Goal: Information Seeking & Learning: Learn about a topic

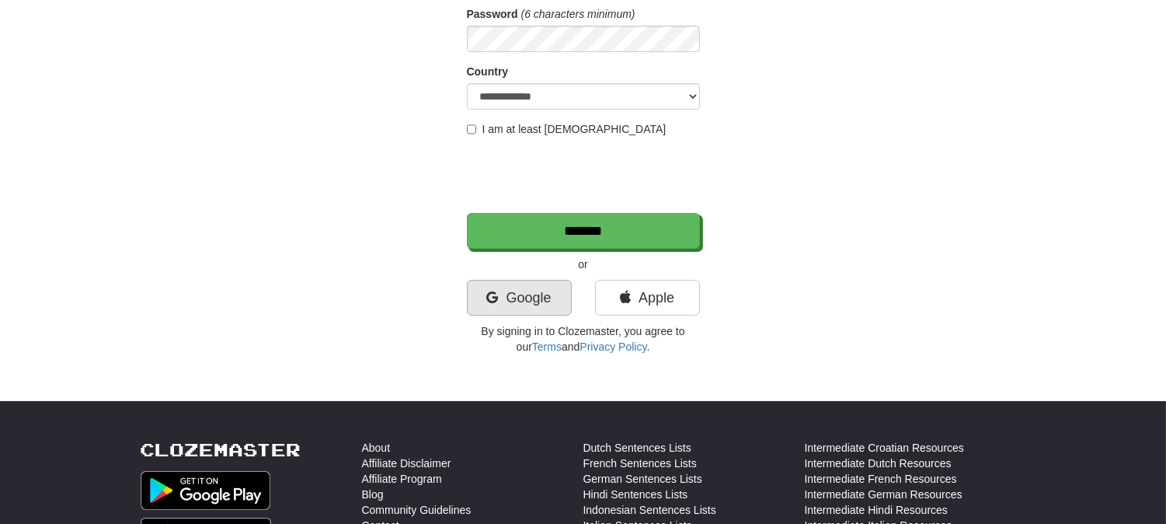
scroll to position [259, 0]
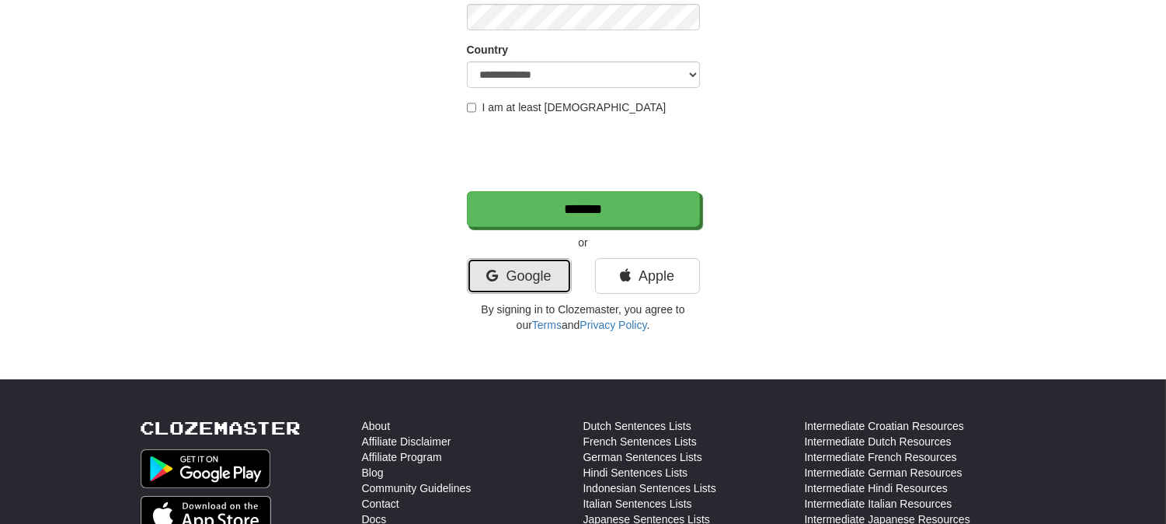
click at [526, 285] on link "Google" at bounding box center [519, 276] width 105 height 36
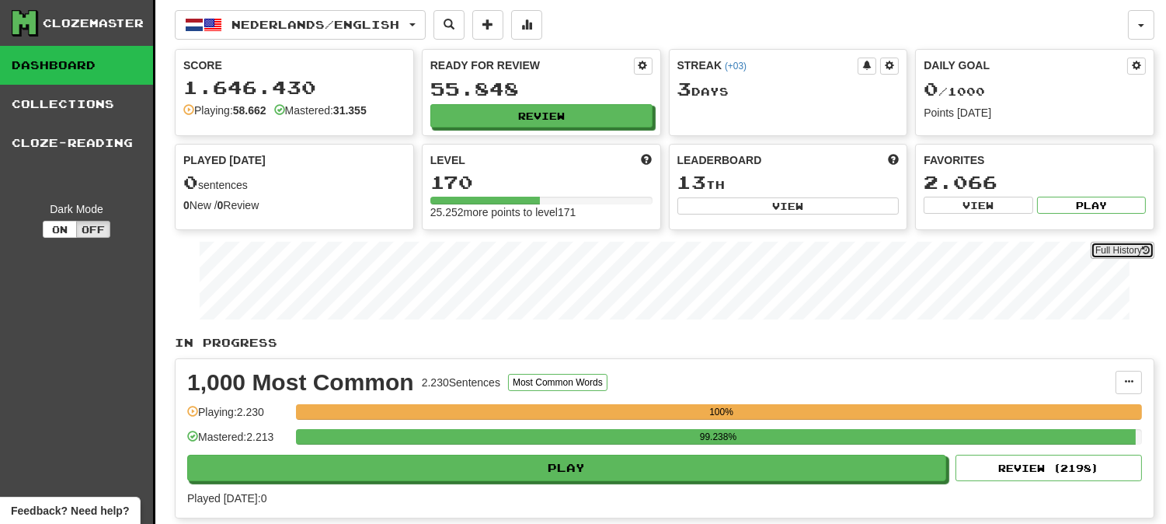
click at [1106, 251] on link "Full History" at bounding box center [1123, 250] width 64 height 17
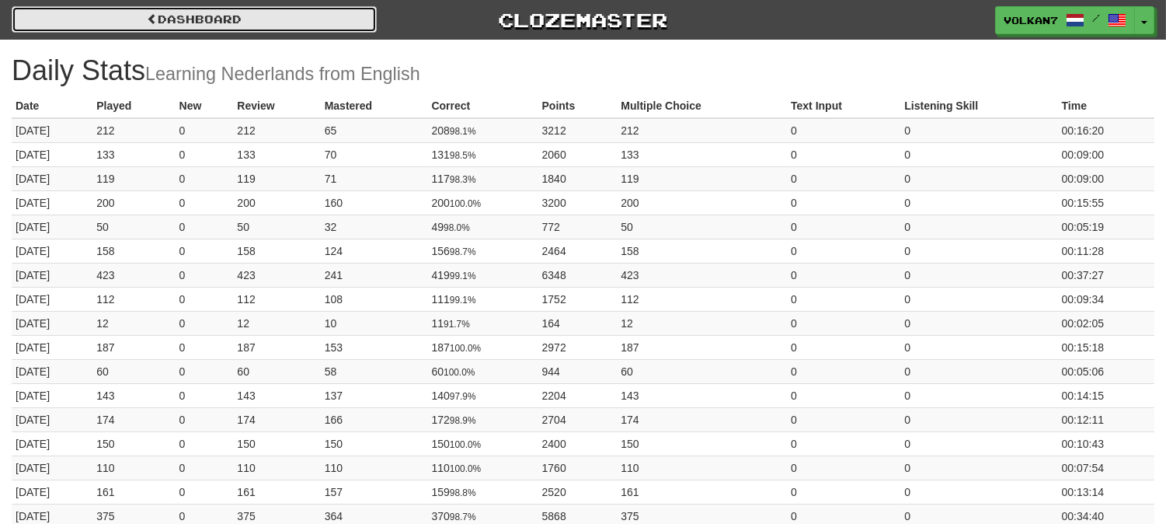
click at [183, 21] on link "Dashboard" at bounding box center [194, 19] width 365 height 26
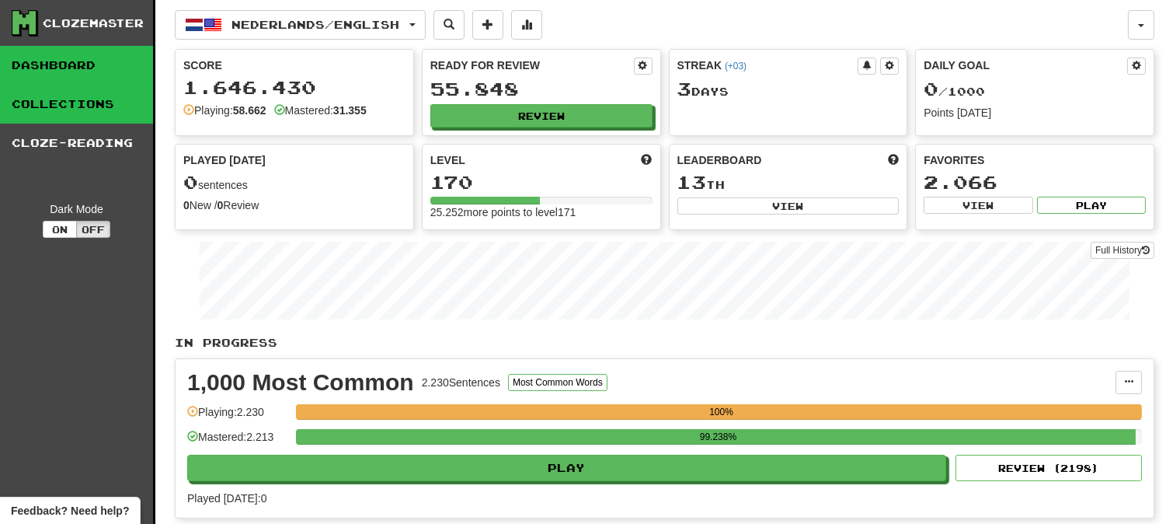
click at [114, 104] on link "Collections" at bounding box center [76, 104] width 153 height 39
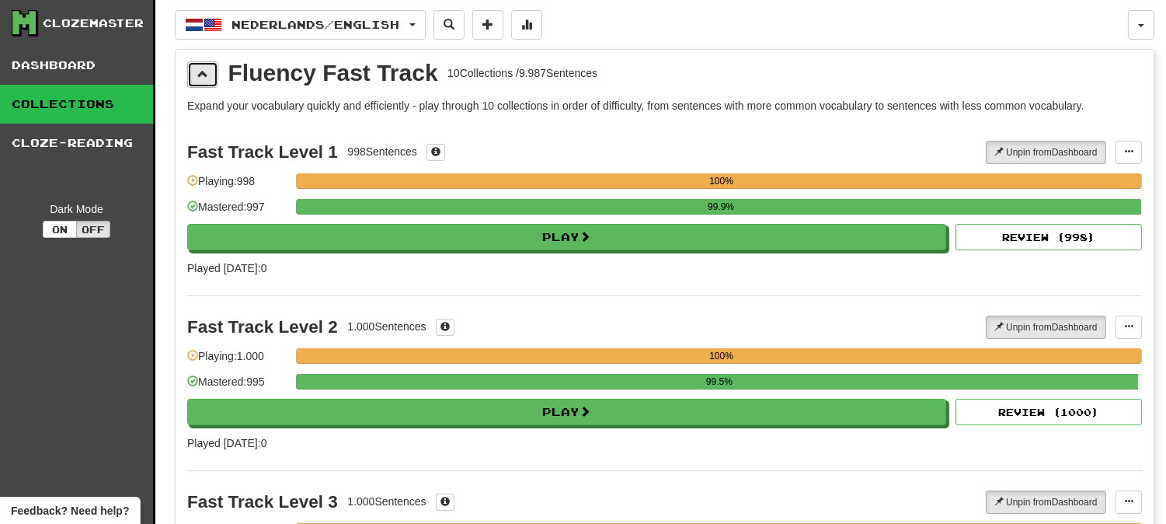
click at [203, 75] on span at bounding box center [202, 73] width 11 height 11
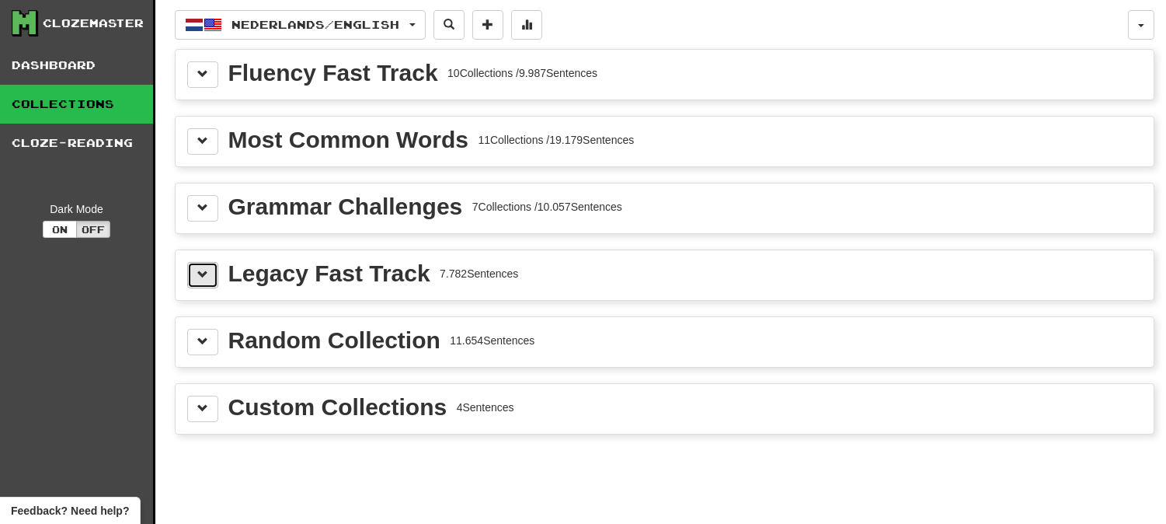
click at [207, 280] on span at bounding box center [202, 274] width 11 height 11
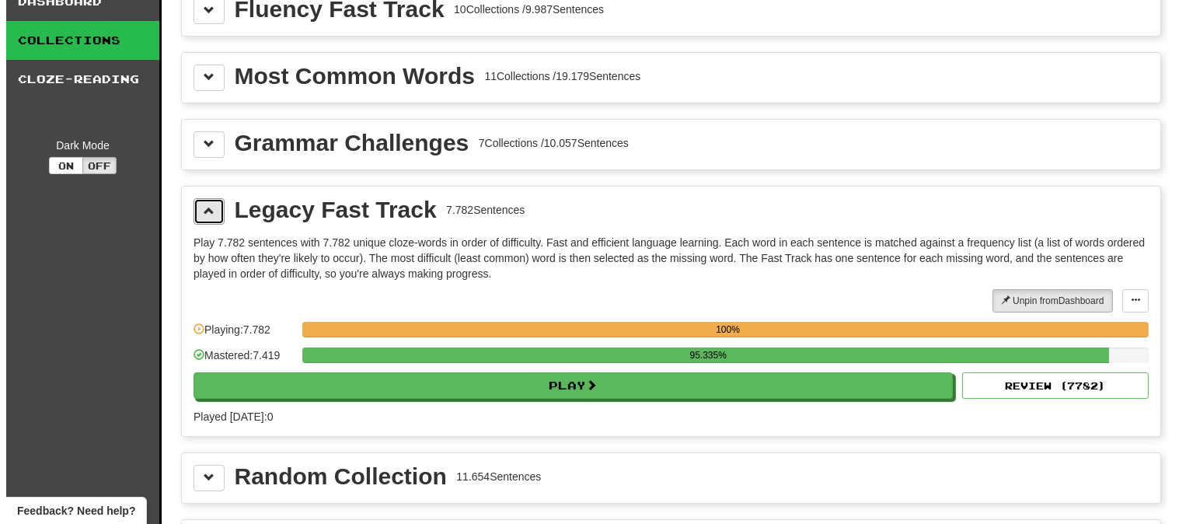
scroll to position [172, 0]
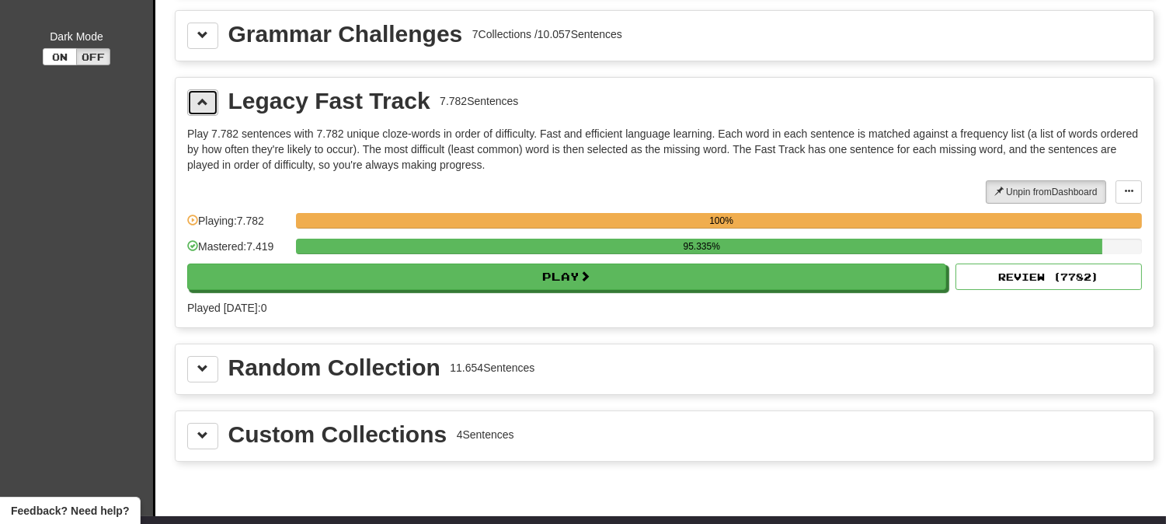
click at [197, 106] on span at bounding box center [202, 101] width 11 height 11
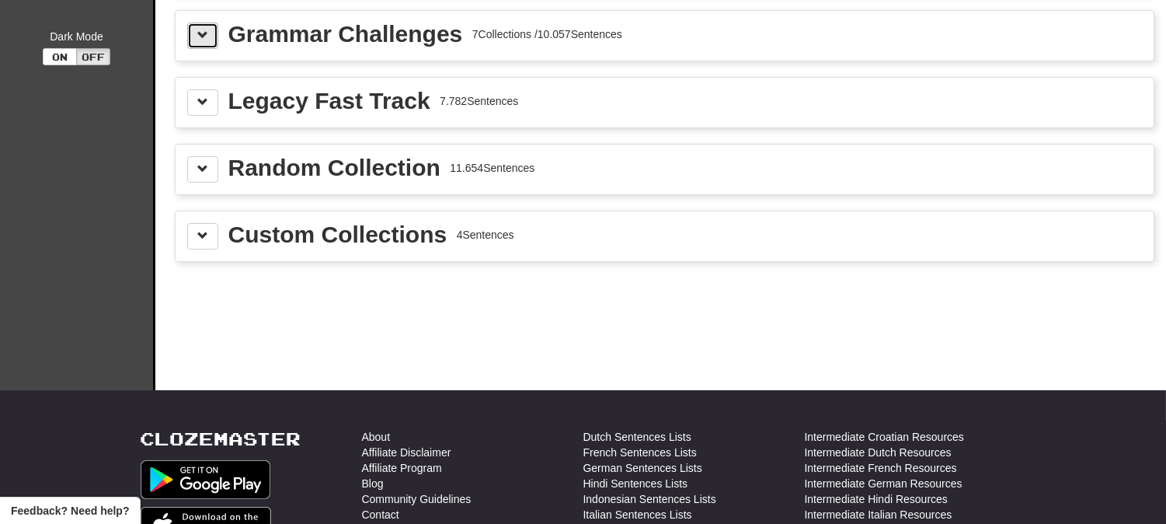
click at [203, 40] on button at bounding box center [202, 36] width 31 height 26
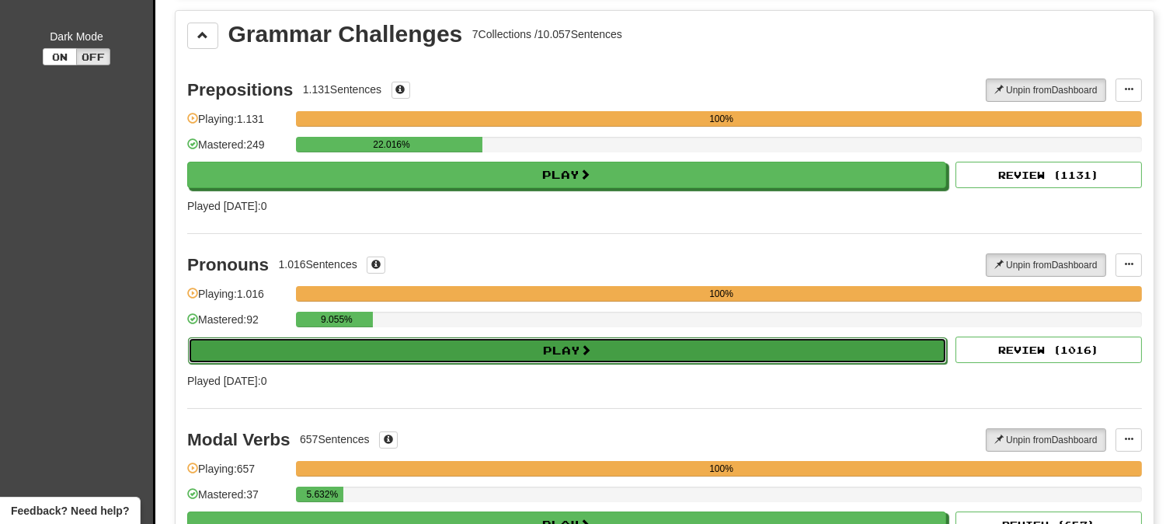
click at [535, 351] on button "Play" at bounding box center [567, 350] width 759 height 26
select select "********"
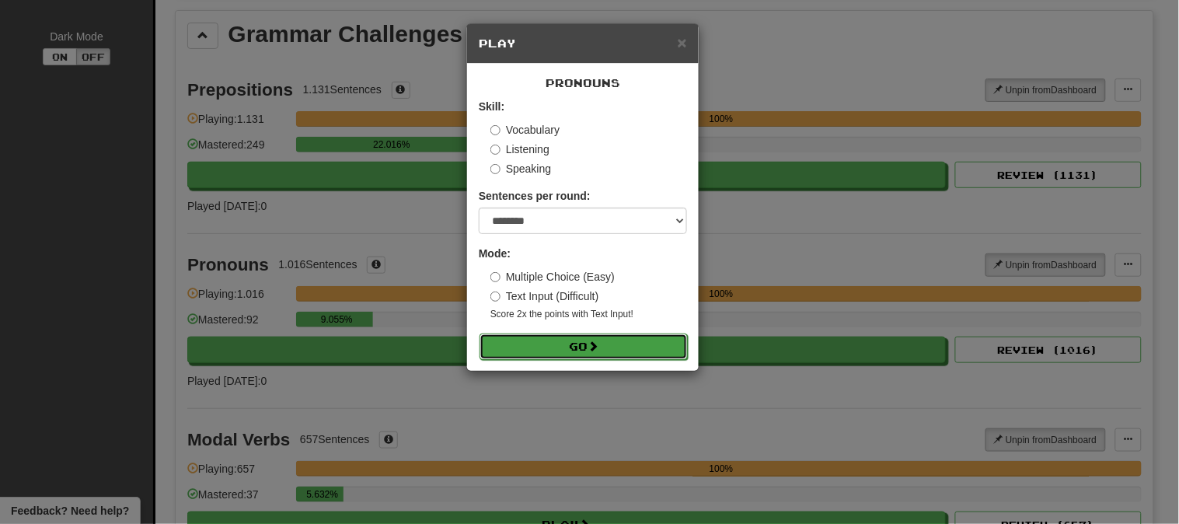
click at [561, 348] on button "Go" at bounding box center [583, 346] width 208 height 26
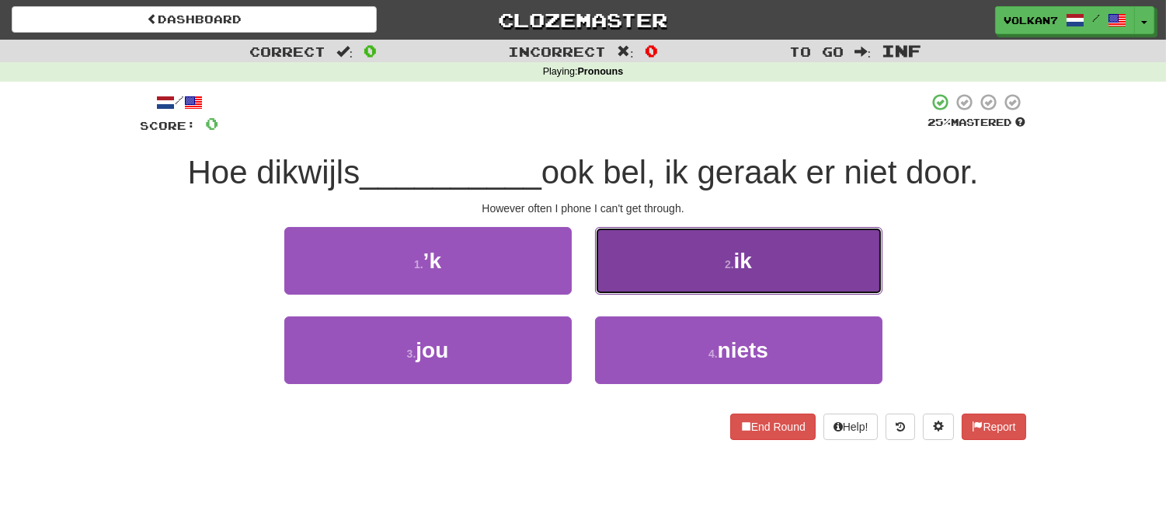
click at [659, 267] on button "2 . ik" at bounding box center [738, 261] width 287 height 68
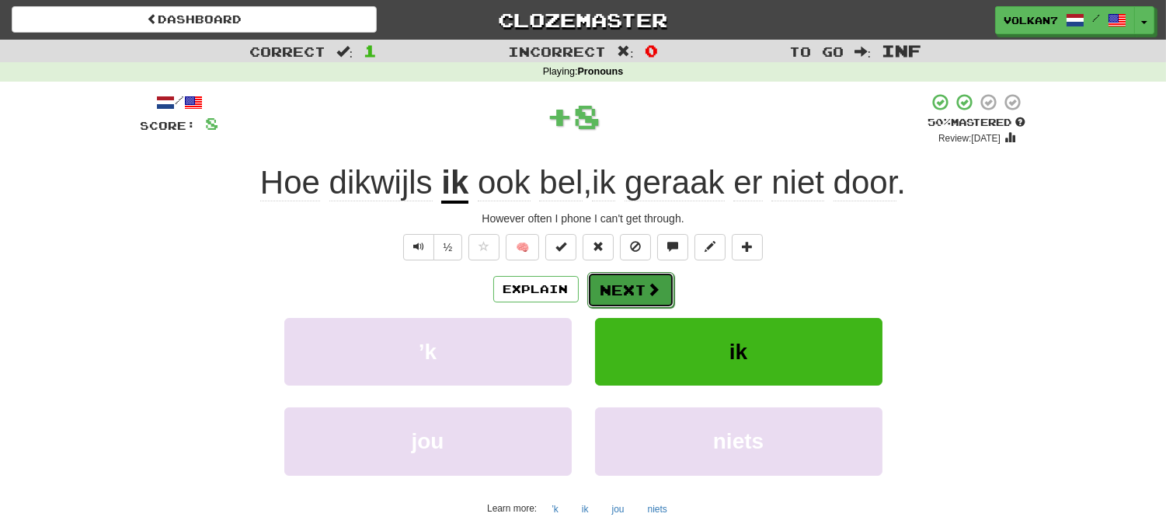
click at [627, 286] on button "Next" at bounding box center [630, 290] width 87 height 36
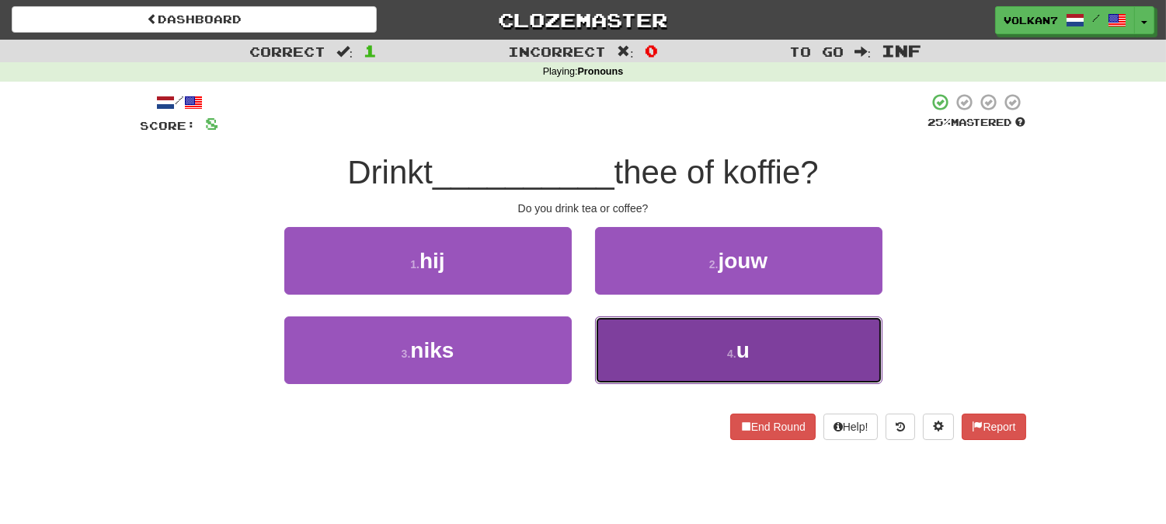
click at [701, 345] on button "4 . u" at bounding box center [738, 350] width 287 height 68
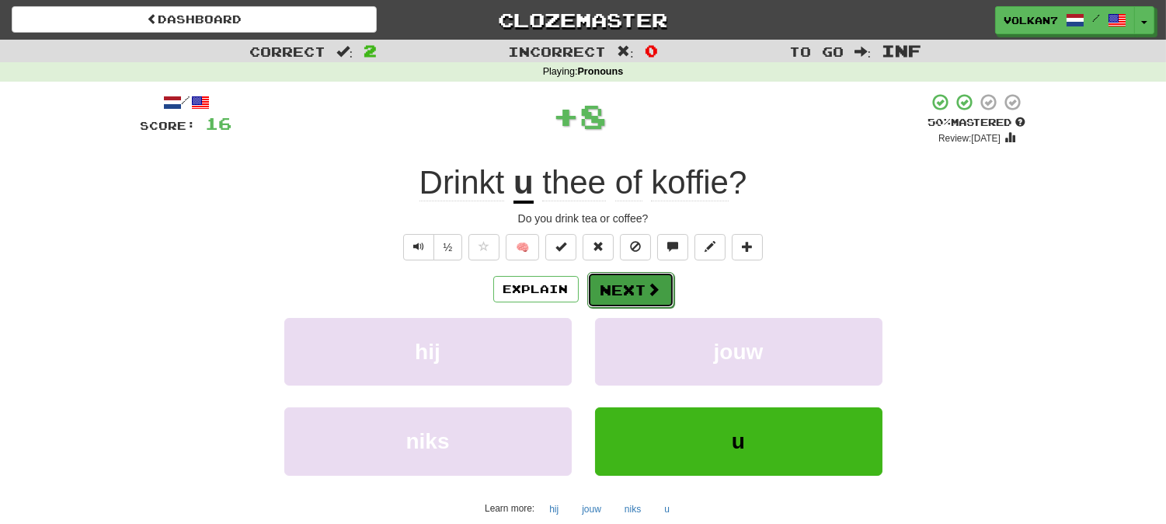
click at [653, 286] on span at bounding box center [654, 289] width 14 height 14
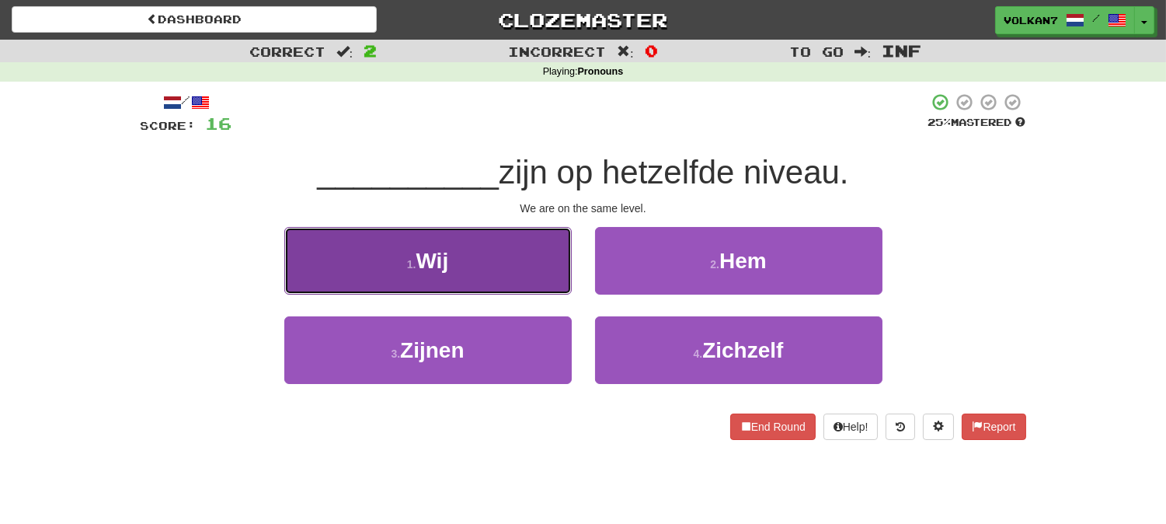
click at [516, 262] on button "1 . Wij" at bounding box center [427, 261] width 287 height 68
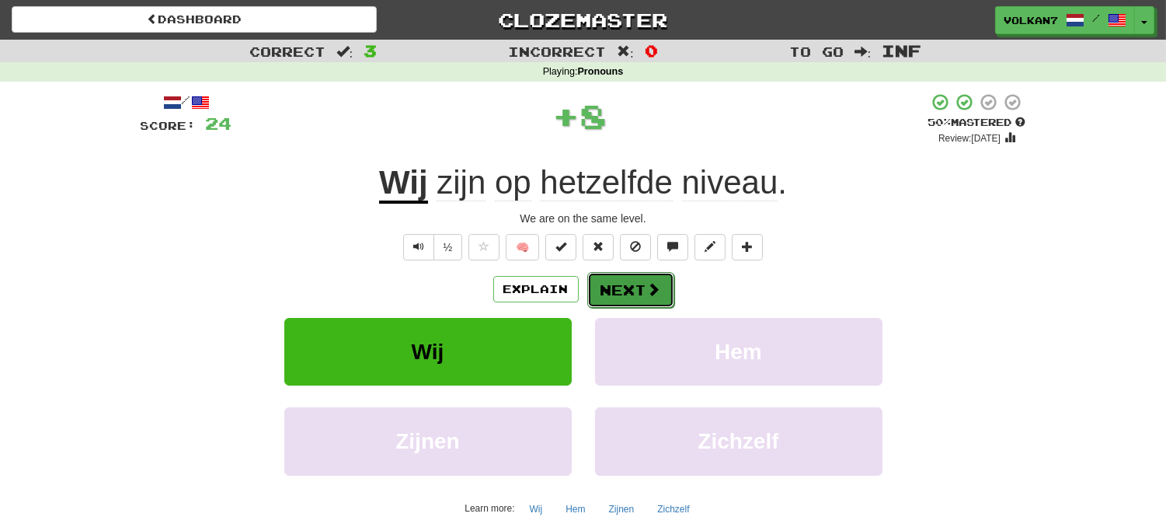
drag, startPoint x: 625, startPoint y: 287, endPoint x: 639, endPoint y: 205, distance: 83.4
click at [626, 287] on button "Next" at bounding box center [630, 289] width 87 height 36
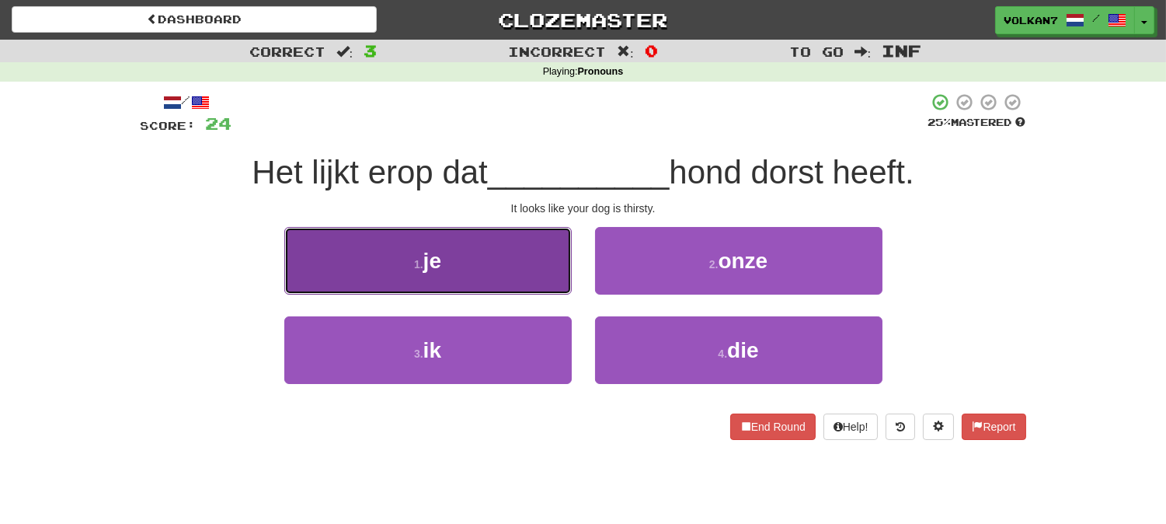
click at [508, 270] on button "1 . je" at bounding box center [427, 261] width 287 height 68
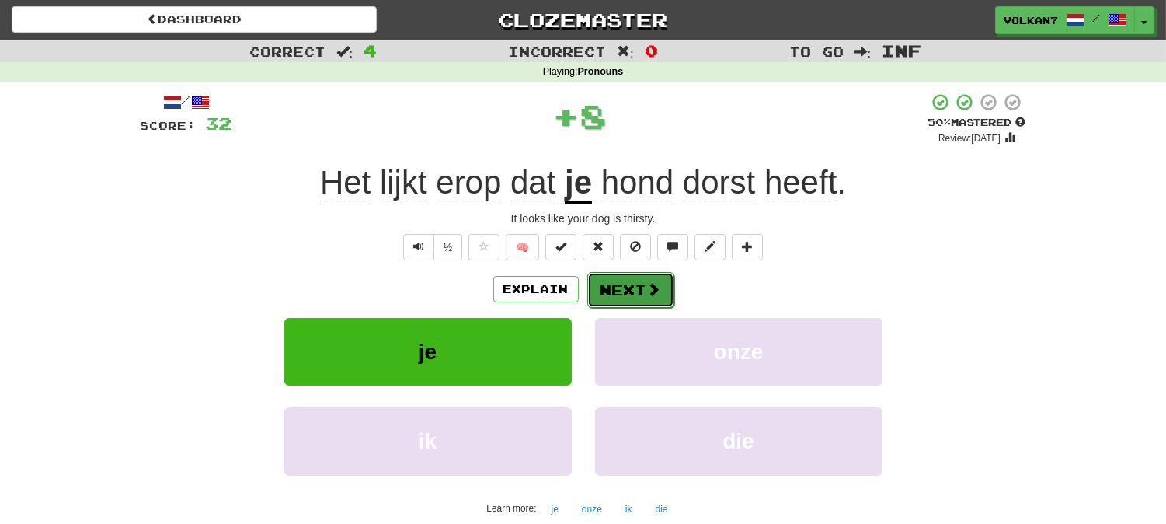
click at [627, 284] on button "Next" at bounding box center [630, 290] width 87 height 36
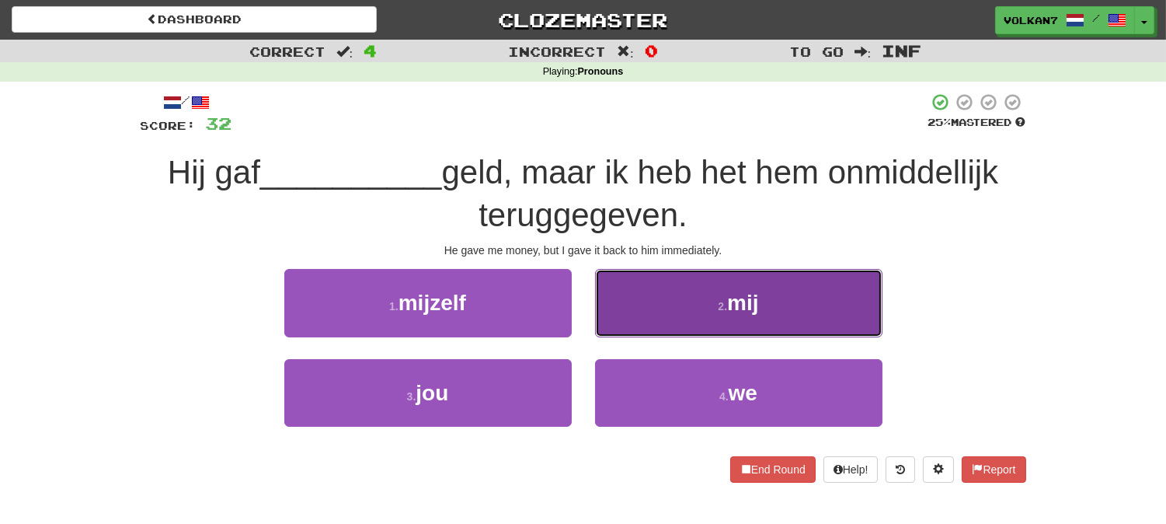
click at [684, 297] on button "2 . mij" at bounding box center [738, 303] width 287 height 68
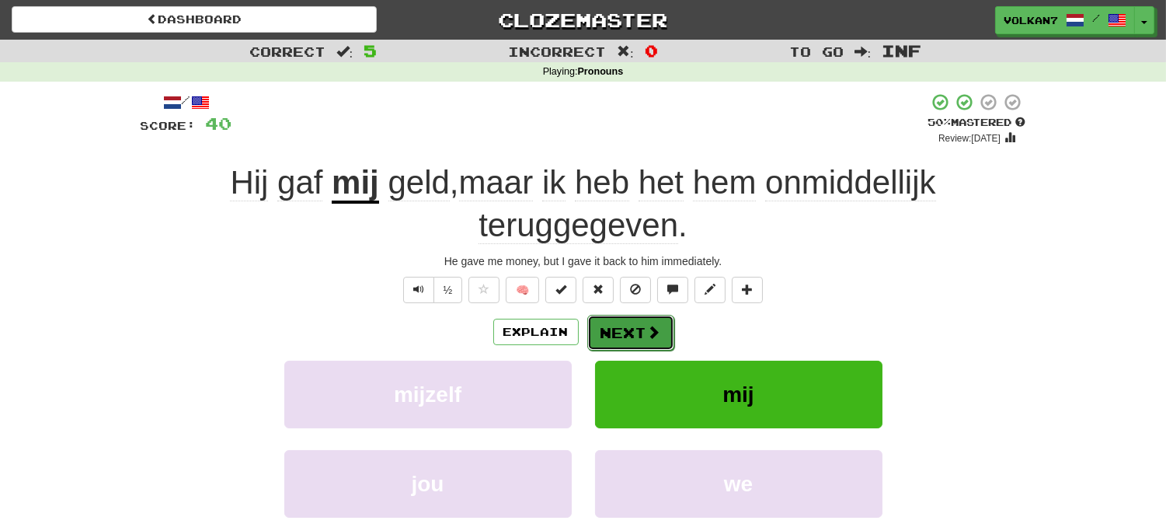
click at [639, 324] on button "Next" at bounding box center [630, 333] width 87 height 36
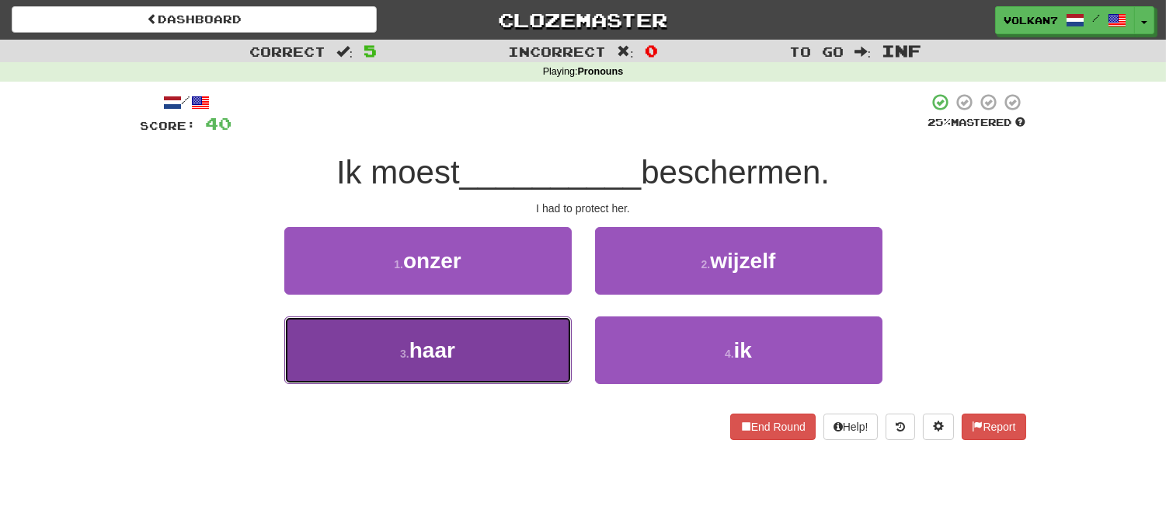
click at [501, 345] on button "3 . haar" at bounding box center [427, 350] width 287 height 68
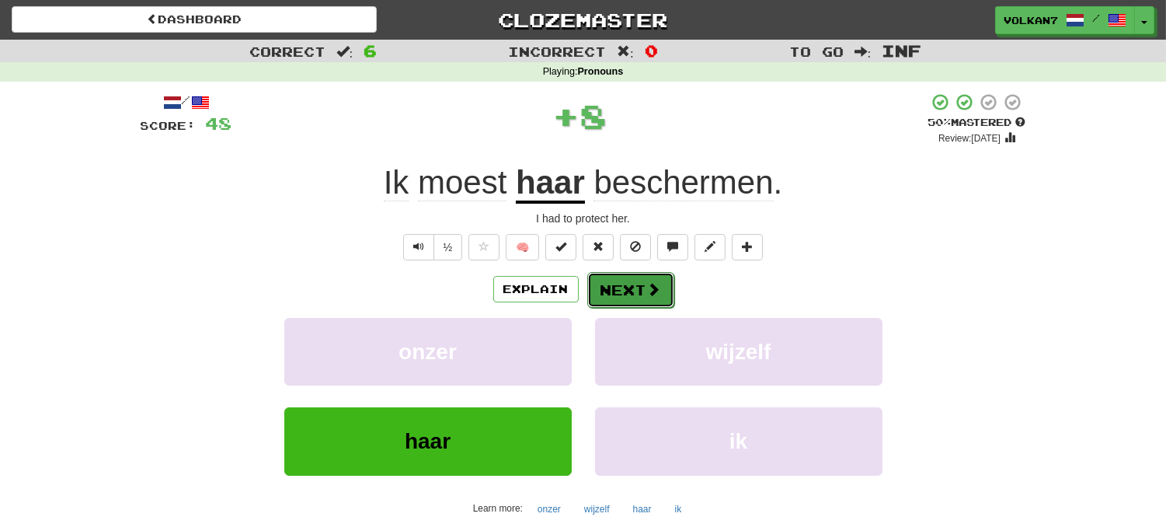
click at [623, 290] on button "Next" at bounding box center [630, 290] width 87 height 36
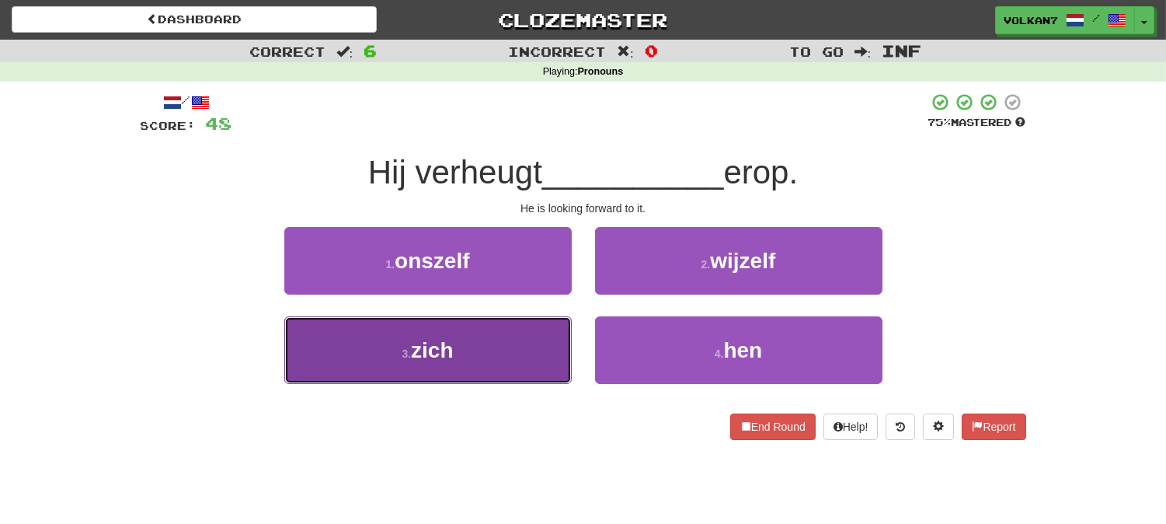
click at [491, 333] on button "3 . zich" at bounding box center [427, 350] width 287 height 68
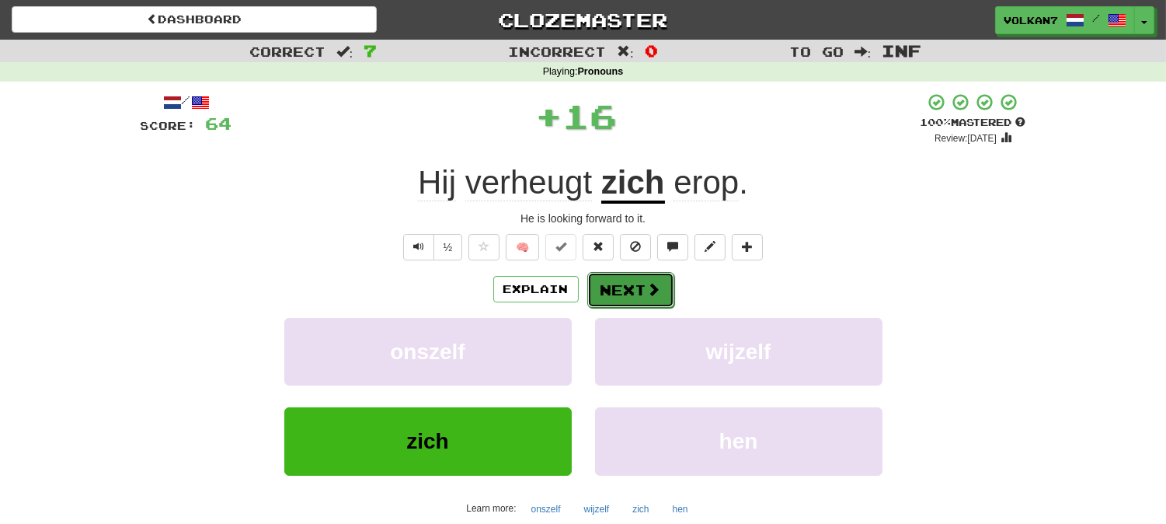
click at [629, 290] on button "Next" at bounding box center [630, 290] width 87 height 36
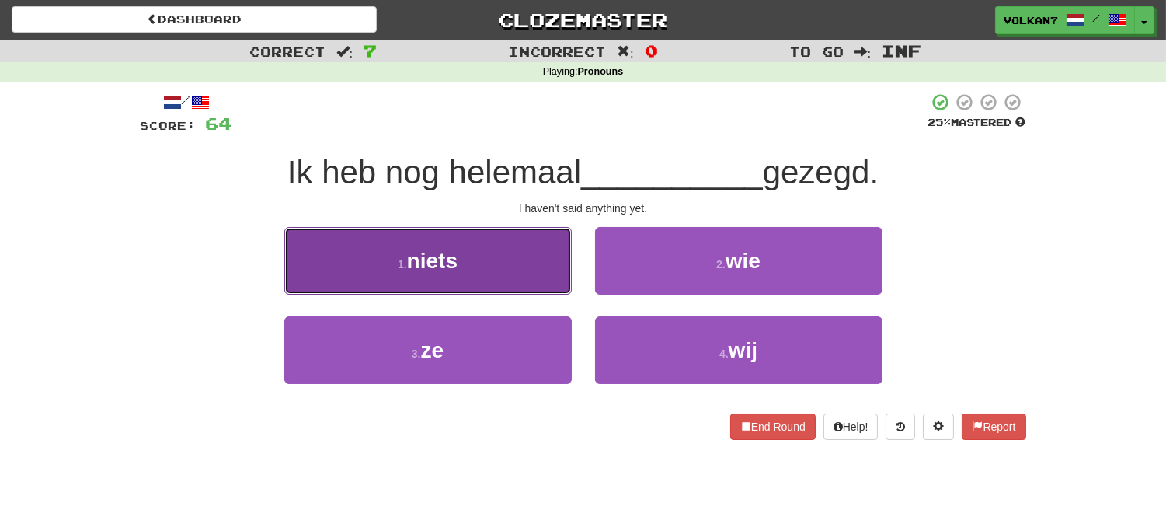
click at [493, 262] on button "1 . niets" at bounding box center [427, 261] width 287 height 68
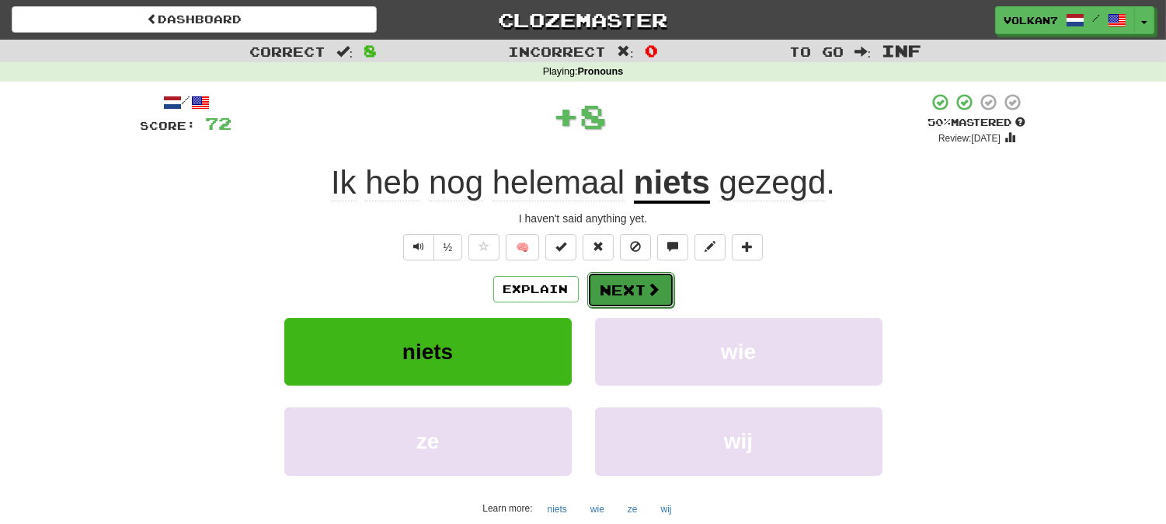
click at [627, 286] on button "Next" at bounding box center [630, 290] width 87 height 36
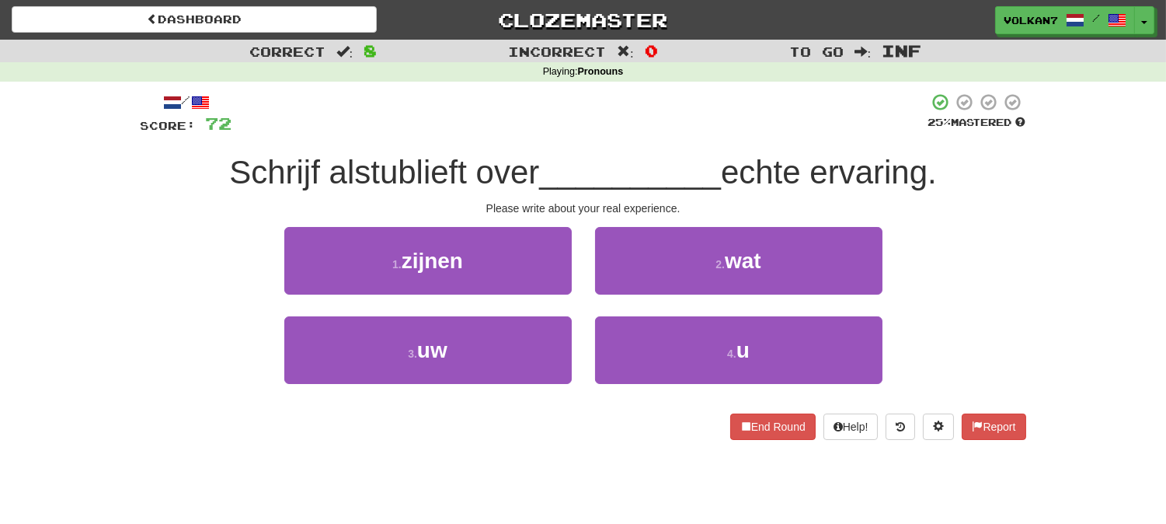
click at [650, 106] on div at bounding box center [580, 113] width 696 height 43
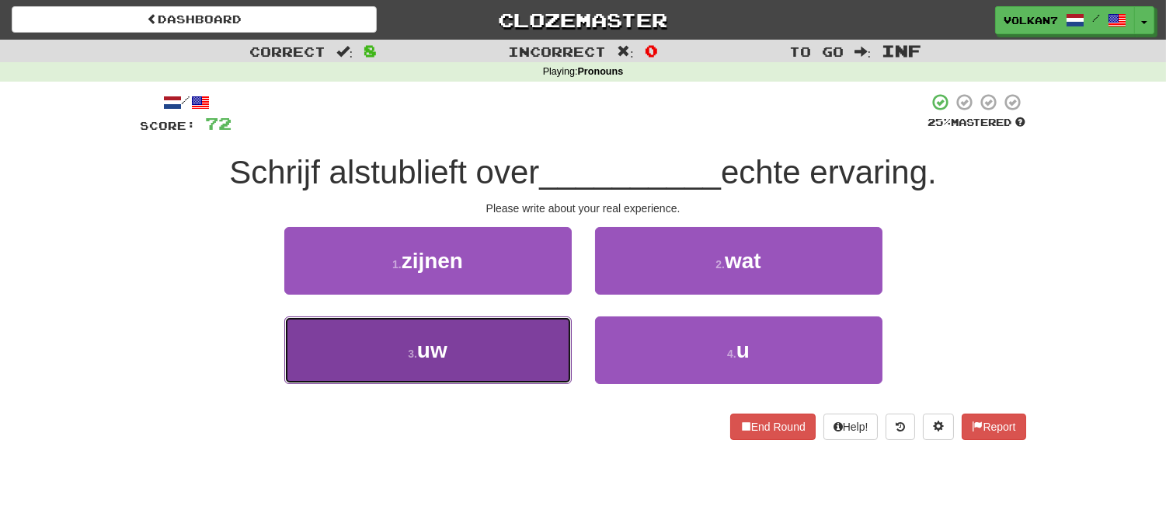
click at [514, 336] on button "3 . uw" at bounding box center [427, 350] width 287 height 68
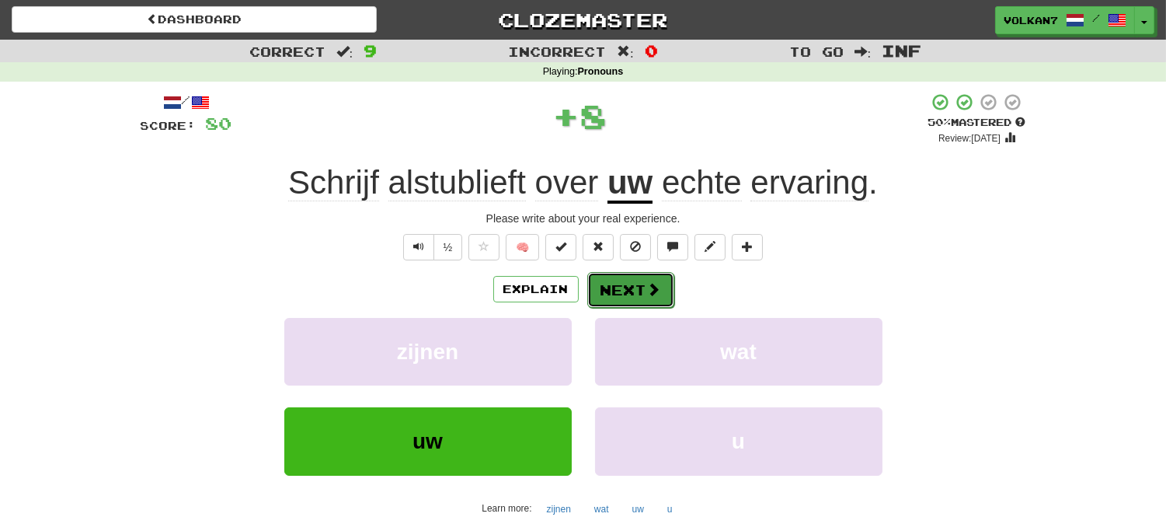
click at [622, 285] on button "Next" at bounding box center [630, 290] width 87 height 36
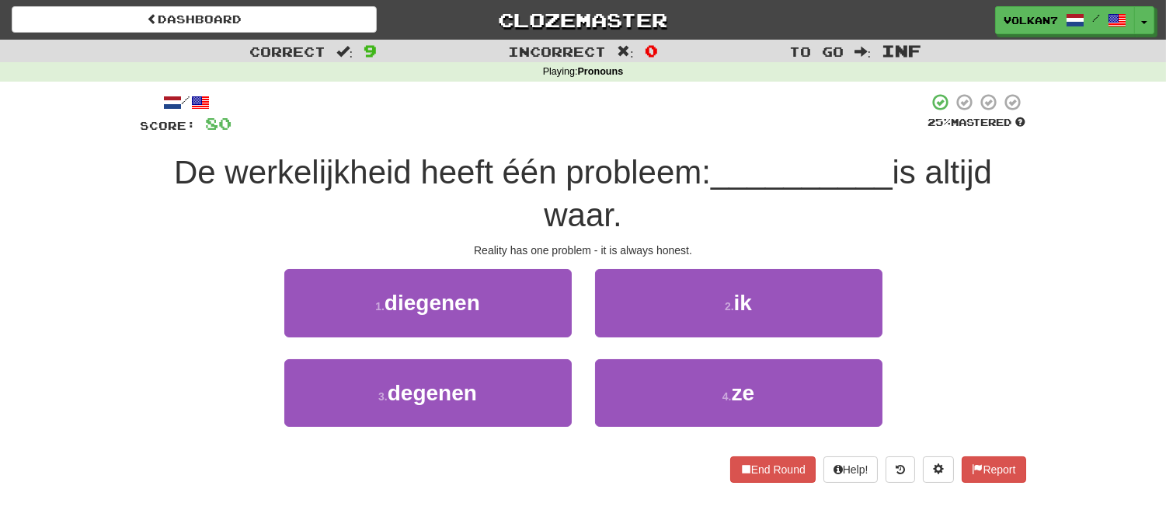
click at [632, 121] on div at bounding box center [580, 113] width 696 height 43
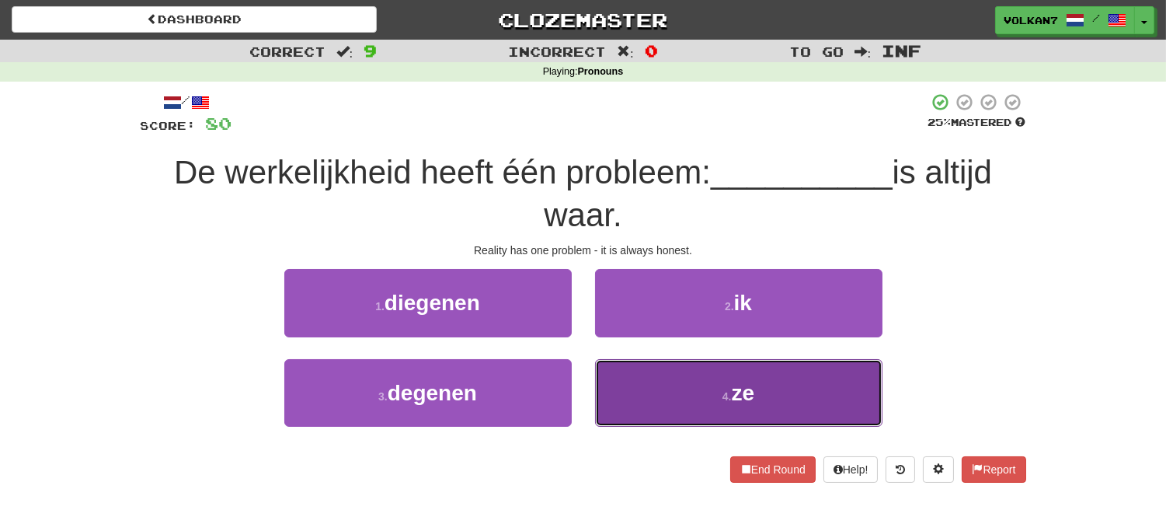
click at [678, 385] on button "4 . ze" at bounding box center [738, 393] width 287 height 68
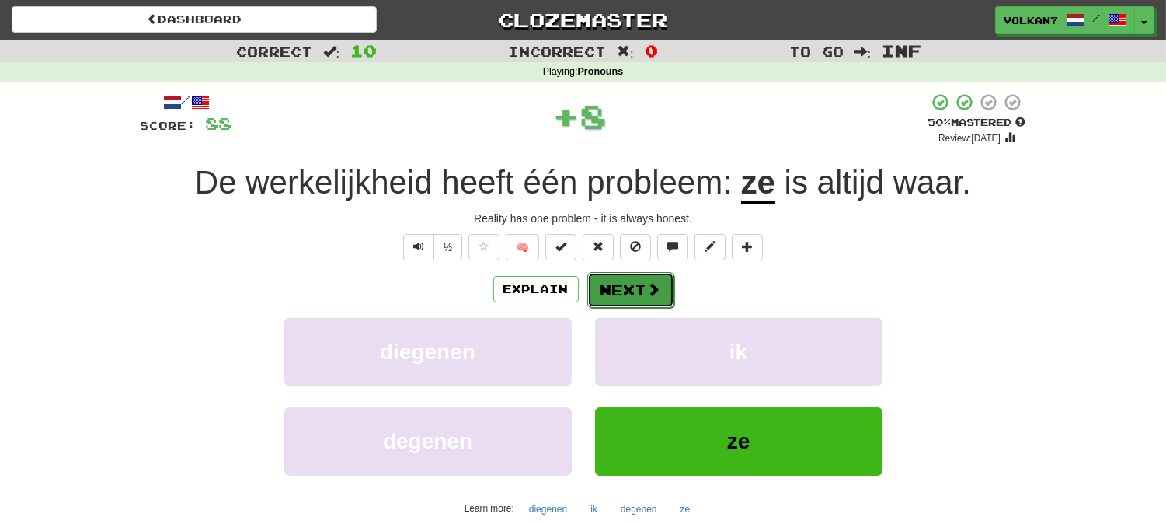
click at [627, 287] on button "Next" at bounding box center [630, 290] width 87 height 36
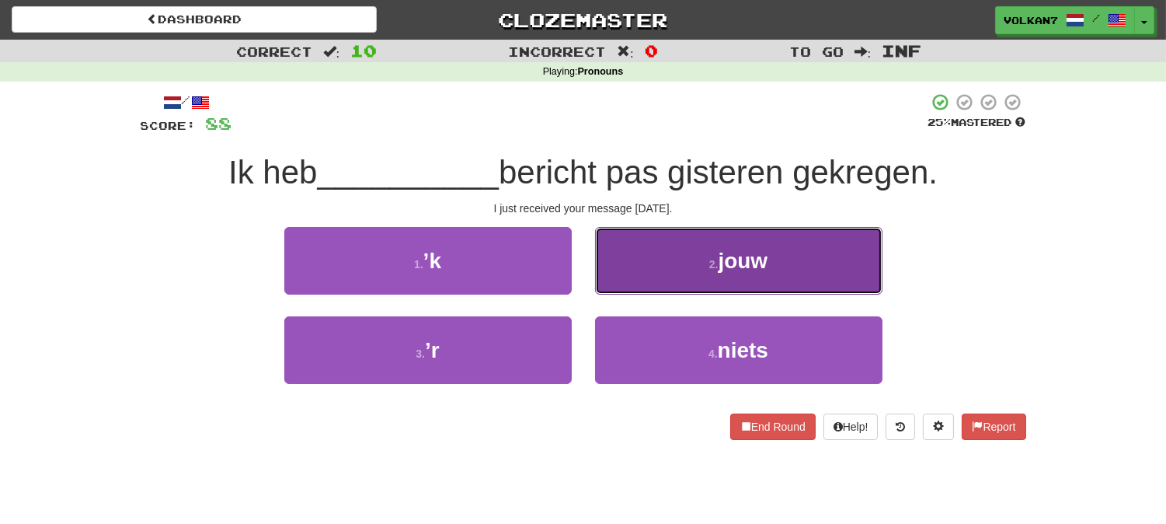
click at [698, 255] on button "2 . jouw" at bounding box center [738, 261] width 287 height 68
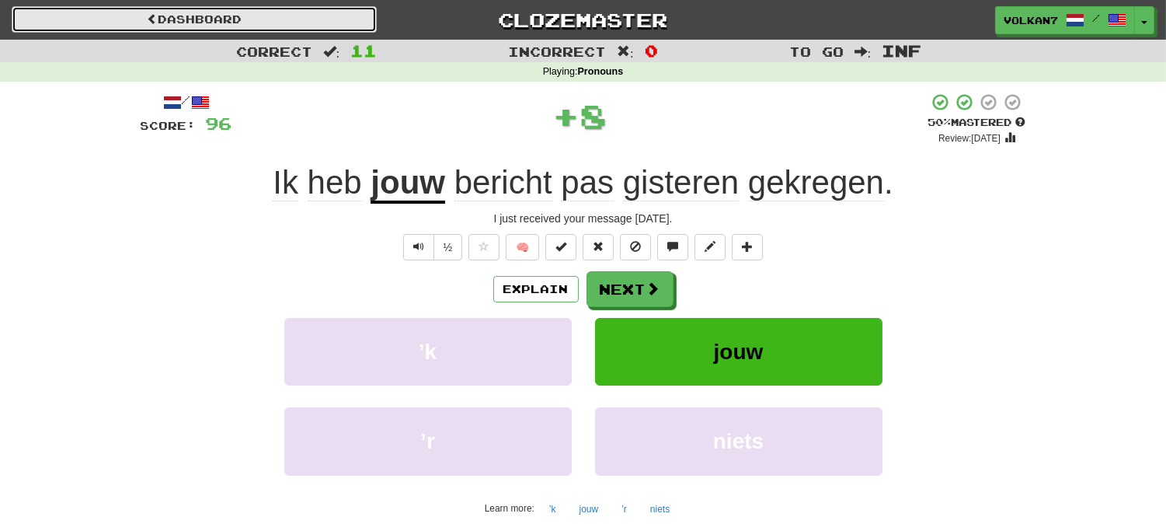
click at [197, 21] on link "Dashboard" at bounding box center [194, 19] width 365 height 26
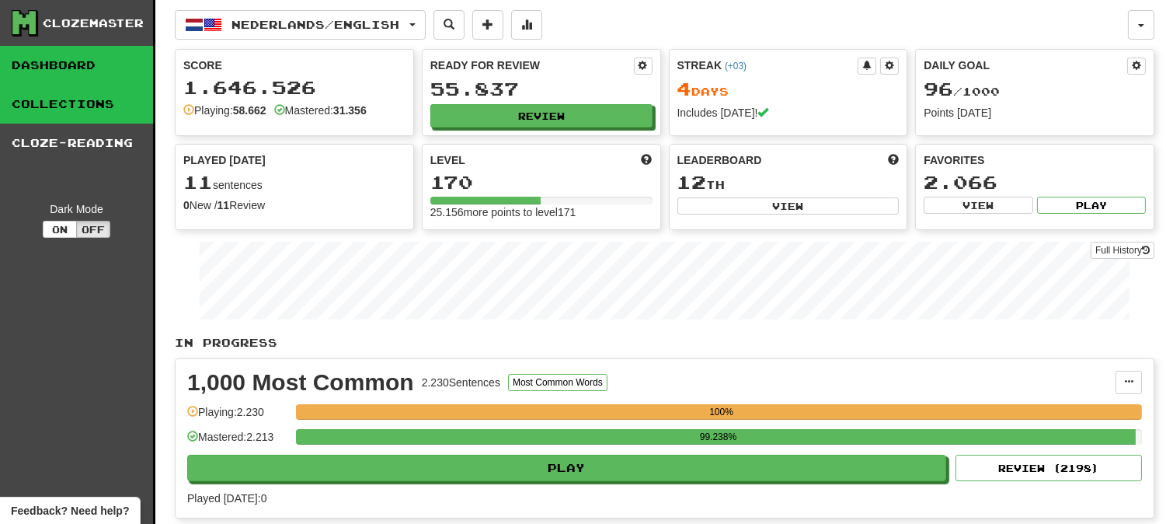
click at [132, 110] on link "Collections" at bounding box center [76, 104] width 153 height 39
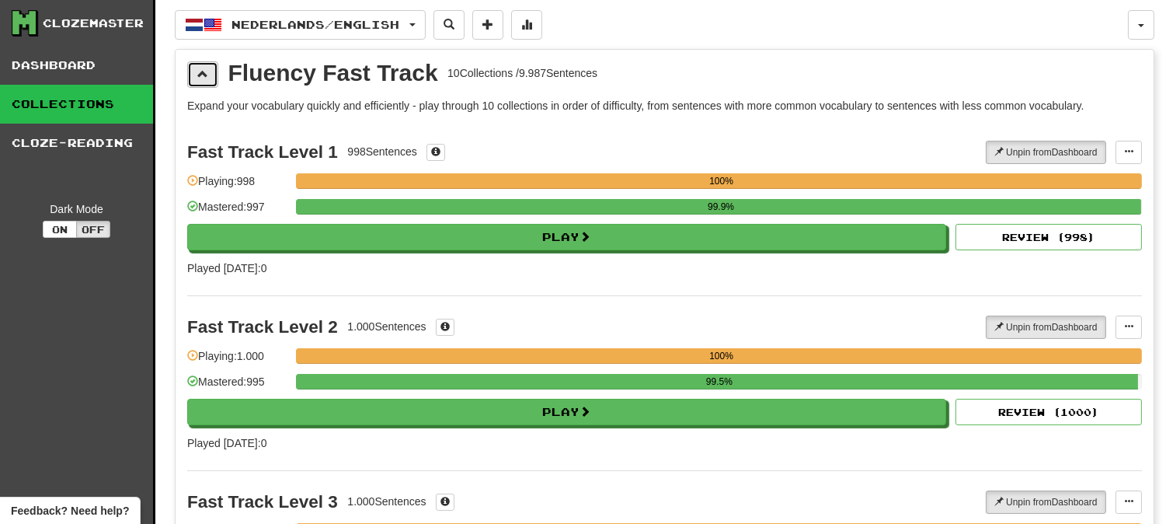
click at [198, 76] on span at bounding box center [202, 73] width 11 height 11
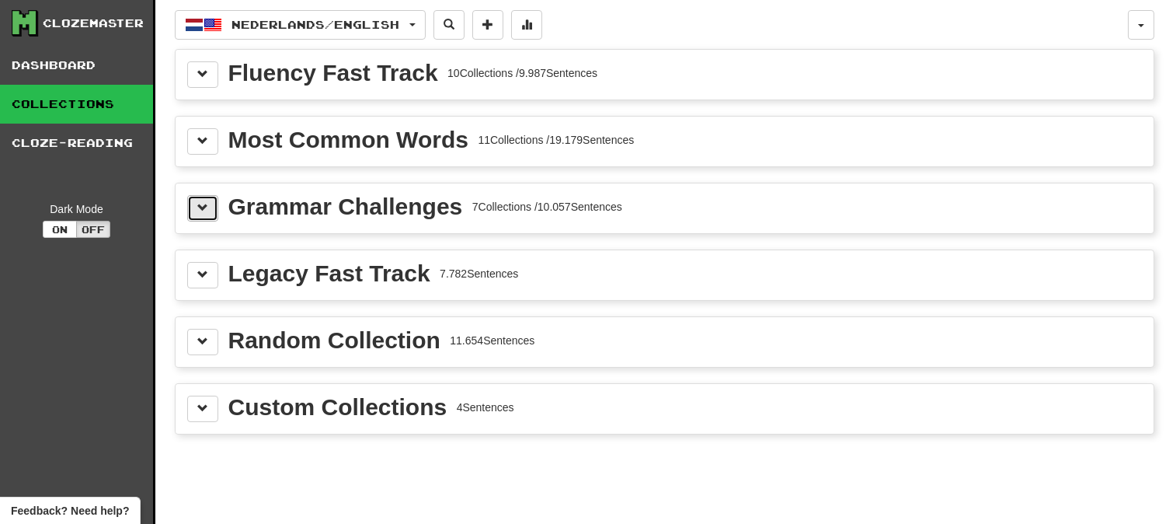
click at [210, 197] on button at bounding box center [202, 208] width 31 height 26
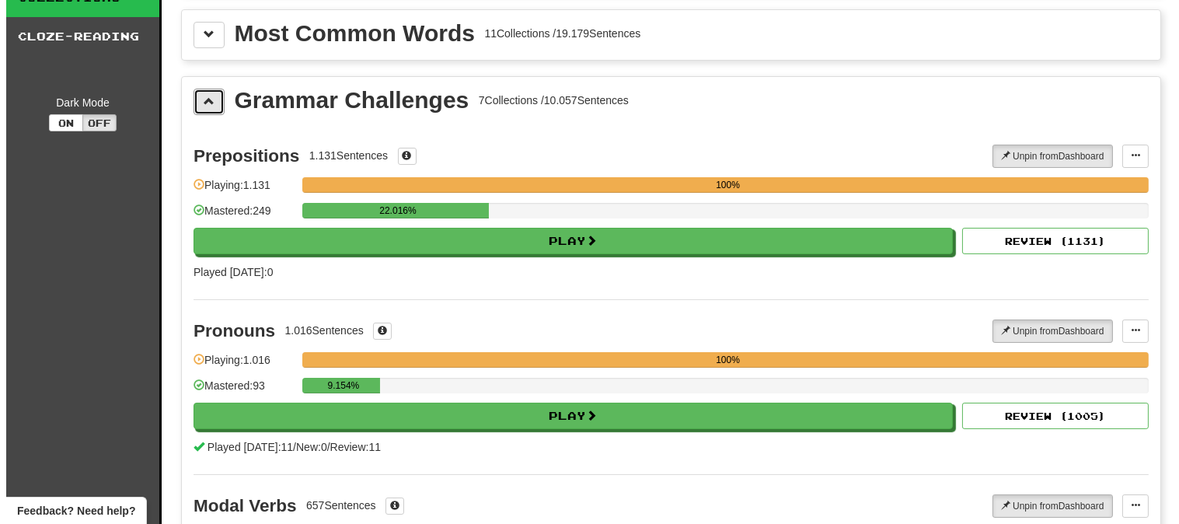
scroll to position [172, 0]
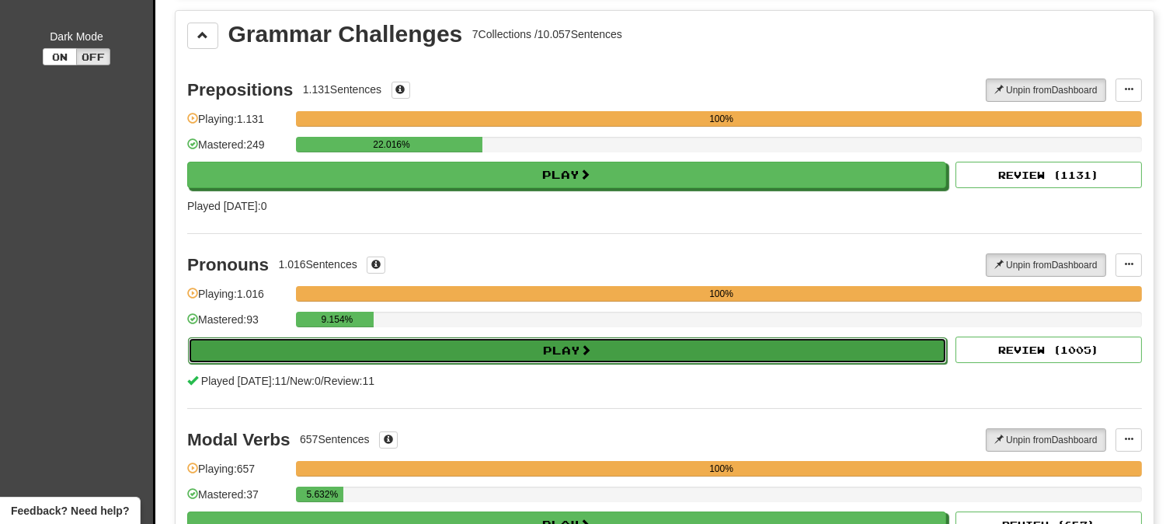
click at [563, 351] on button "Play" at bounding box center [567, 350] width 759 height 26
select select "********"
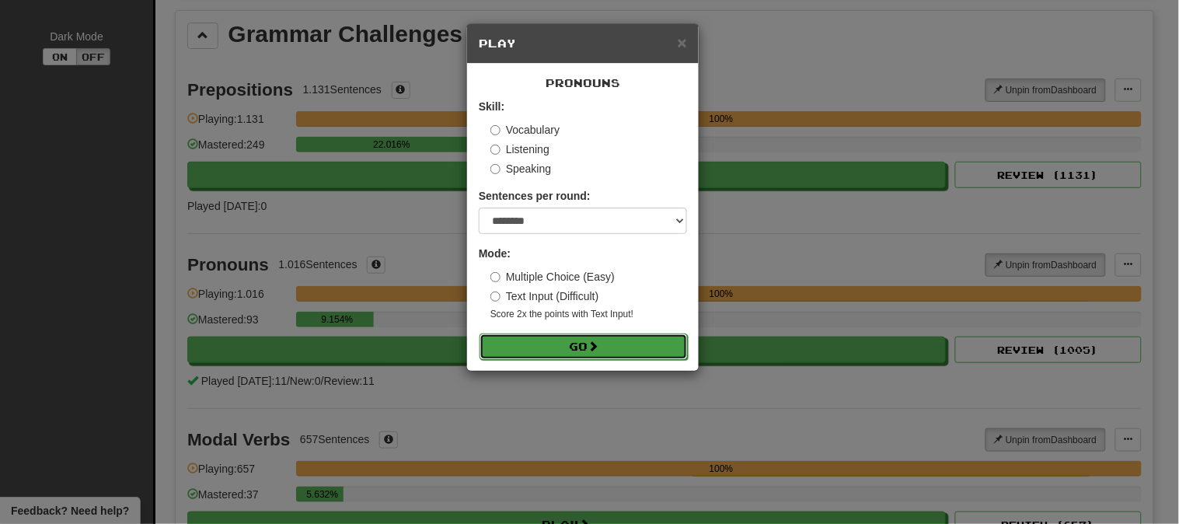
click at [564, 353] on button "Go" at bounding box center [583, 346] width 208 height 26
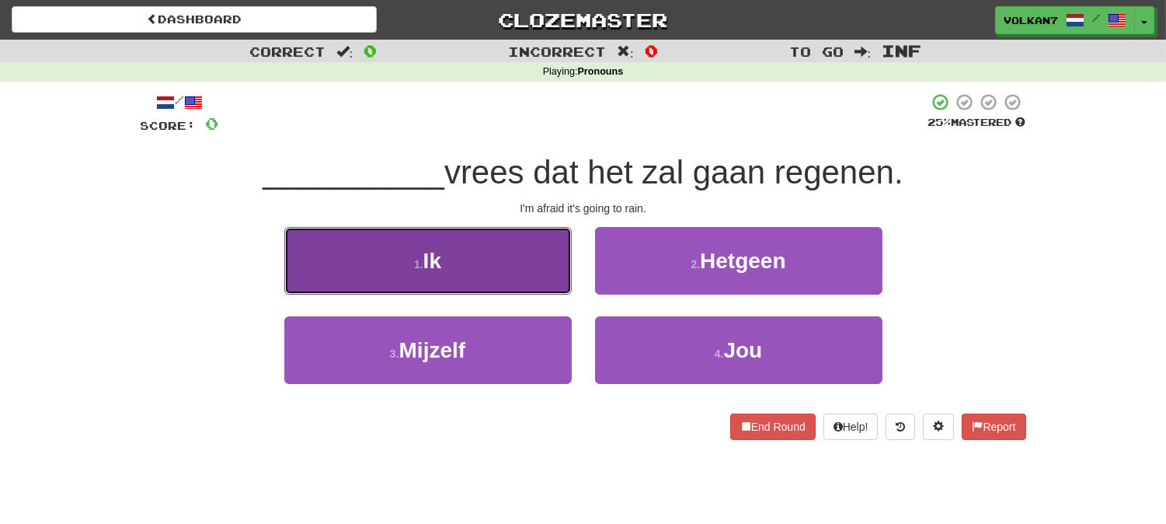
click at [510, 266] on button "1 . Ik" at bounding box center [427, 261] width 287 height 68
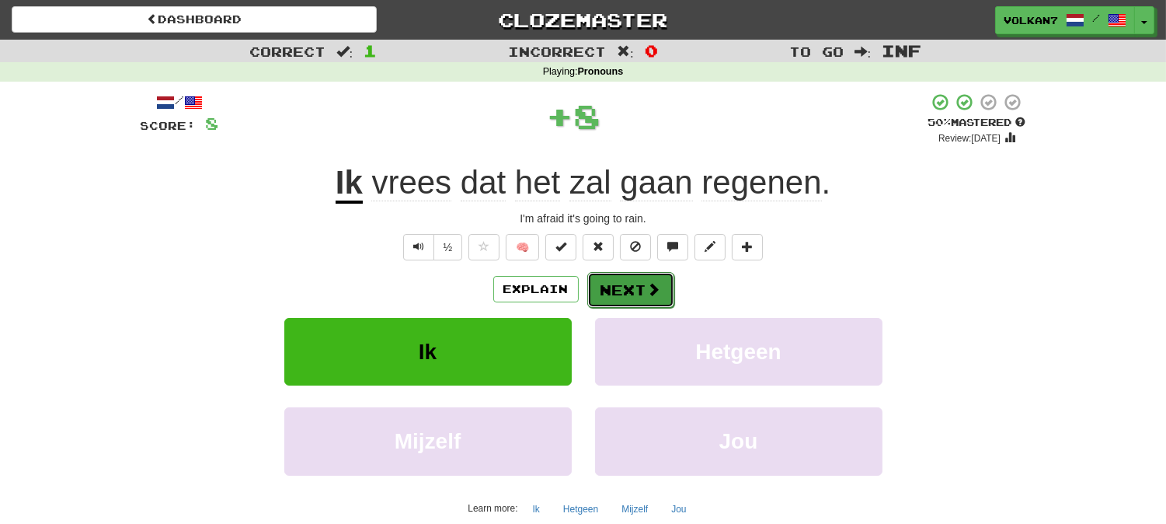
click at [641, 289] on button "Next" at bounding box center [630, 290] width 87 height 36
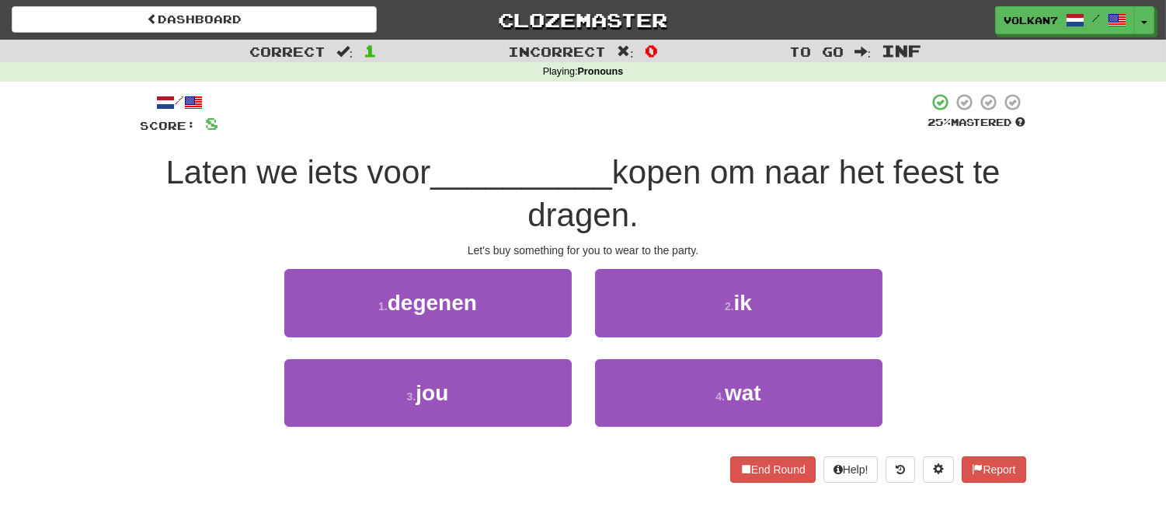
click at [608, 106] on div at bounding box center [573, 113] width 709 height 43
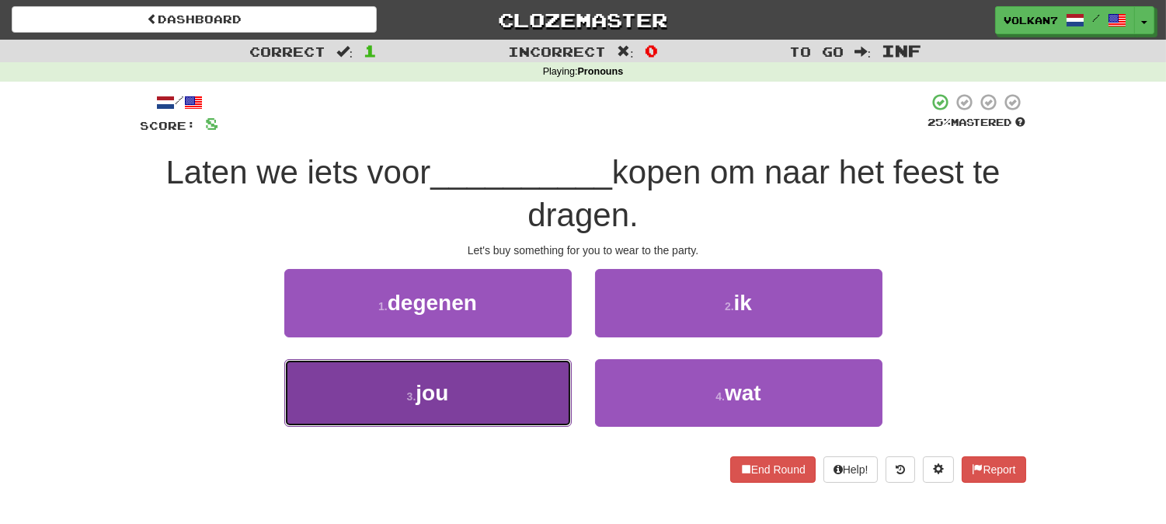
click at [517, 378] on button "3 . jou" at bounding box center [427, 393] width 287 height 68
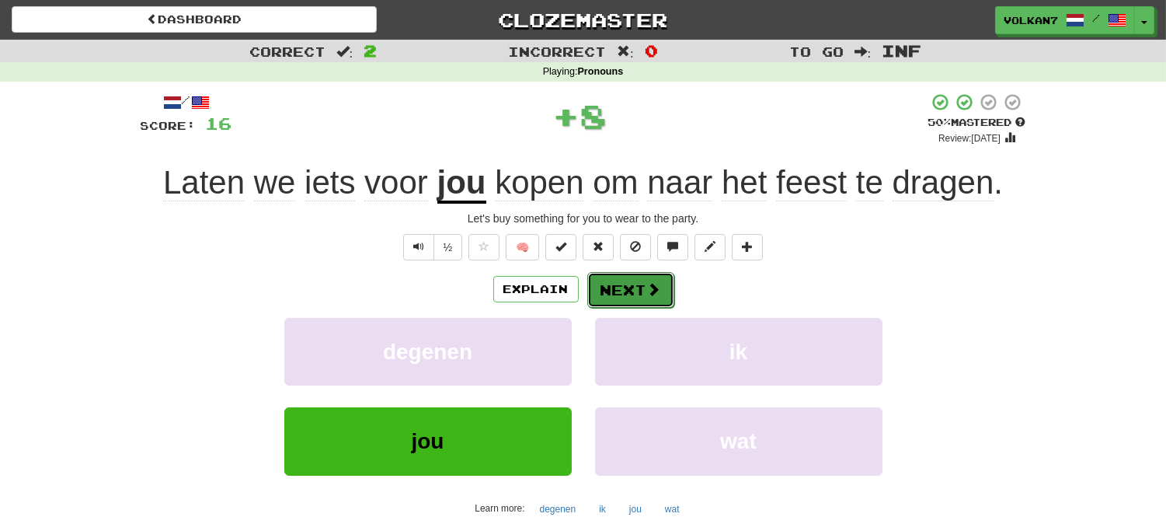
click at [636, 297] on button "Next" at bounding box center [630, 290] width 87 height 36
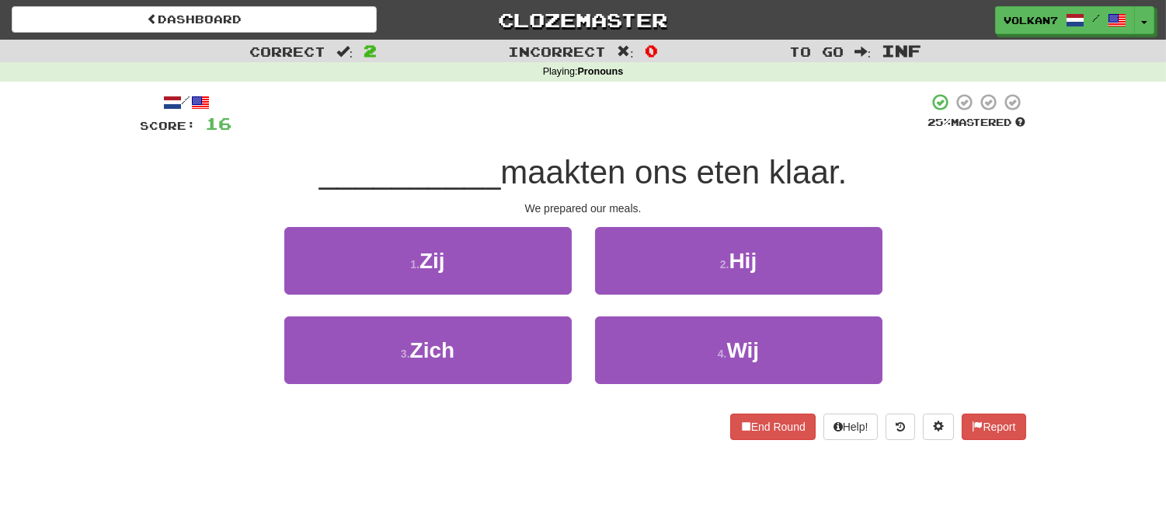
click at [632, 109] on div at bounding box center [580, 113] width 696 height 43
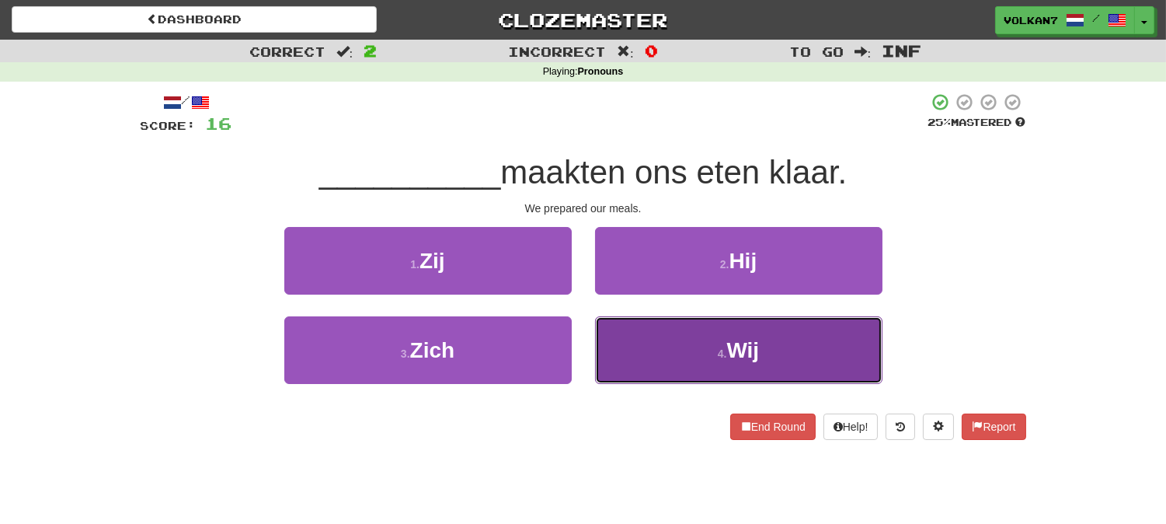
click at [729, 347] on span "Wij" at bounding box center [742, 350] width 33 height 24
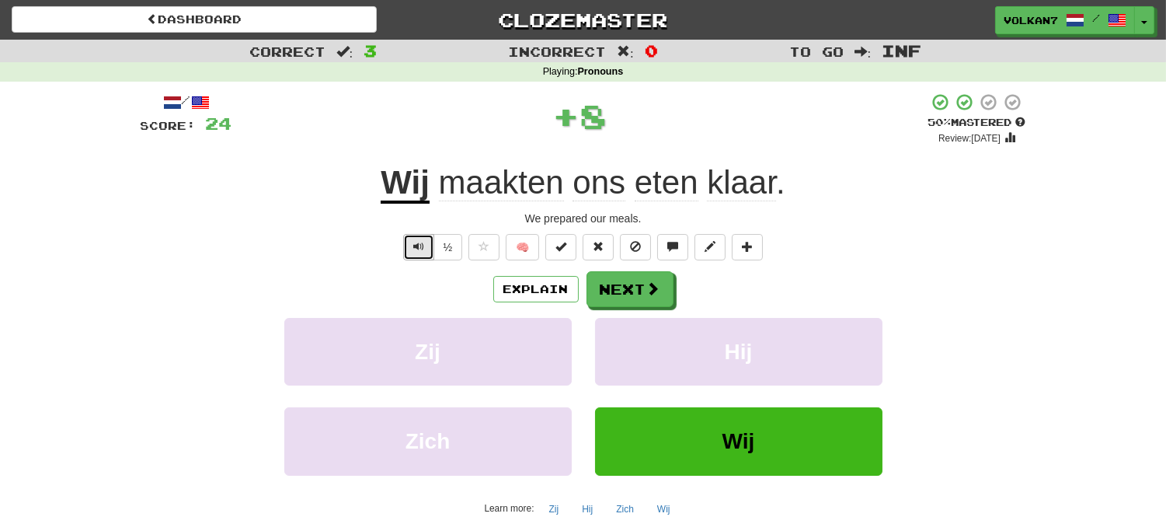
click at [403, 247] on button "Text-to-speech controls" at bounding box center [418, 247] width 31 height 26
click at [657, 284] on span at bounding box center [654, 289] width 14 height 14
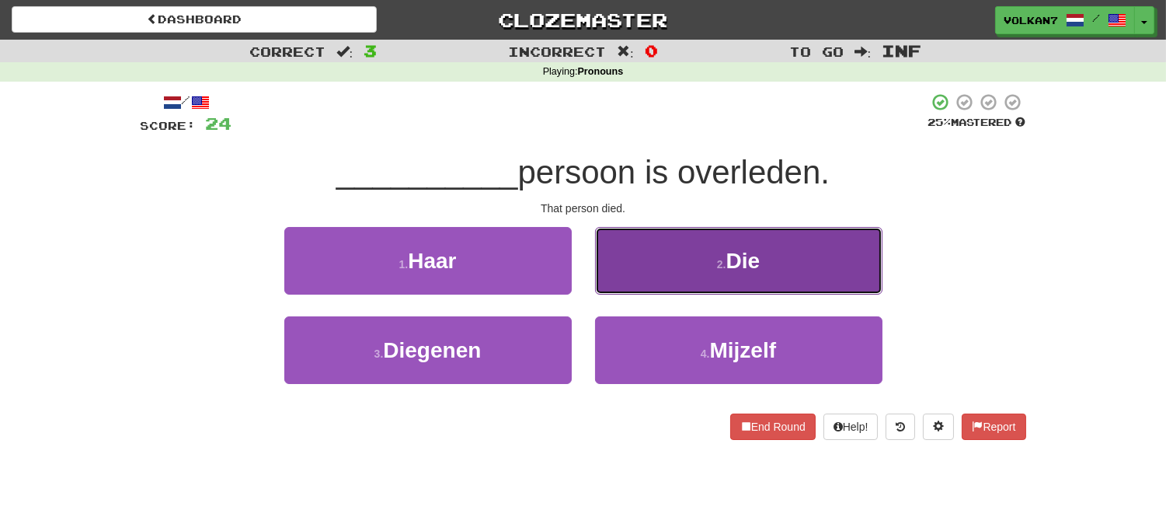
click at [680, 274] on button "2 . Die" at bounding box center [738, 261] width 287 height 68
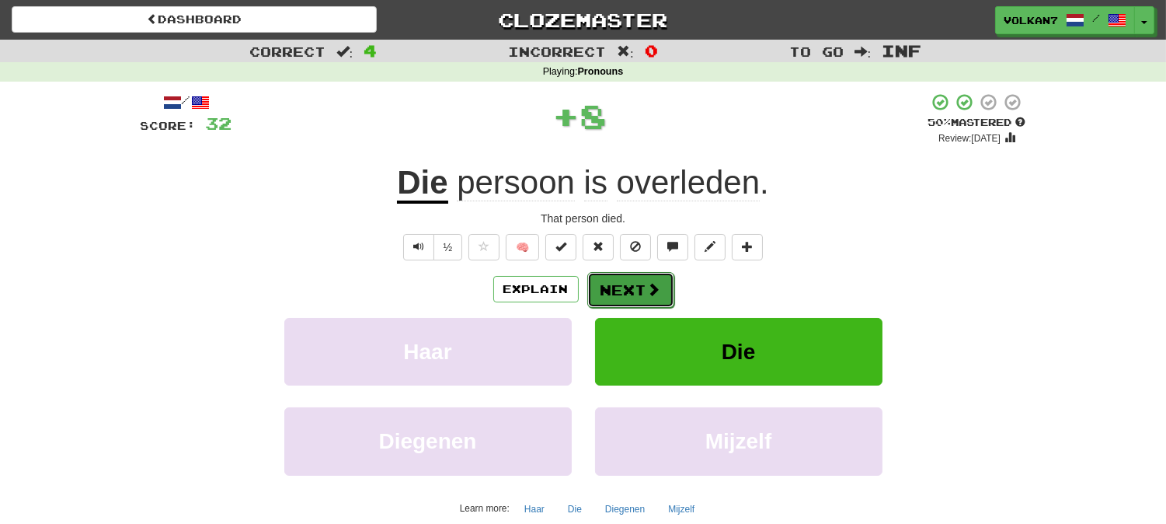
click at [632, 287] on button "Next" at bounding box center [630, 290] width 87 height 36
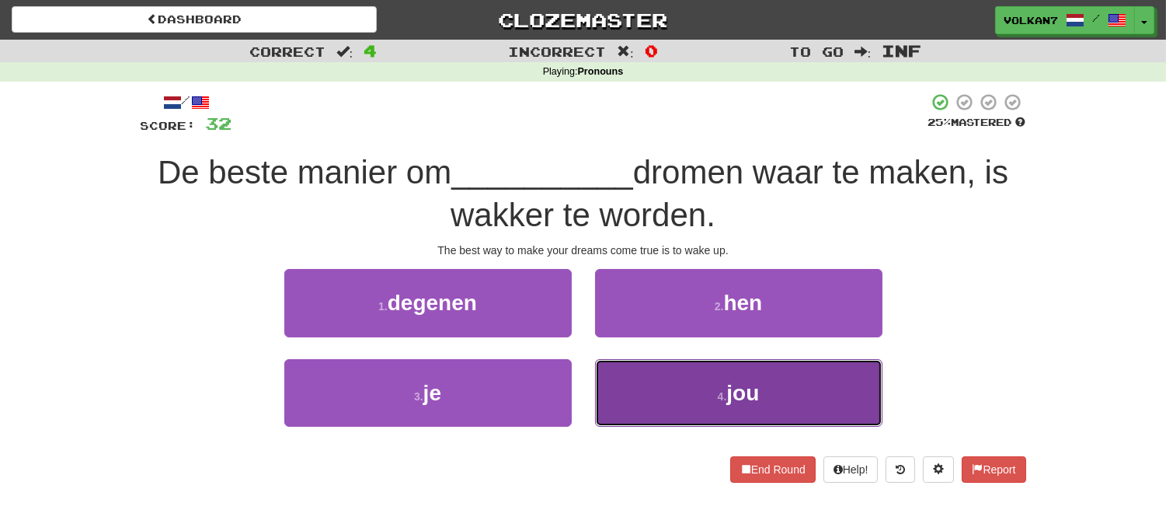
click at [688, 392] on button "4 . jou" at bounding box center [738, 393] width 287 height 68
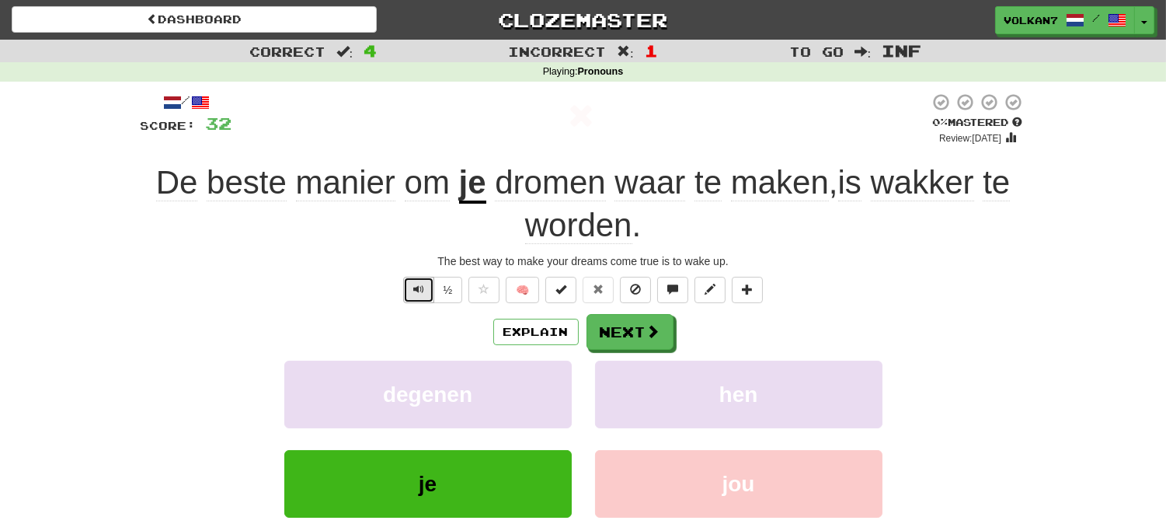
click at [421, 290] on span "Text-to-speech controls" at bounding box center [418, 289] width 11 height 11
click at [637, 330] on button "Next" at bounding box center [630, 333] width 87 height 36
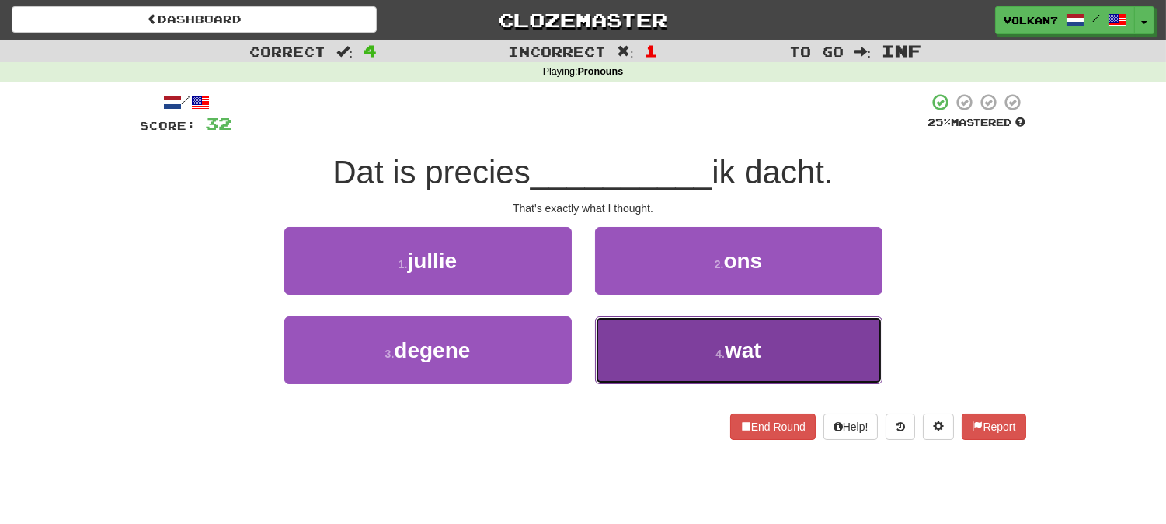
click at [716, 336] on button "4 . wat" at bounding box center [738, 350] width 287 height 68
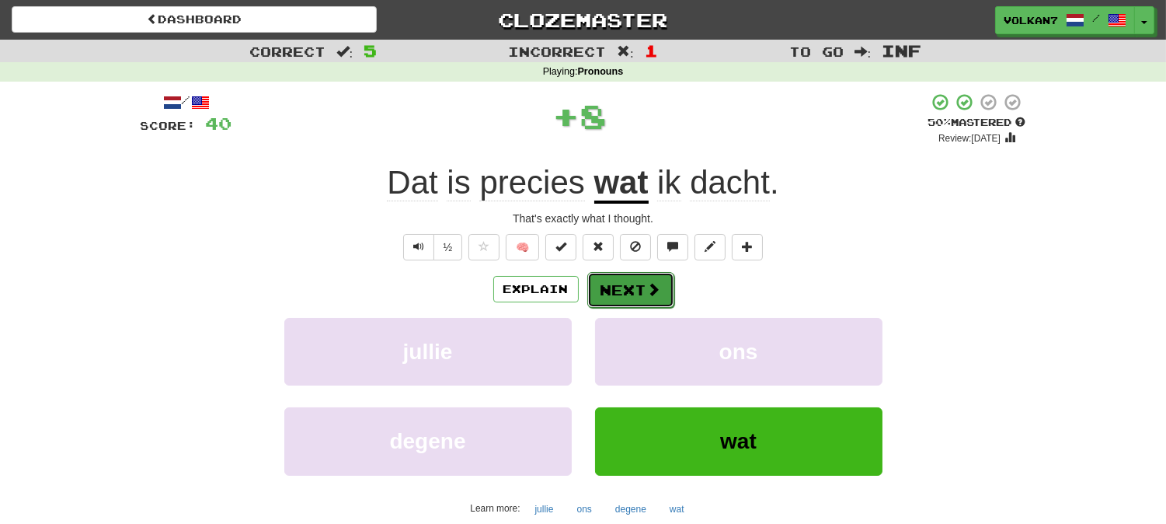
click at [639, 294] on button "Next" at bounding box center [630, 290] width 87 height 36
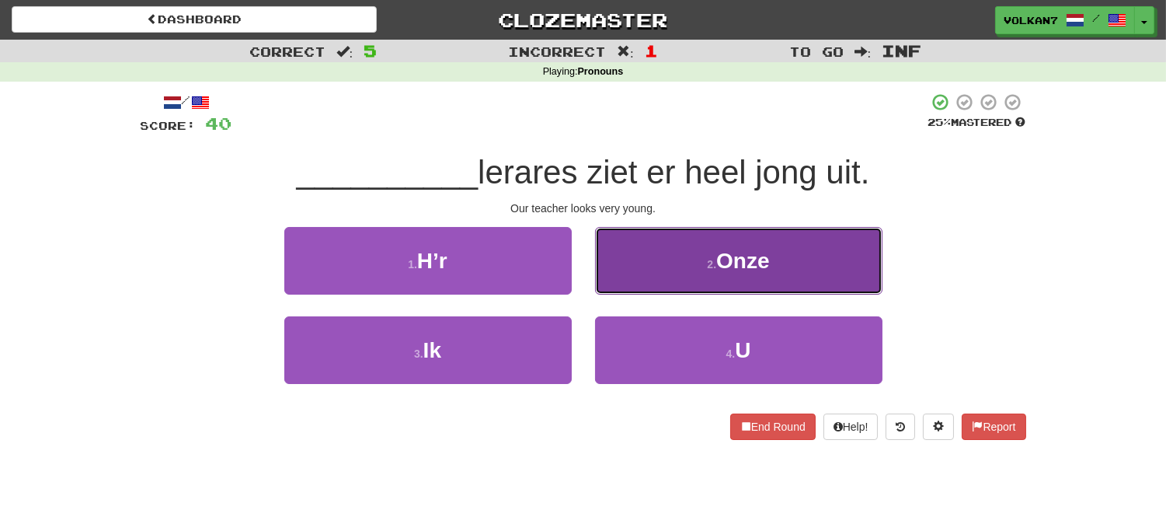
click at [677, 256] on button "2 . Onze" at bounding box center [738, 261] width 287 height 68
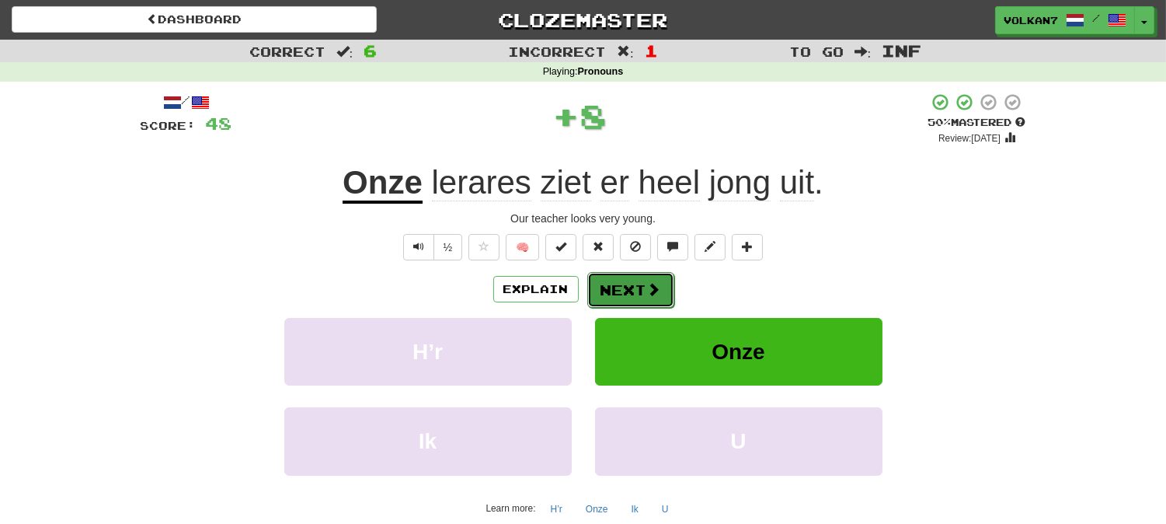
click at [649, 284] on span at bounding box center [654, 289] width 14 height 14
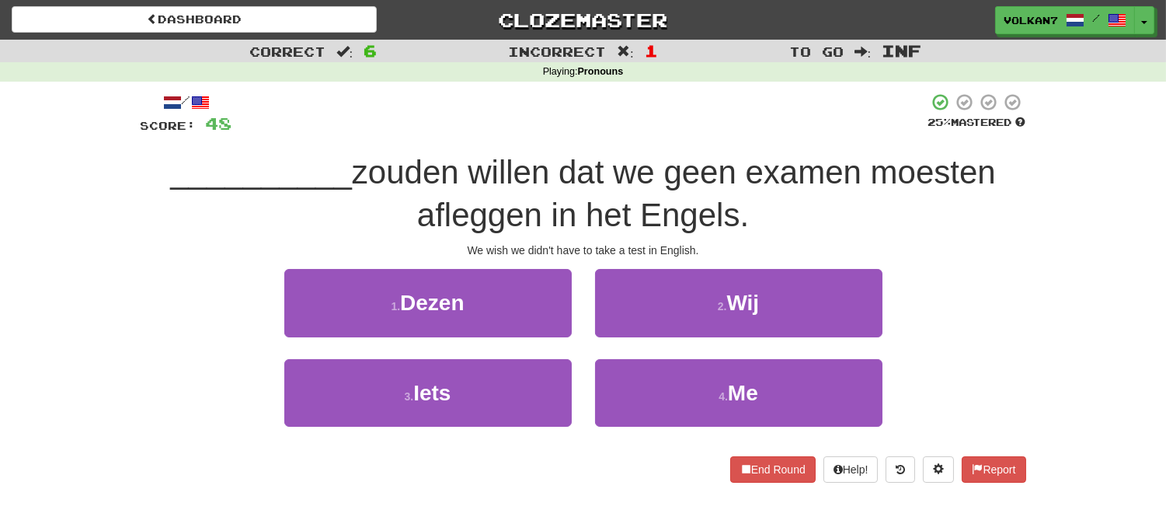
click at [642, 148] on div "/ Score: 48 25 % Mastered __________ zouden willen dat we geen examen moesten a…" at bounding box center [584, 286] width 886 height 389
drag, startPoint x: 692, startPoint y: 311, endPoint x: 692, endPoint y: 210, distance: 101.0
click at [692, 309] on button "2 . Wij" at bounding box center [738, 303] width 287 height 68
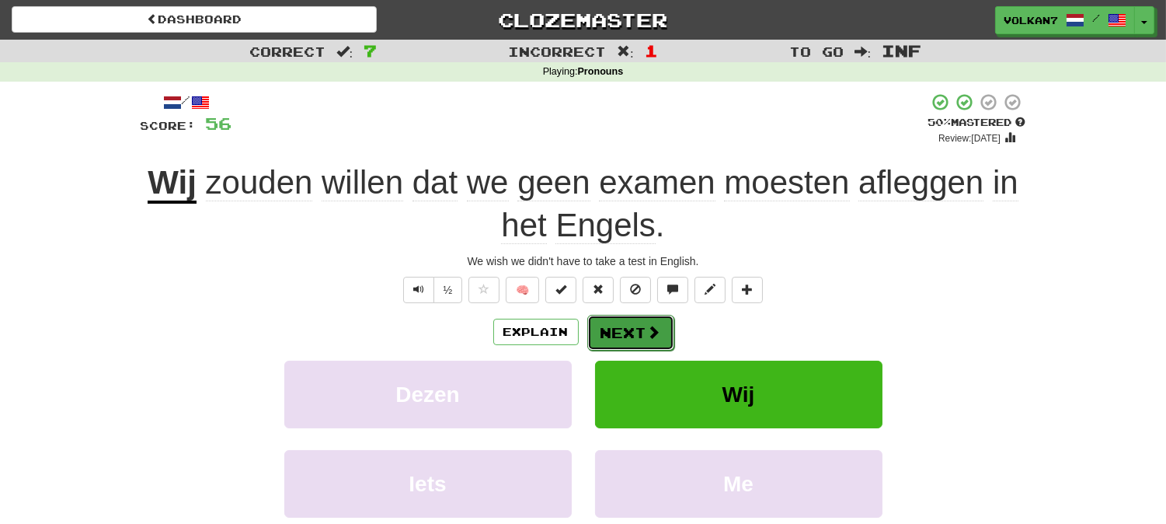
click at [649, 329] on span at bounding box center [654, 332] width 14 height 14
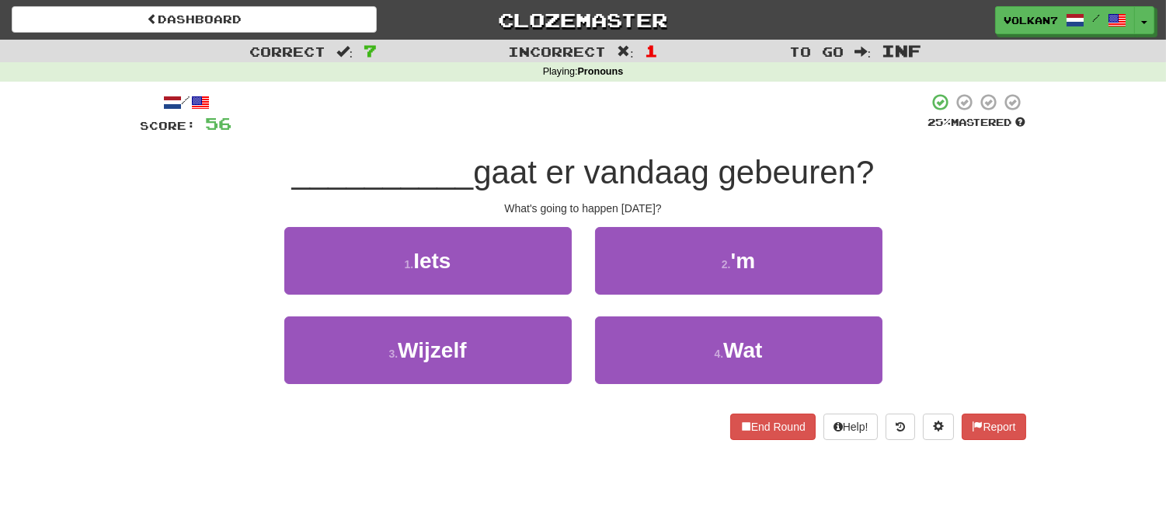
click at [663, 127] on div at bounding box center [580, 113] width 696 height 43
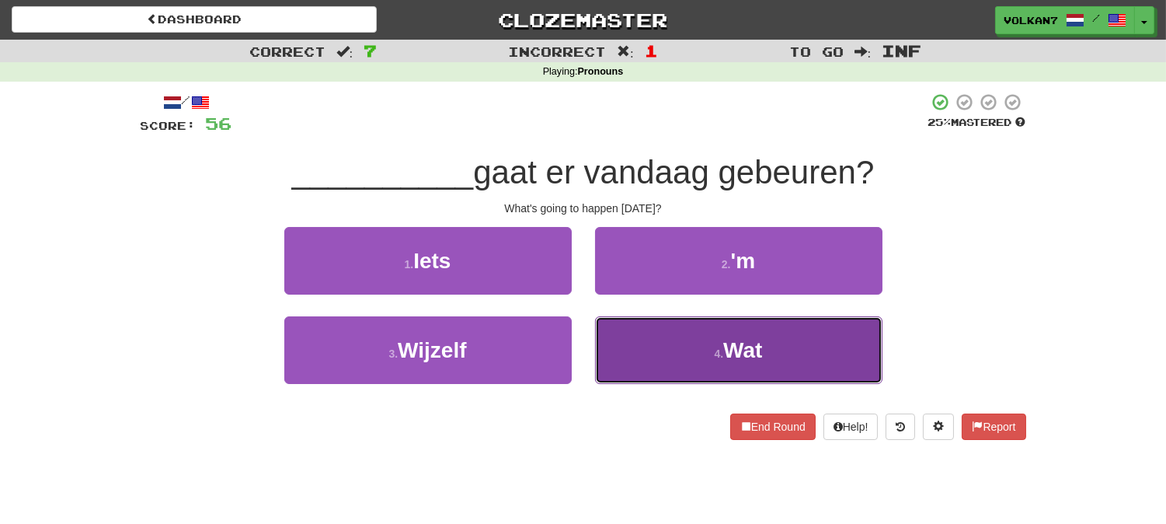
click at [690, 348] on button "4 . Wat" at bounding box center [738, 350] width 287 height 68
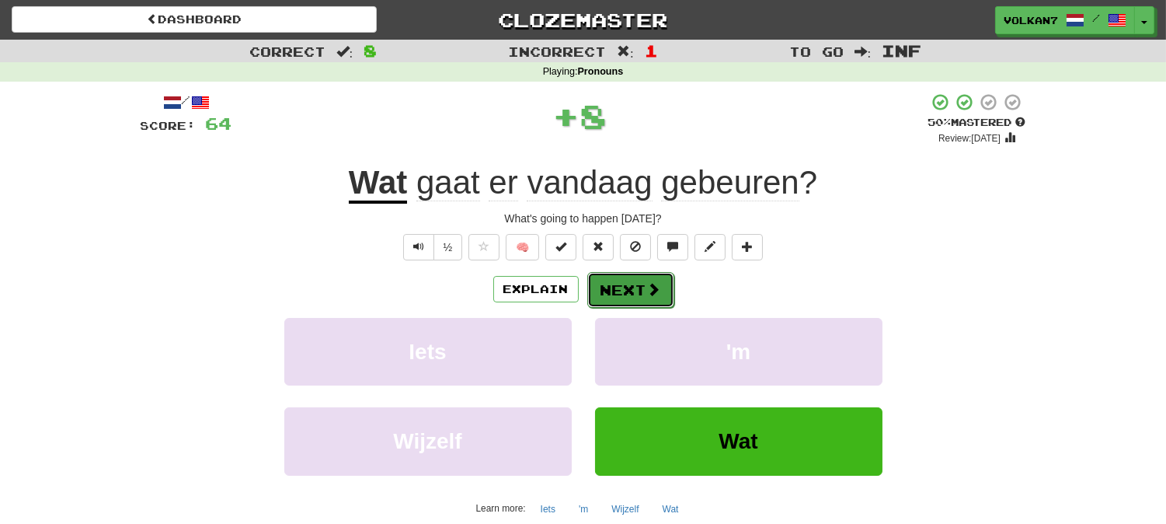
click at [655, 286] on span at bounding box center [654, 289] width 14 height 14
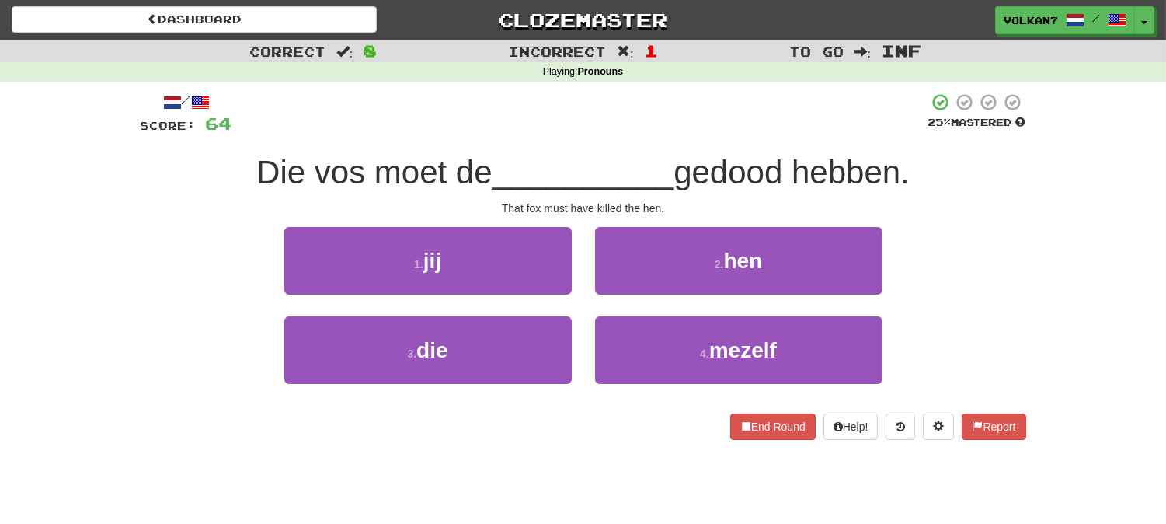
click at [676, 136] on div "/ Score: 64 25 % Mastered Die vos moet de __________ gedood hebben. That fox mu…" at bounding box center [584, 265] width 886 height 347
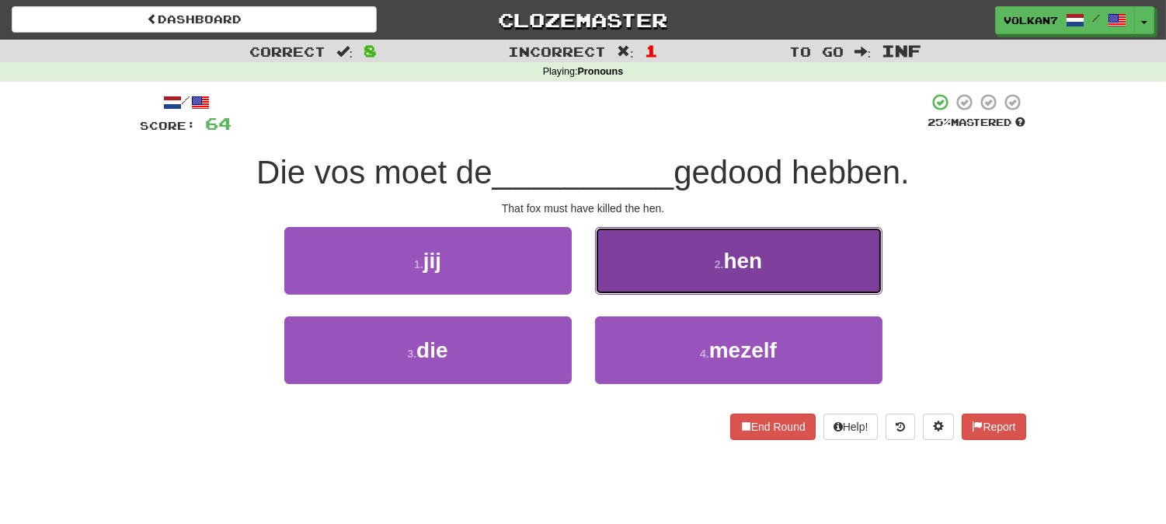
click at [664, 261] on button "2 . hen" at bounding box center [738, 261] width 287 height 68
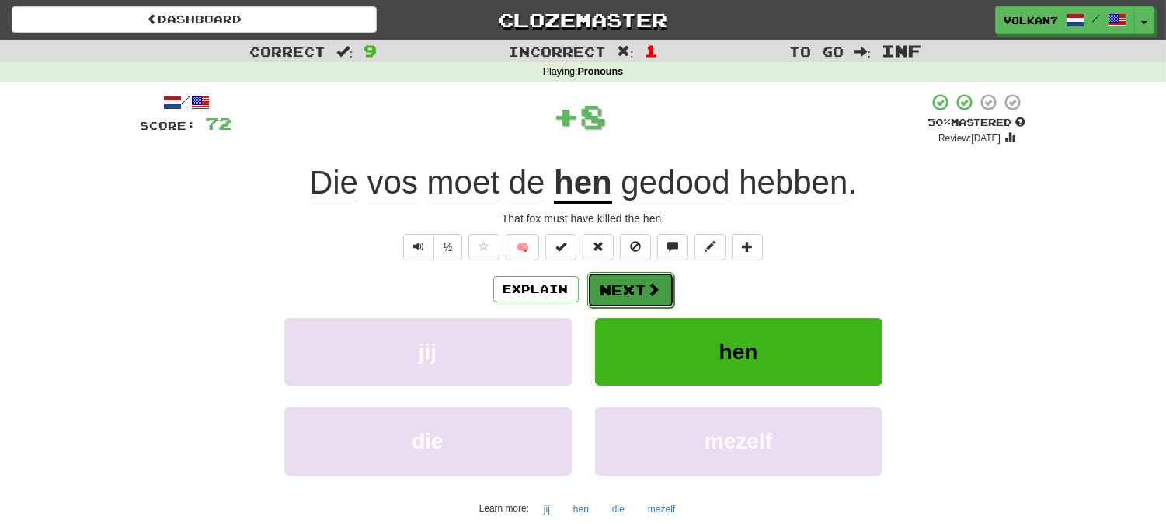
click at [632, 290] on button "Next" at bounding box center [630, 290] width 87 height 36
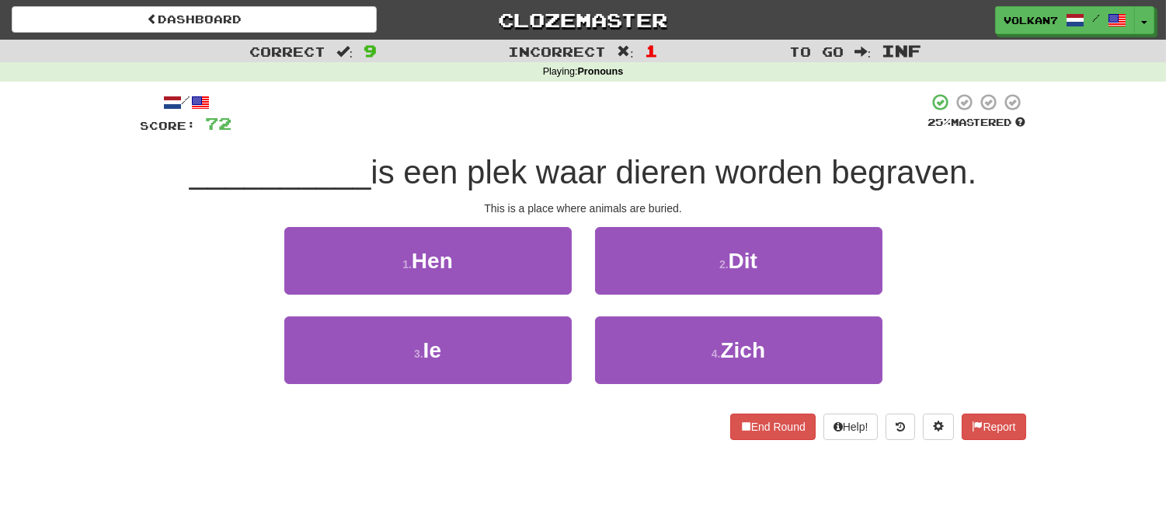
click at [646, 151] on div "__________ is een plek waar dieren worden begraven." at bounding box center [584, 172] width 886 height 43
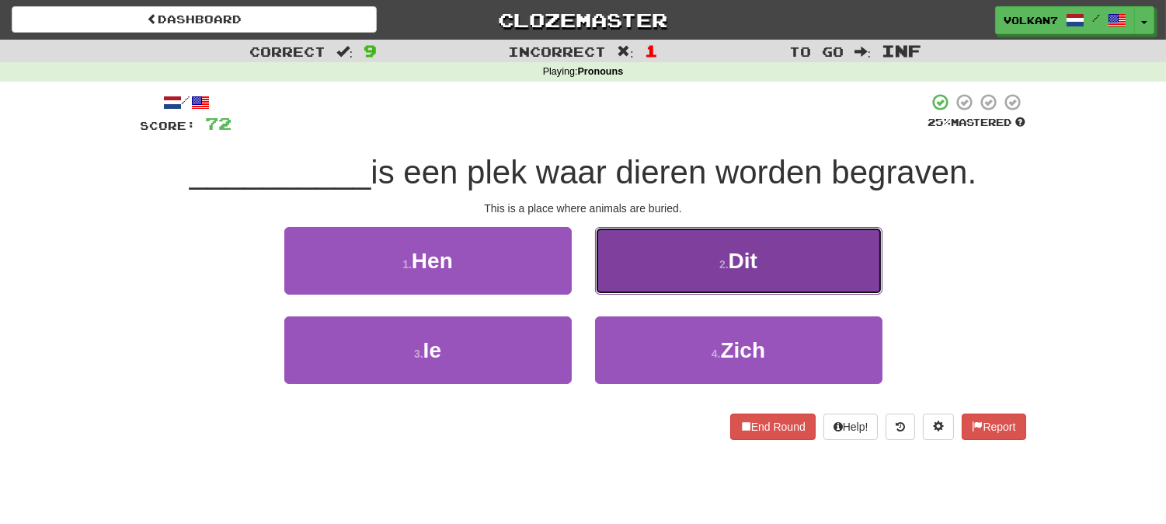
click at [672, 262] on button "2 . Dit" at bounding box center [738, 261] width 287 height 68
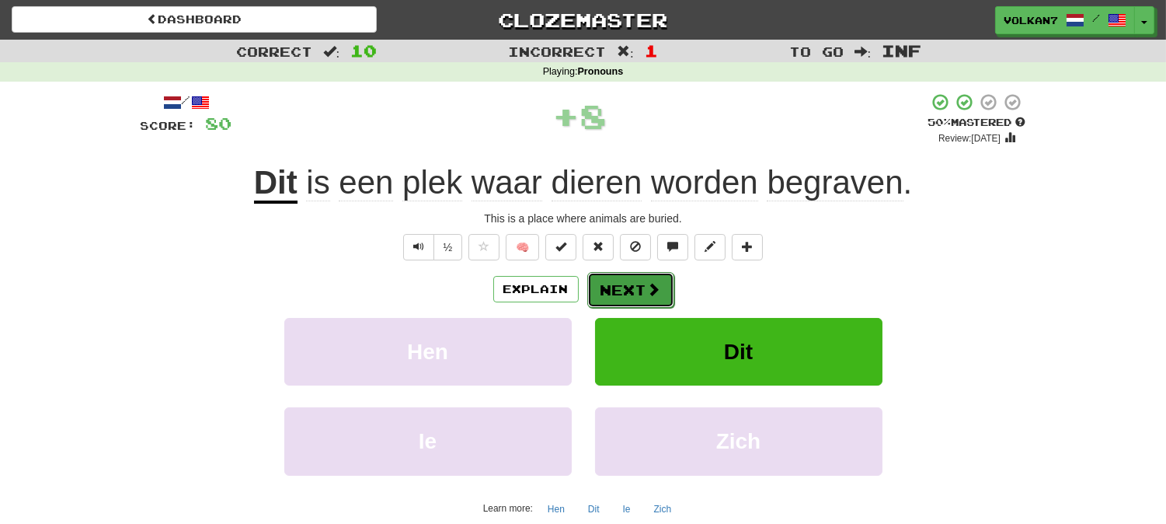
click at [632, 286] on button "Next" at bounding box center [630, 290] width 87 height 36
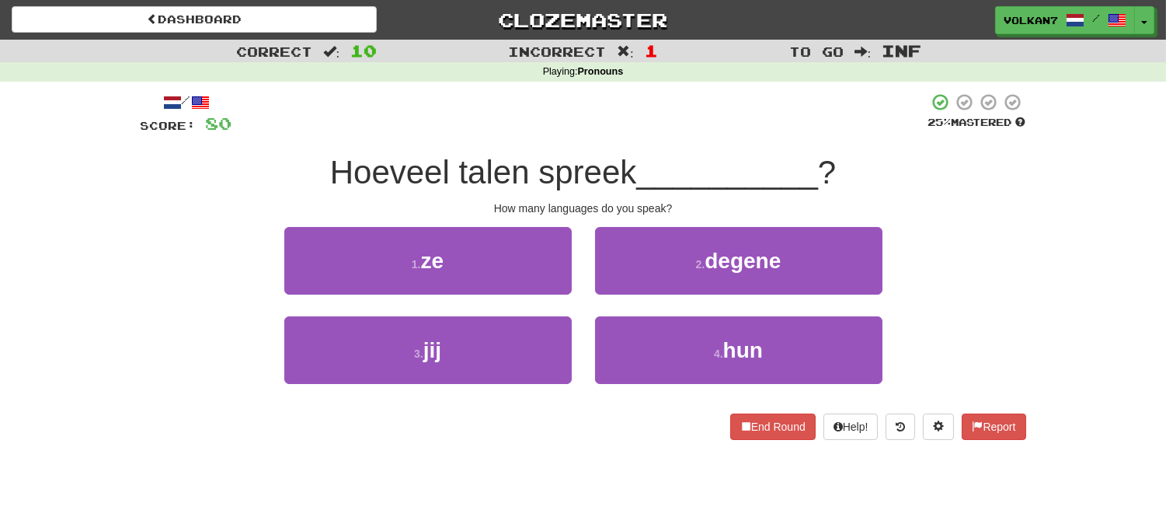
click at [643, 156] on span "__________" at bounding box center [727, 172] width 182 height 37
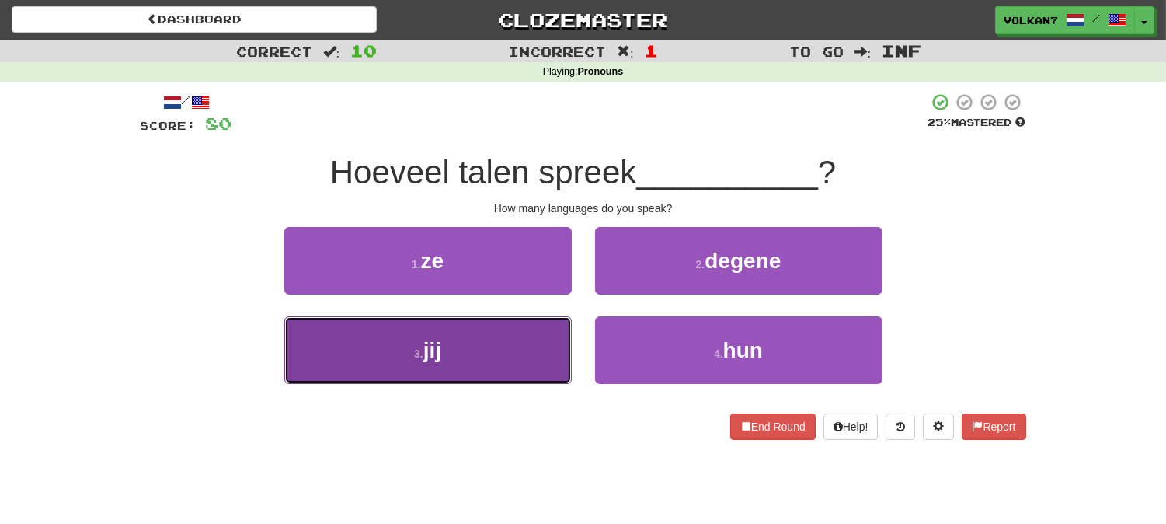
click at [526, 335] on button "3 . jij" at bounding box center [427, 350] width 287 height 68
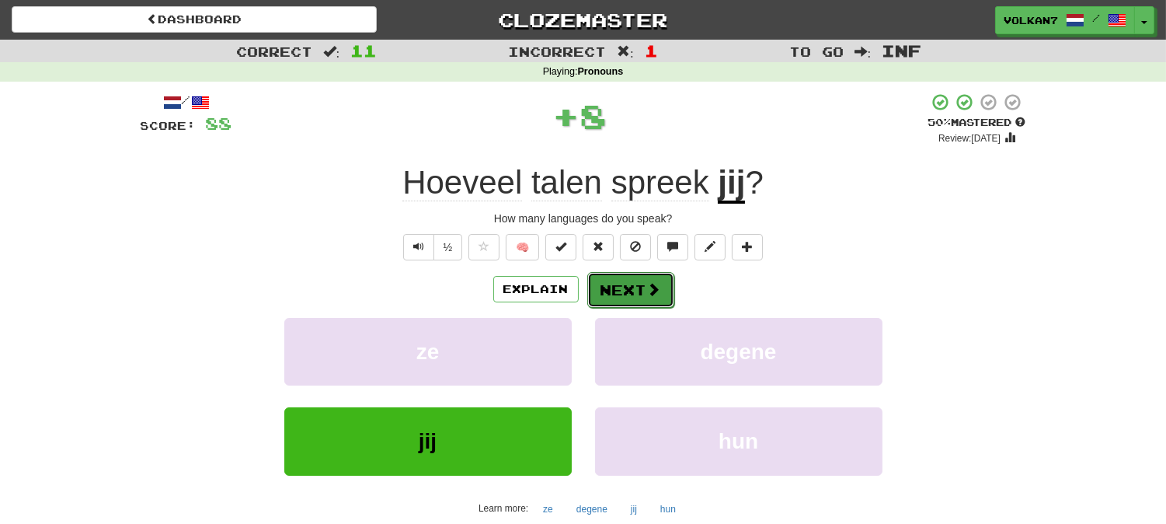
click at [647, 290] on span at bounding box center [654, 289] width 14 height 14
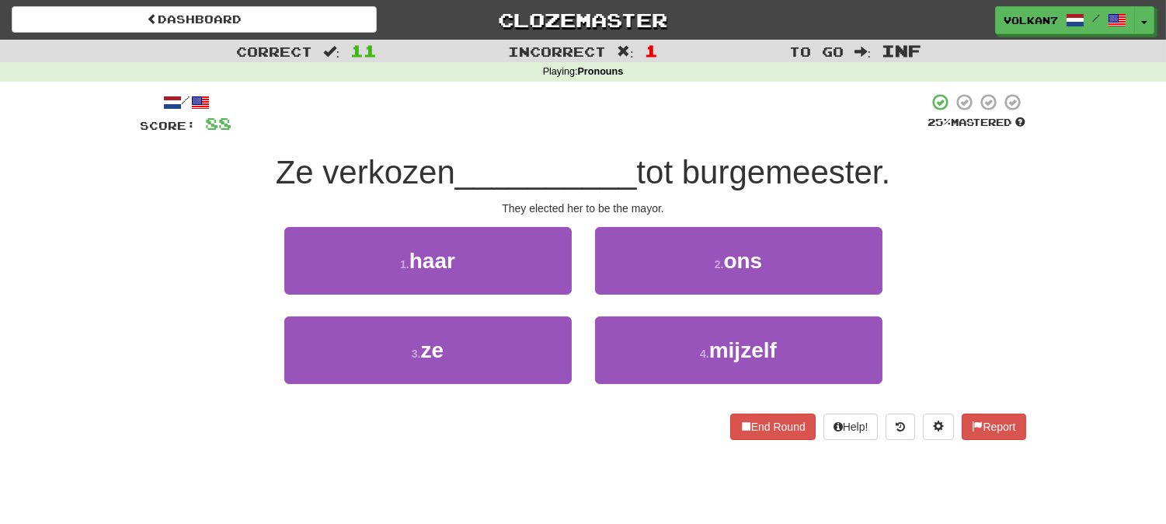
click at [680, 128] on div at bounding box center [580, 113] width 696 height 43
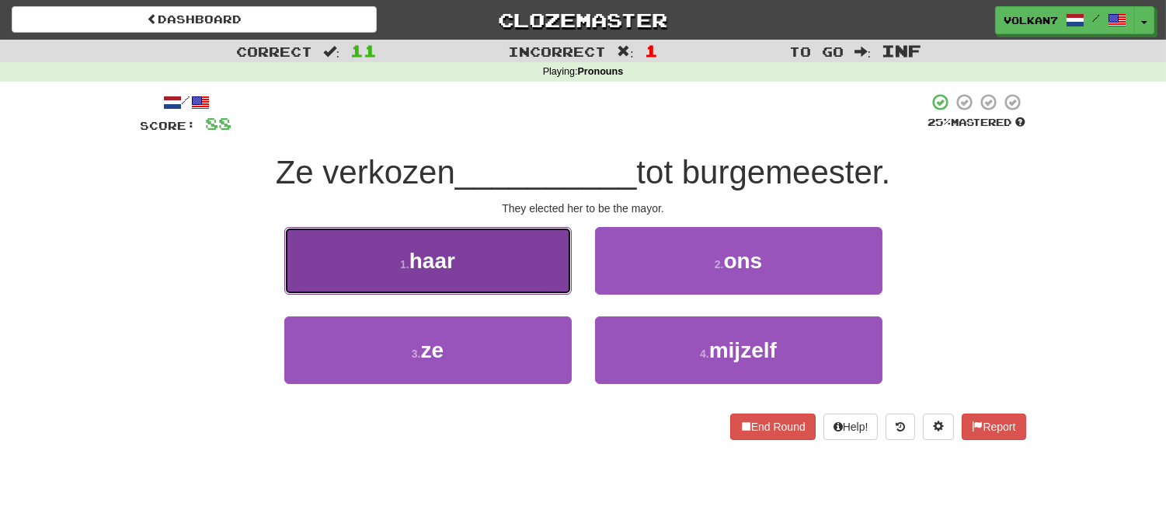
click at [518, 268] on button "1 . haar" at bounding box center [427, 261] width 287 height 68
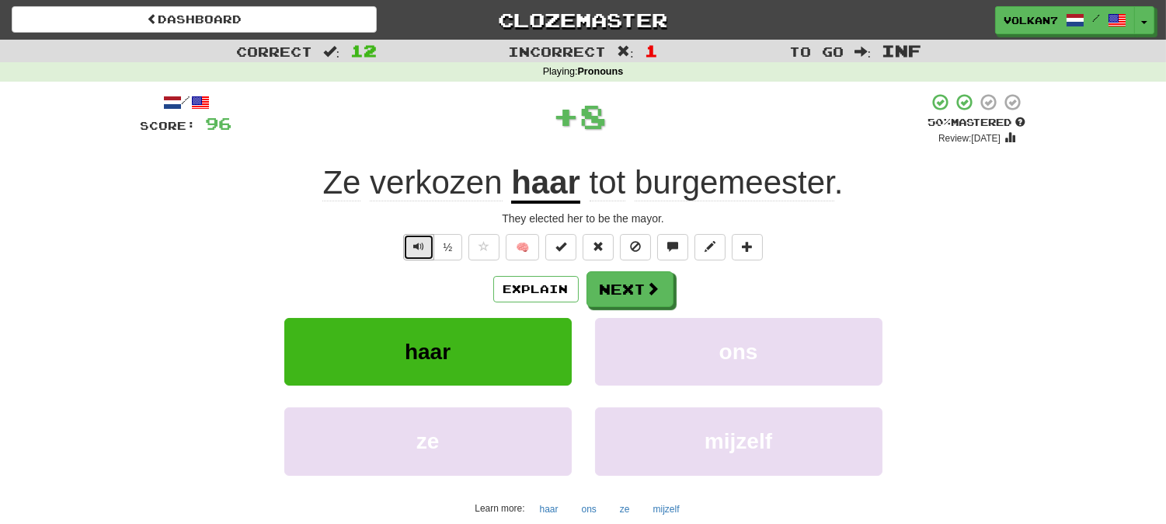
click at [420, 249] on span "Text-to-speech controls" at bounding box center [418, 246] width 11 height 11
click at [632, 287] on button "Next" at bounding box center [630, 290] width 87 height 36
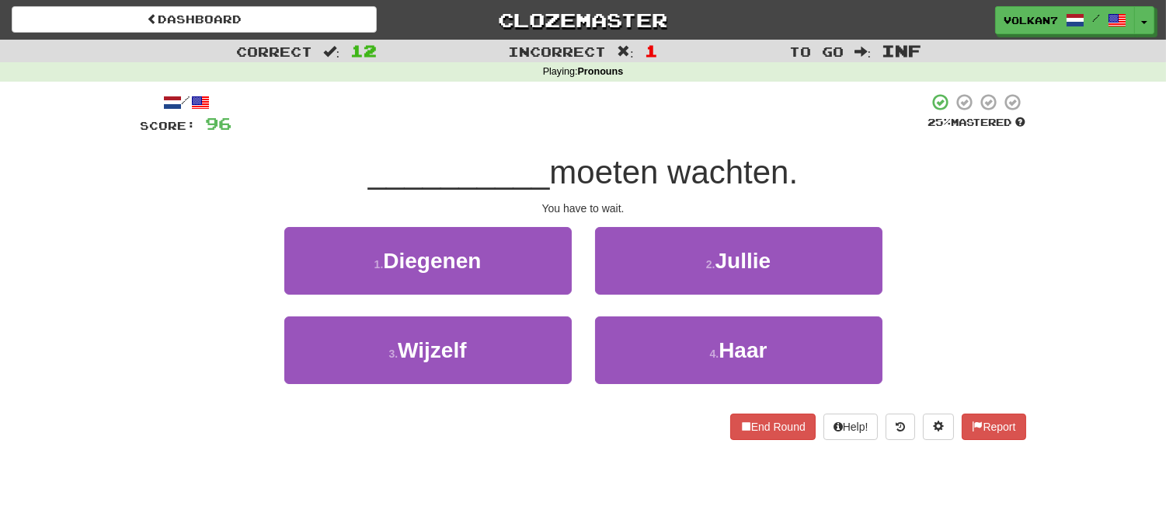
click at [639, 165] on span "moeten wachten." at bounding box center [673, 172] width 249 height 37
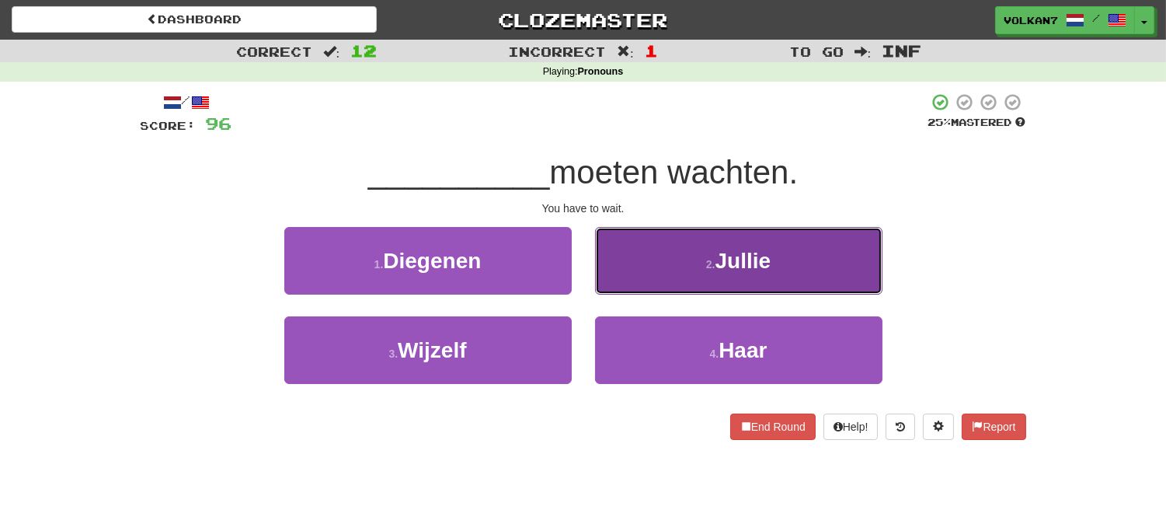
click at [671, 268] on button "2 . Jullie" at bounding box center [738, 261] width 287 height 68
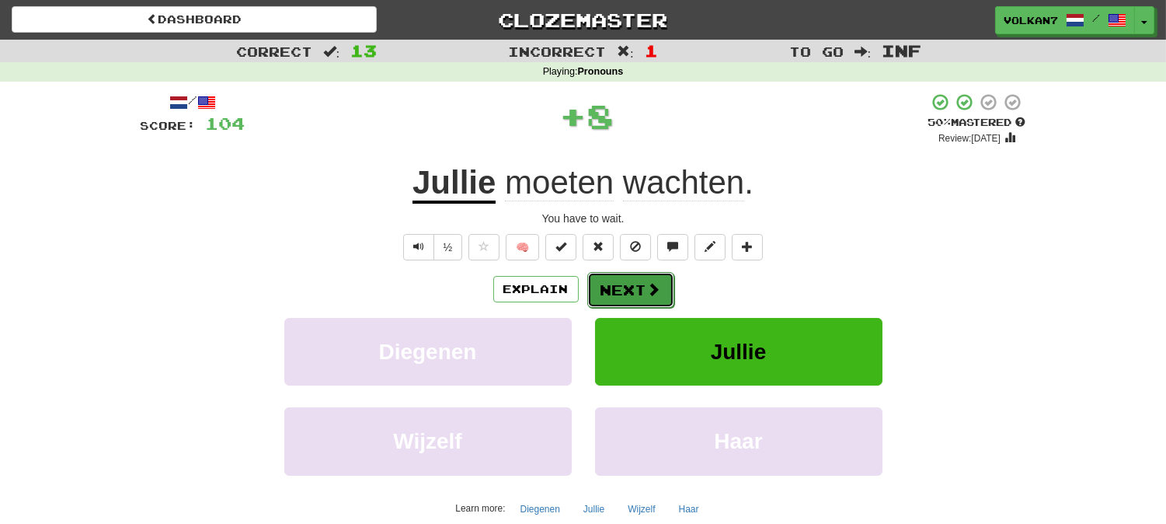
click at [650, 293] on span at bounding box center [654, 289] width 14 height 14
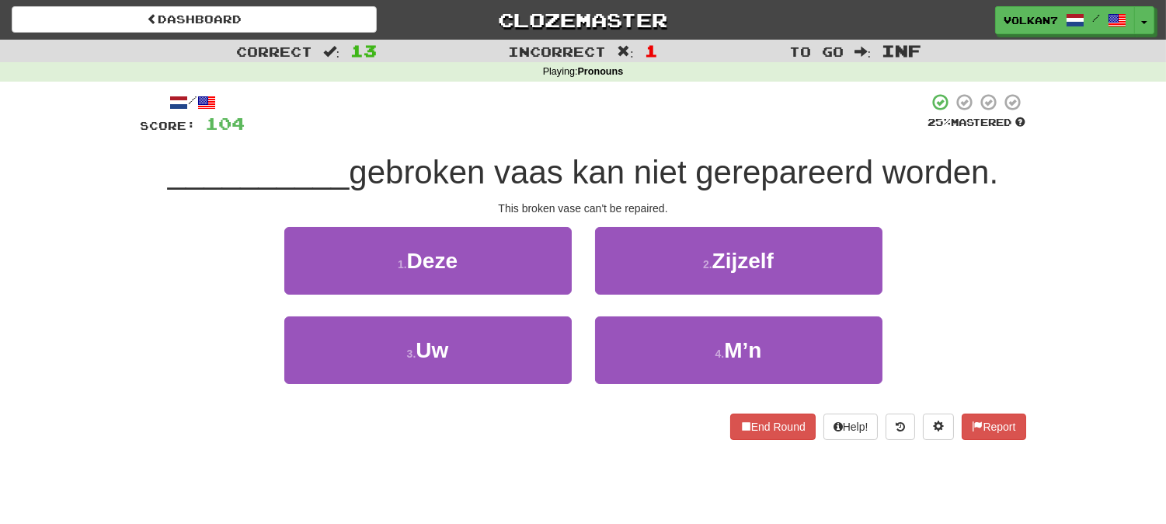
click at [648, 145] on div "/ Score: 104 25 % Mastered __________ gebroken vaas kan niet gerepareerd worden…" at bounding box center [584, 265] width 886 height 347
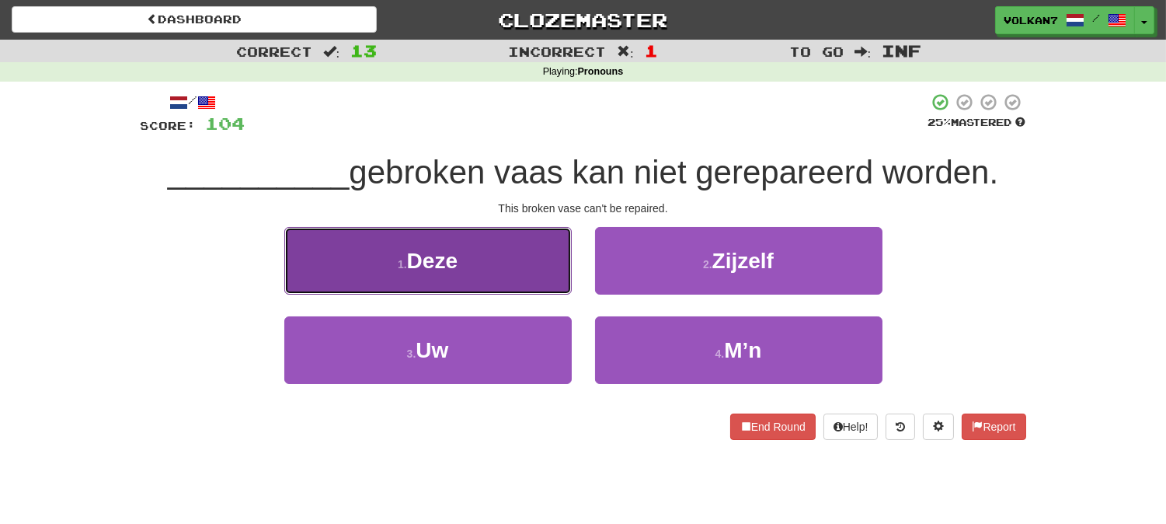
click at [484, 262] on button "1 . Deze" at bounding box center [427, 261] width 287 height 68
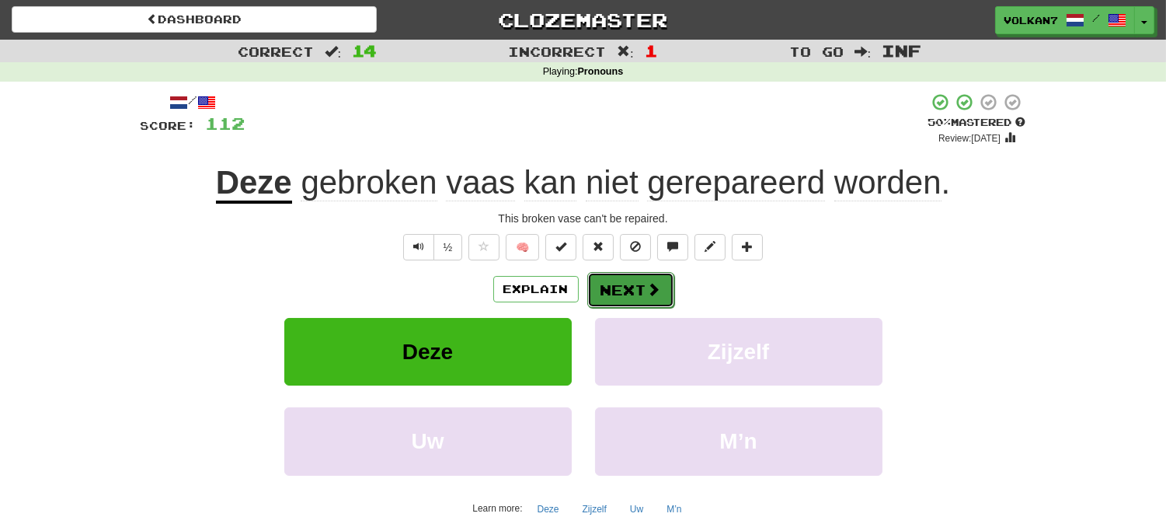
click at [625, 280] on button "Next" at bounding box center [630, 290] width 87 height 36
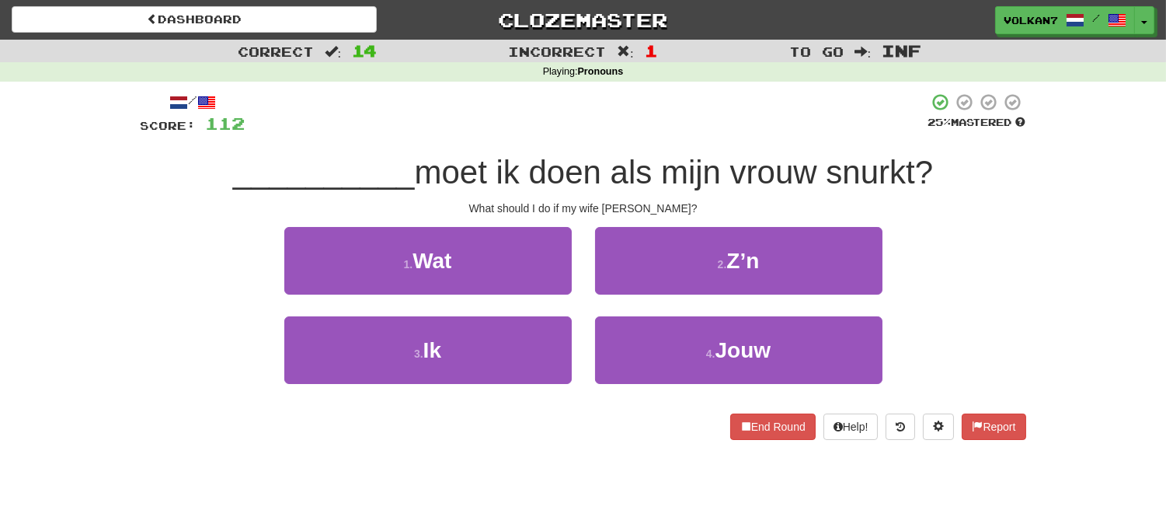
click at [635, 136] on div "/ Score: 112 25 % Mastered __________ moet ik doen als mijn vrouw snurkt? What …" at bounding box center [584, 265] width 886 height 347
drag, startPoint x: 525, startPoint y: 264, endPoint x: 650, endPoint y: 149, distance: 169.3
click at [525, 265] on button "1 . Wat" at bounding box center [427, 261] width 287 height 68
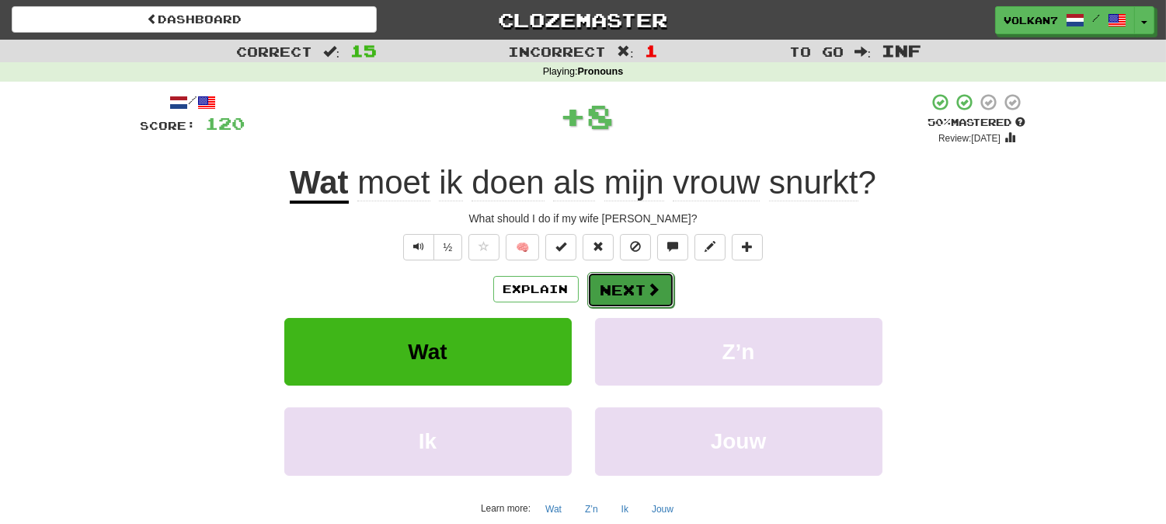
click at [636, 278] on button "Next" at bounding box center [630, 290] width 87 height 36
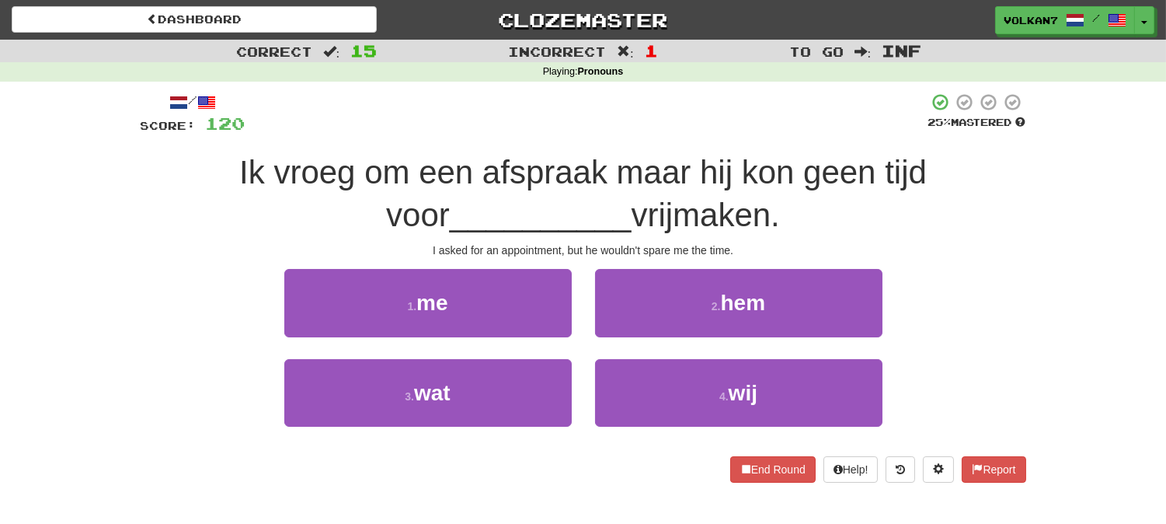
click at [658, 125] on div at bounding box center [587, 113] width 683 height 43
click at [658, 124] on div at bounding box center [587, 113] width 683 height 43
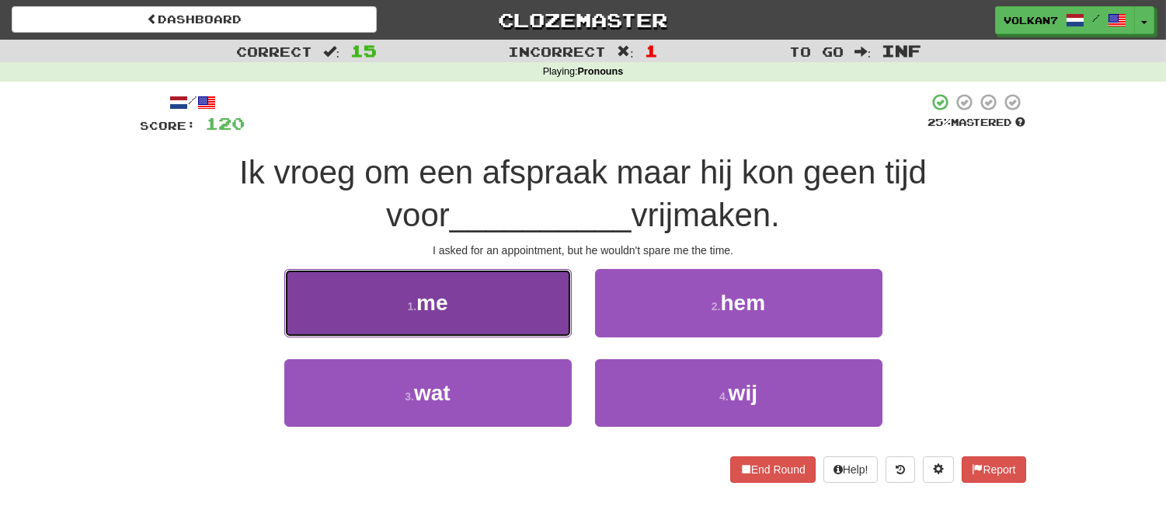
click at [530, 309] on button "1 . me" at bounding box center [427, 303] width 287 height 68
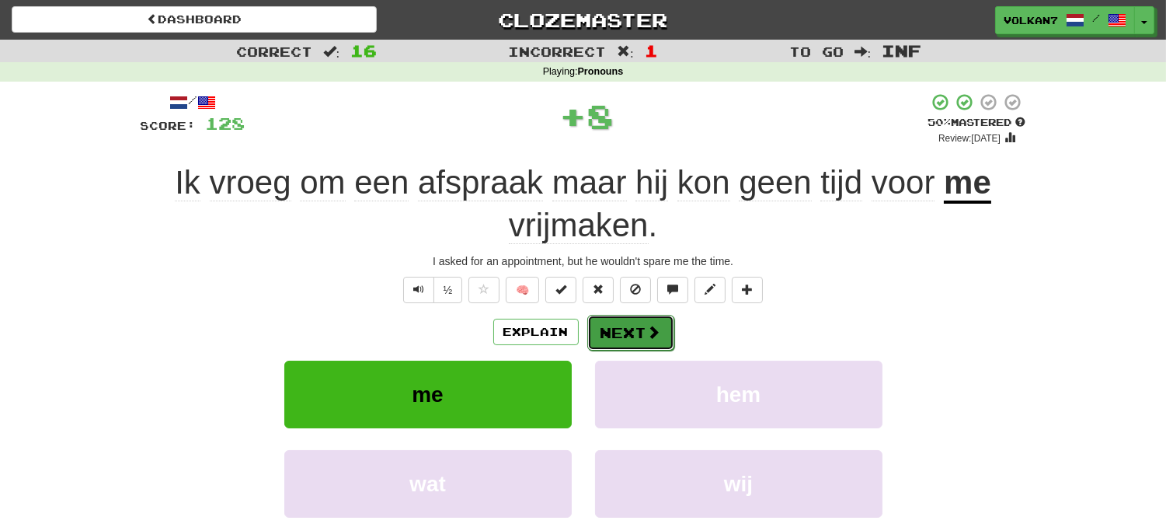
click at [618, 330] on button "Next" at bounding box center [630, 333] width 87 height 36
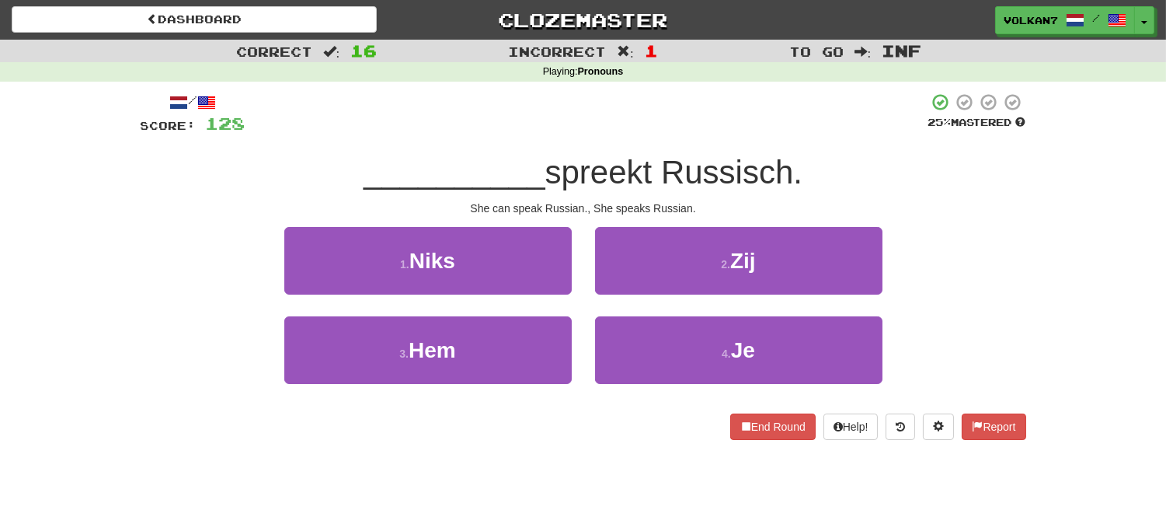
click at [641, 169] on span "spreekt Russisch." at bounding box center [673, 172] width 257 height 37
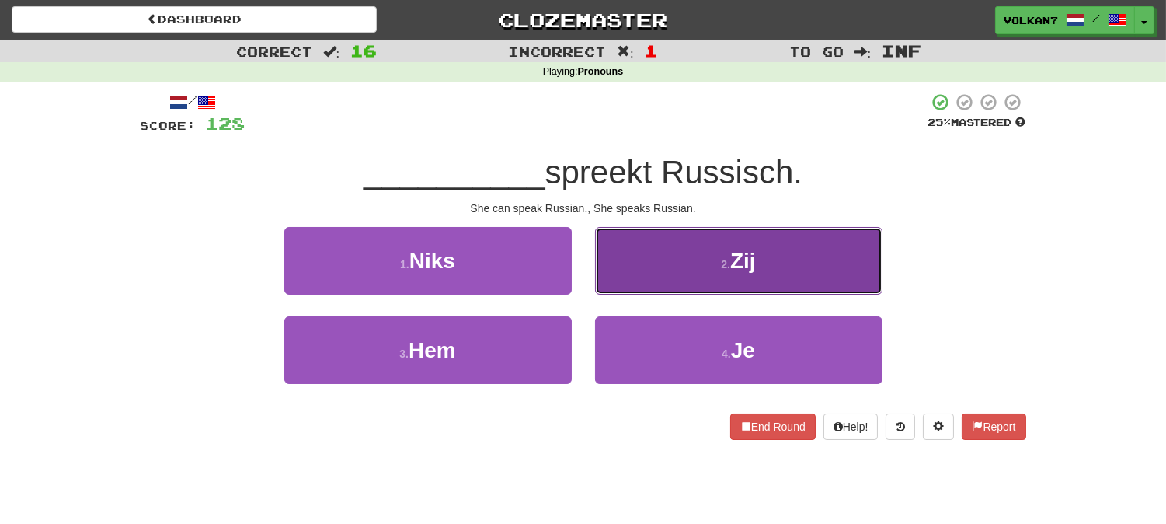
click at [651, 253] on button "2 . Zij" at bounding box center [738, 261] width 287 height 68
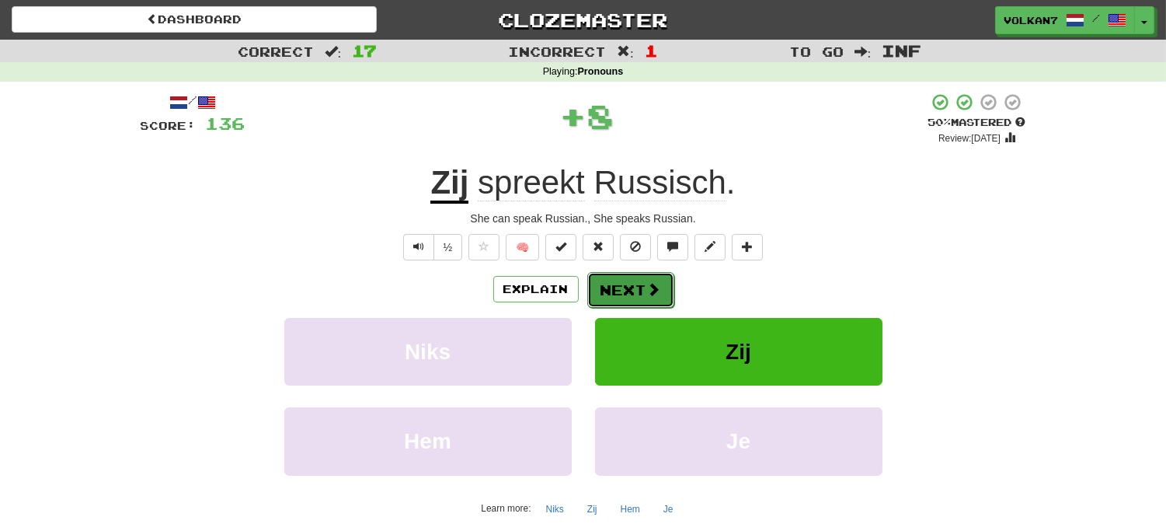
click at [640, 282] on button "Next" at bounding box center [630, 290] width 87 height 36
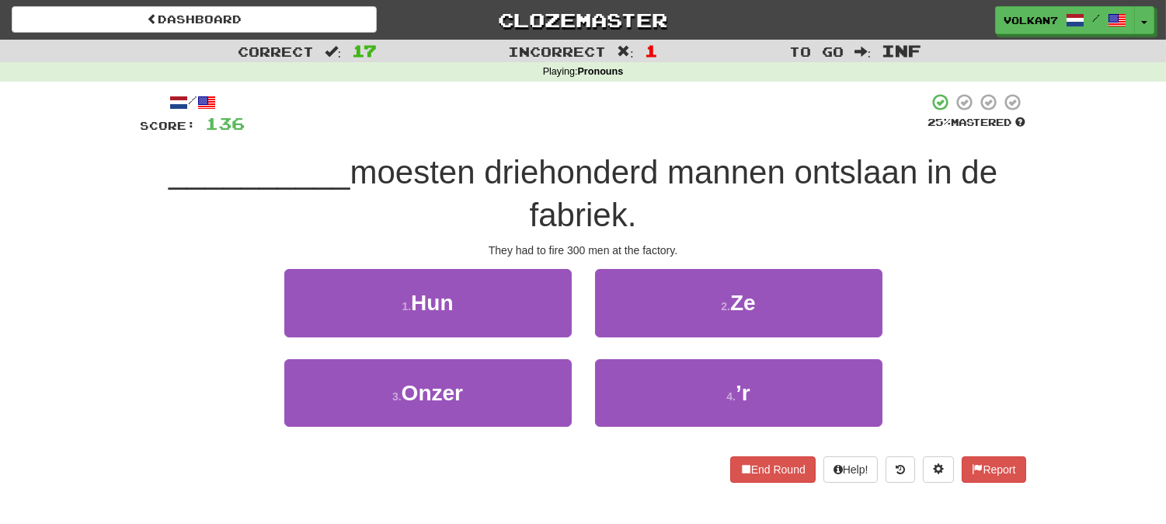
click at [669, 125] on div at bounding box center [587, 113] width 683 height 43
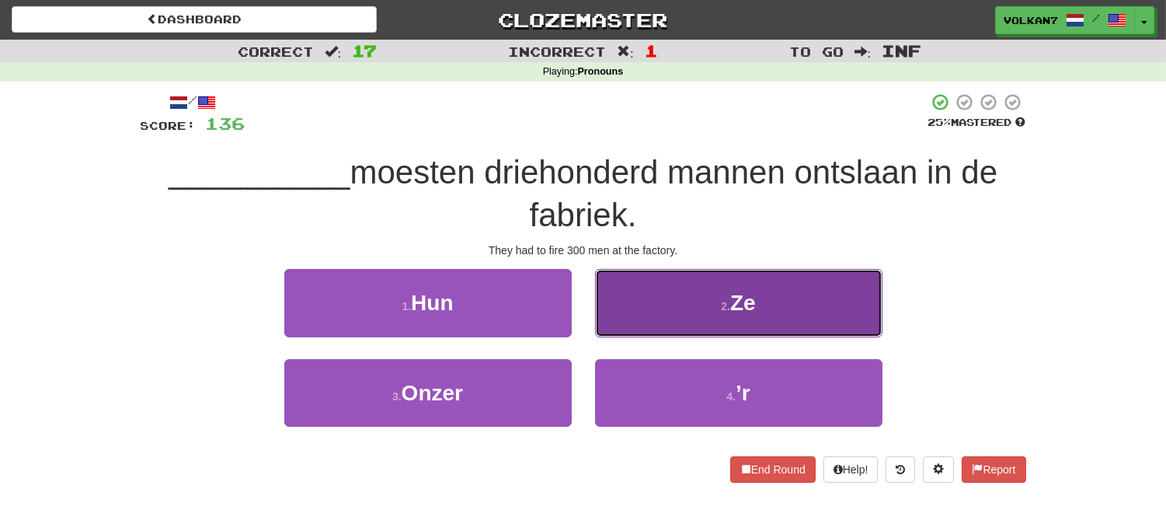
click at [667, 311] on button "2 . Ze" at bounding box center [738, 303] width 287 height 68
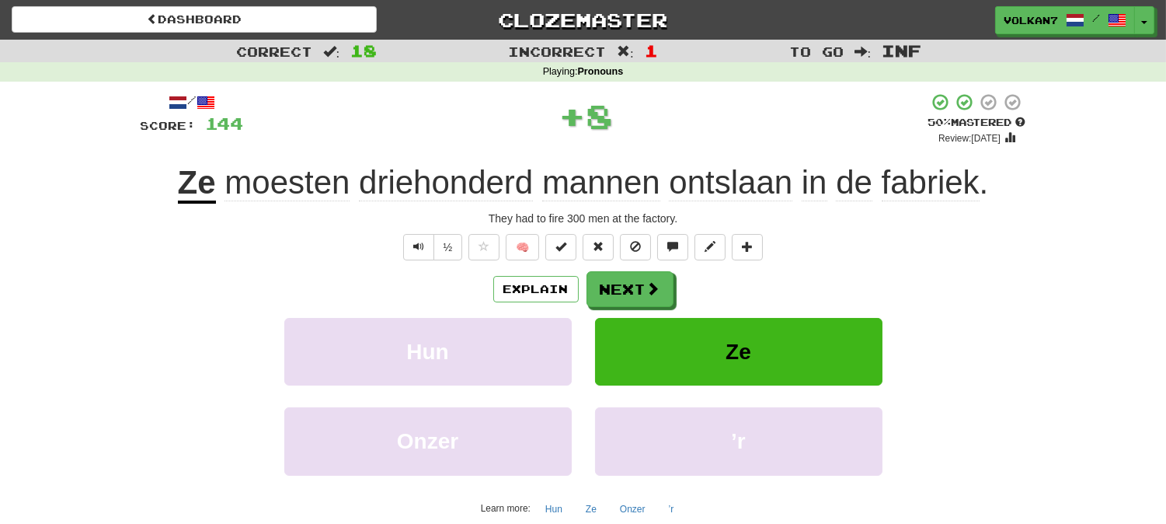
click at [700, 130] on div "+ 8" at bounding box center [586, 115] width 684 height 47
click at [623, 291] on button "Next" at bounding box center [630, 290] width 87 height 36
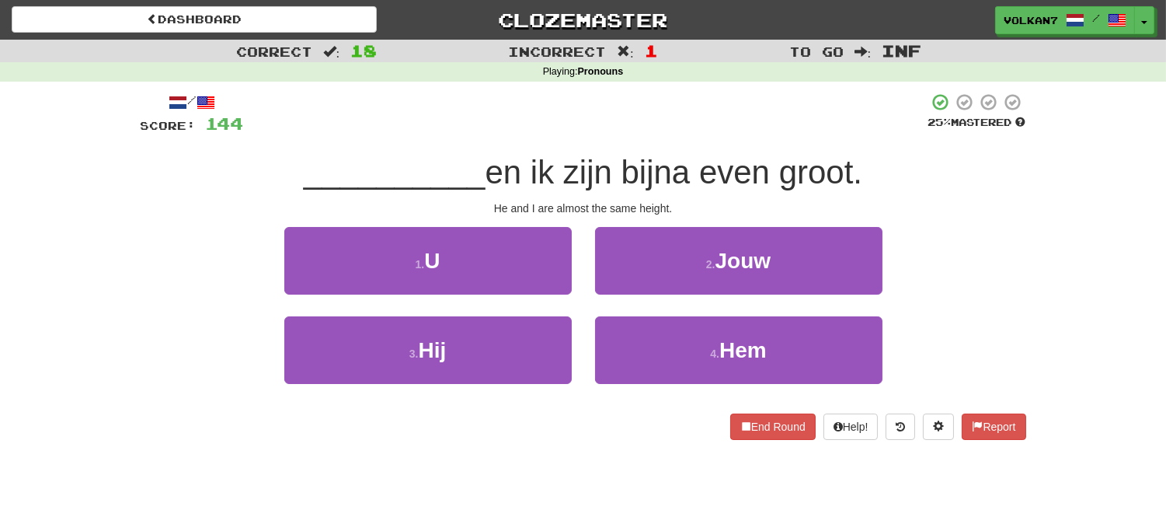
click at [650, 89] on div "/ Score: 144 25 % Mastered __________ en ik zijn bijna even groot. He and I are…" at bounding box center [584, 272] width 886 height 380
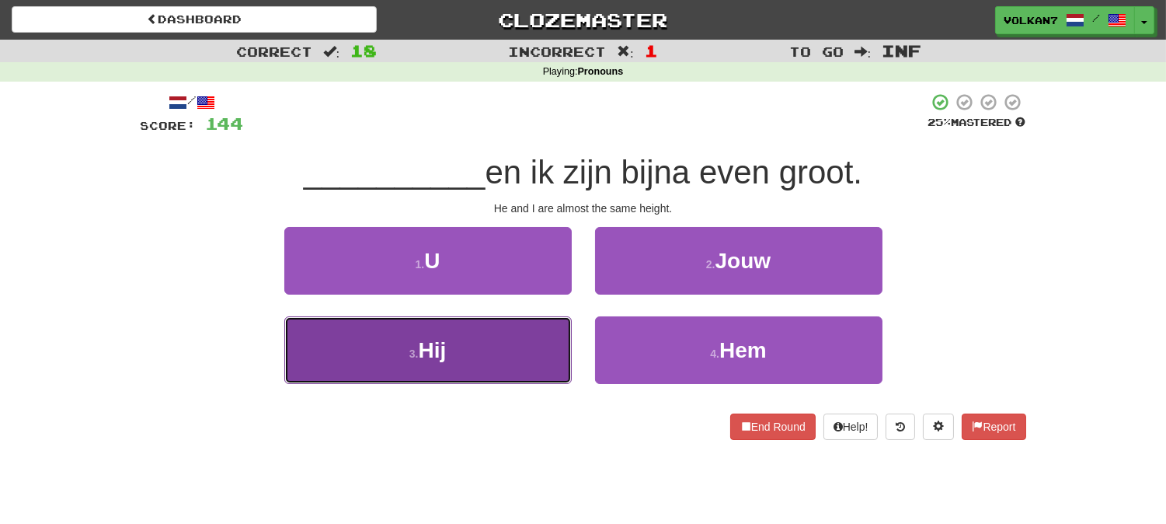
click at [521, 344] on button "3 . Hij" at bounding box center [427, 350] width 287 height 68
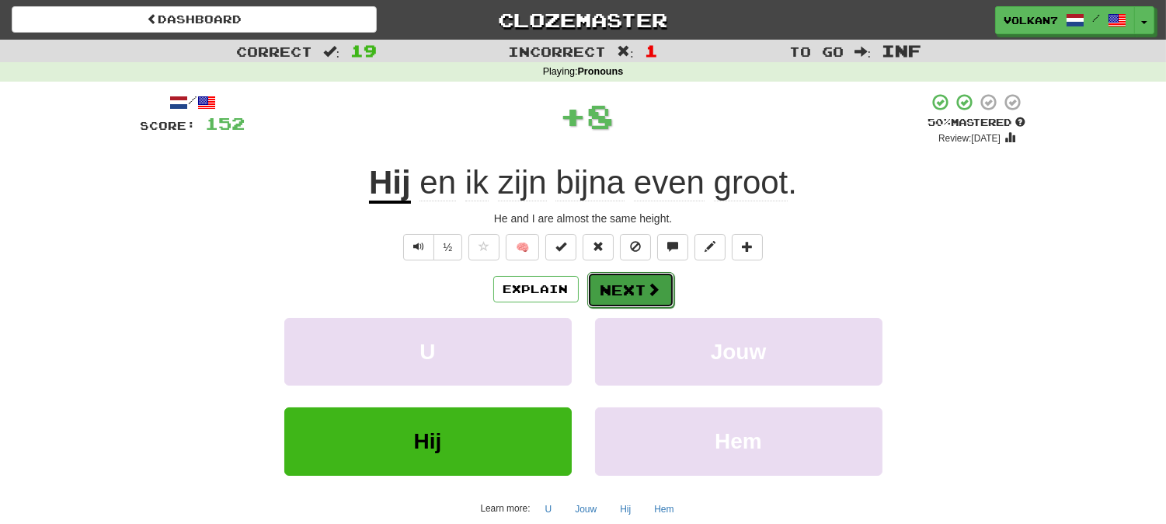
click at [634, 277] on button "Next" at bounding box center [630, 290] width 87 height 36
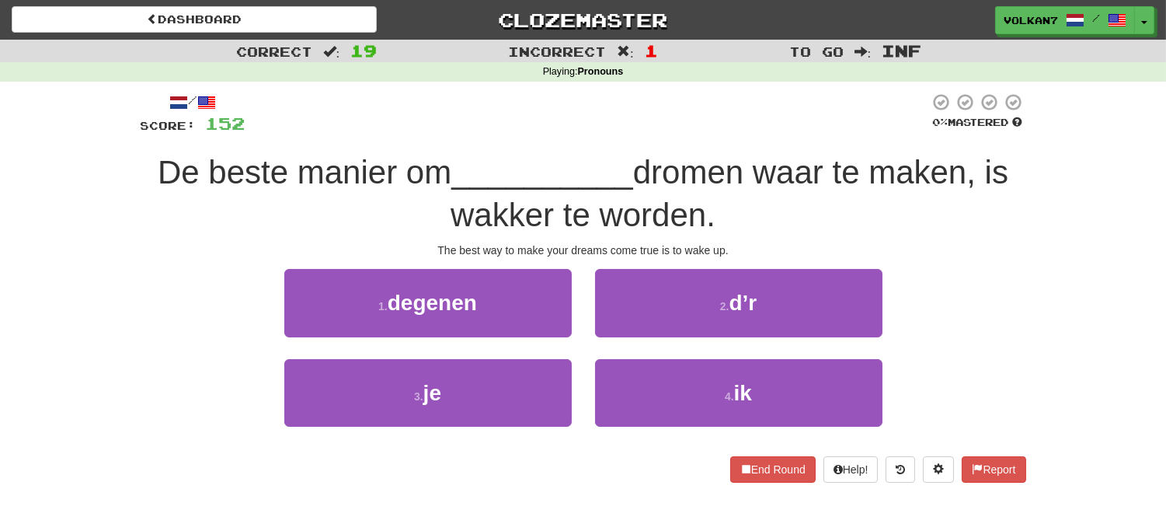
click at [684, 90] on div "/ Score: 152 0 % Mastered De beste manier om __________ dromen waar te maken, i…" at bounding box center [584, 293] width 886 height 422
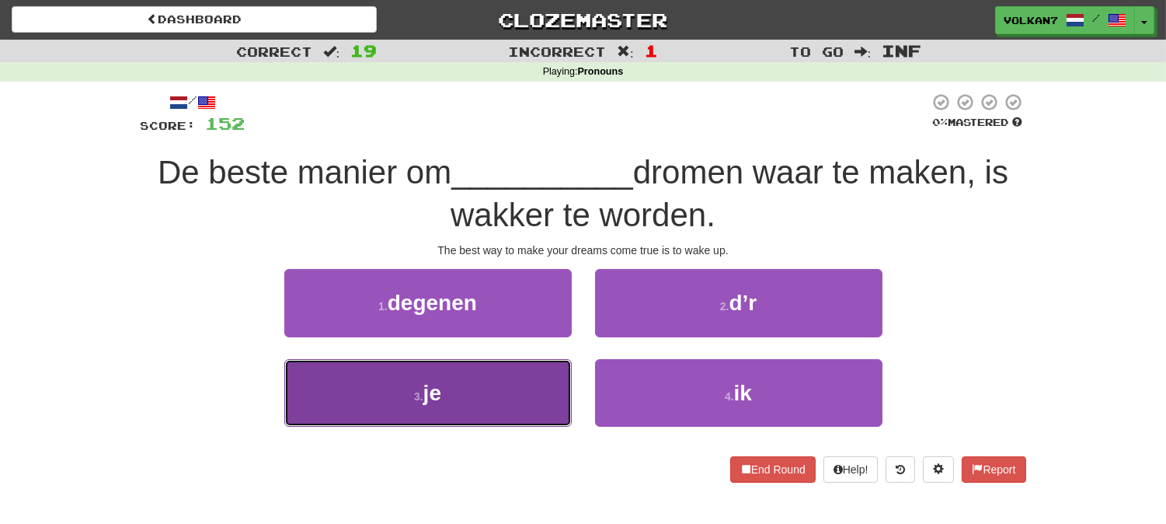
click at [538, 406] on button "3 . je" at bounding box center [427, 393] width 287 height 68
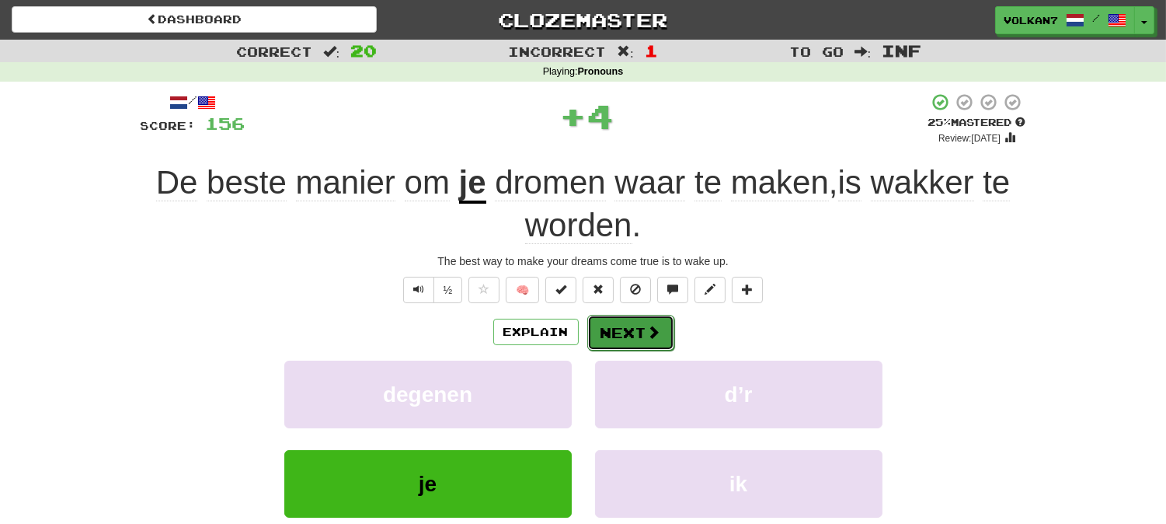
click at [647, 325] on span at bounding box center [654, 332] width 14 height 14
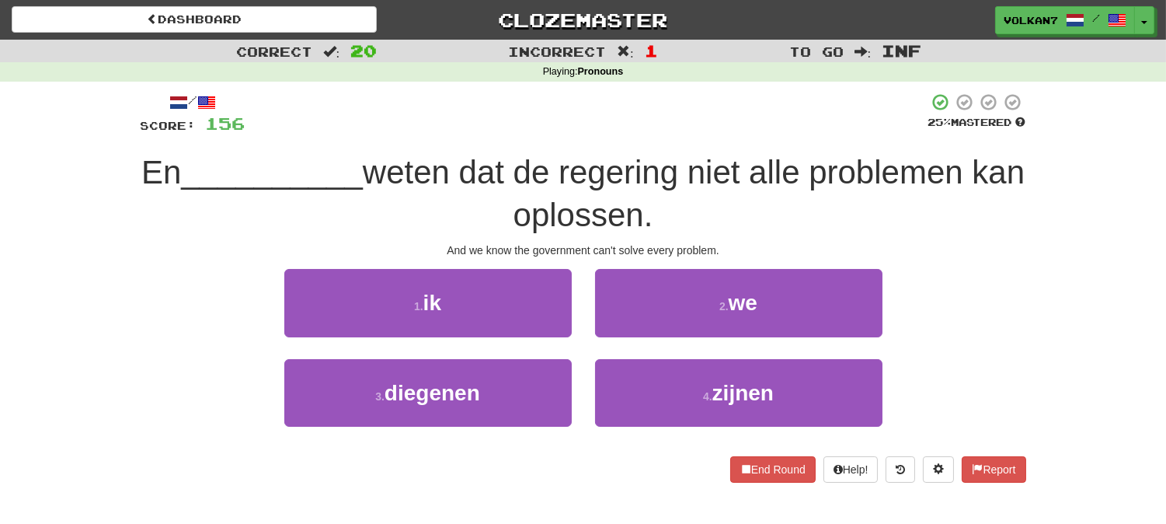
click at [667, 124] on div at bounding box center [587, 113] width 683 height 43
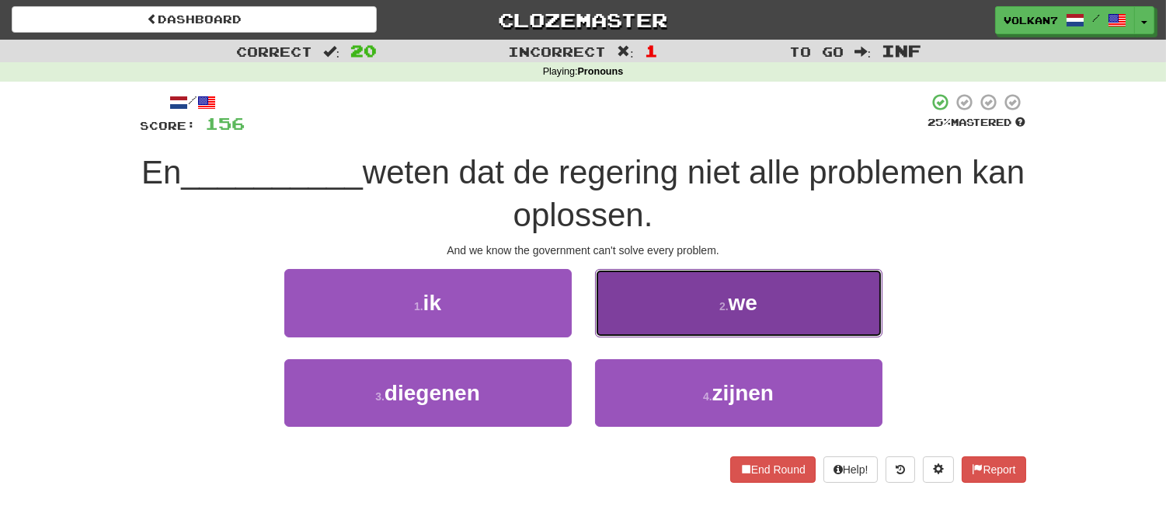
click at [651, 295] on button "2 . we" at bounding box center [738, 303] width 287 height 68
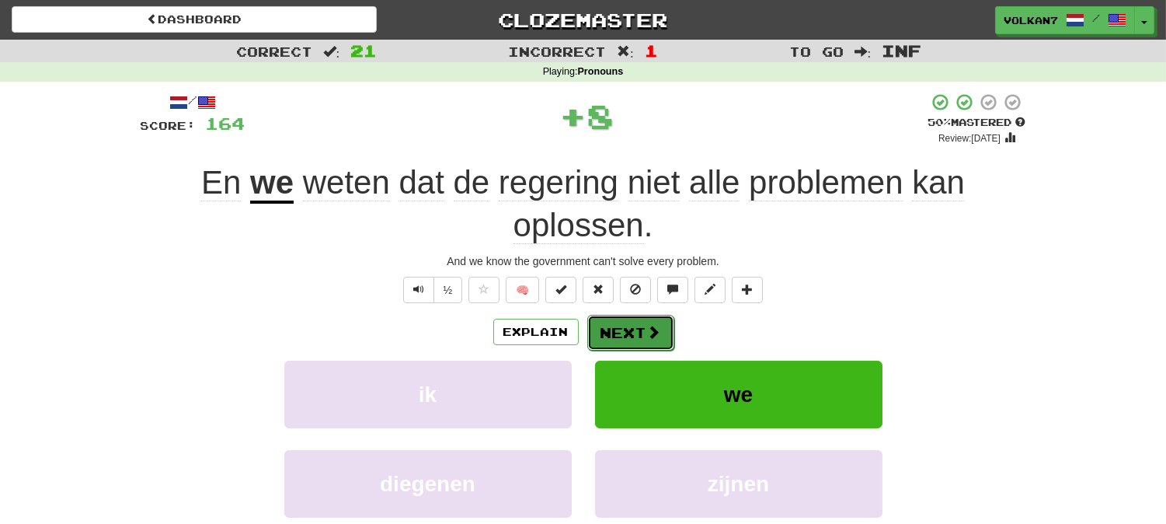
click at [647, 325] on span at bounding box center [654, 332] width 14 height 14
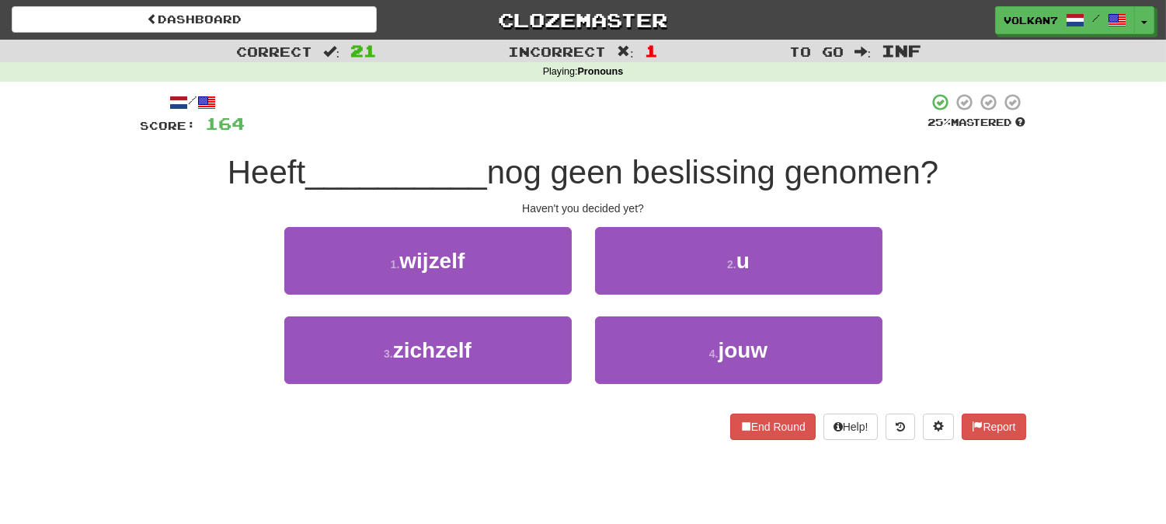
click at [666, 133] on div at bounding box center [587, 113] width 683 height 43
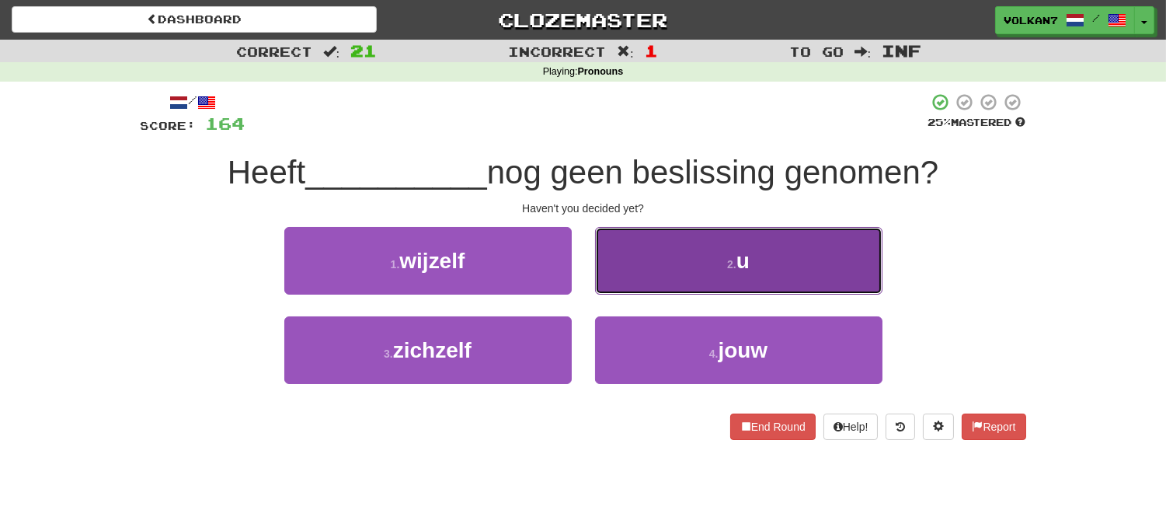
click at [674, 265] on button "2 . u" at bounding box center [738, 261] width 287 height 68
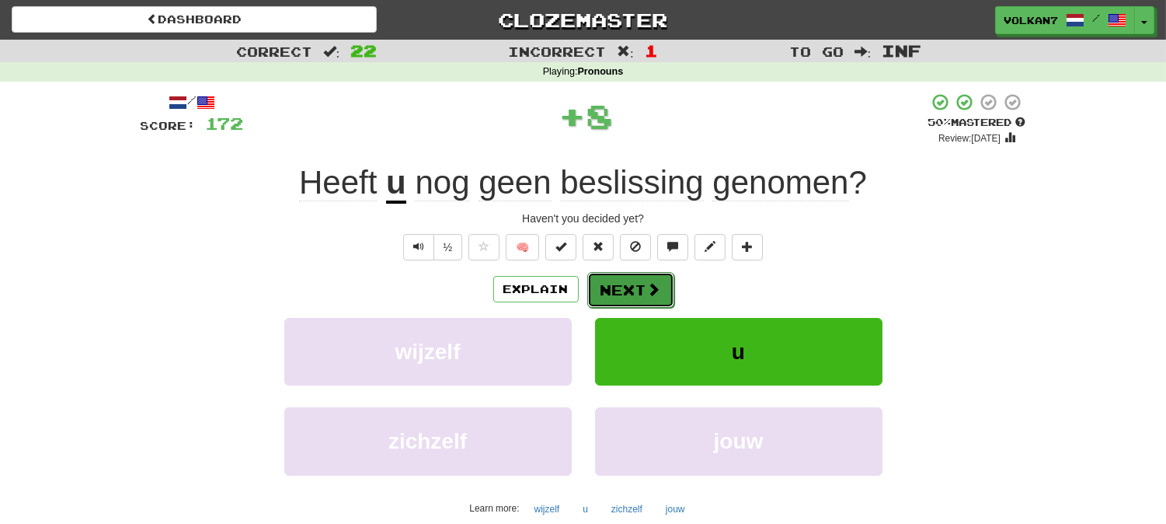
click at [647, 283] on span at bounding box center [654, 289] width 14 height 14
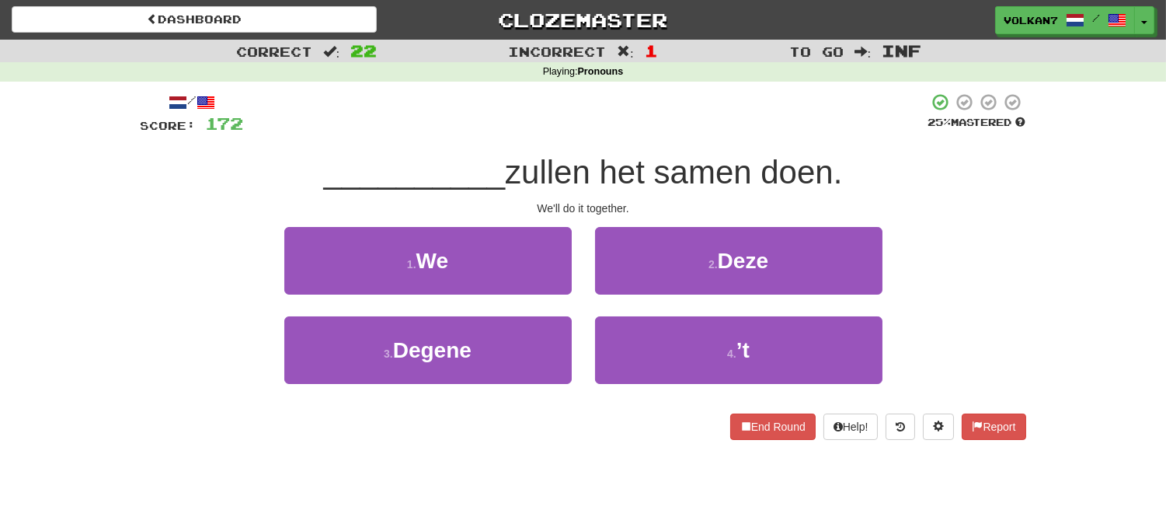
click at [666, 128] on div at bounding box center [586, 113] width 684 height 43
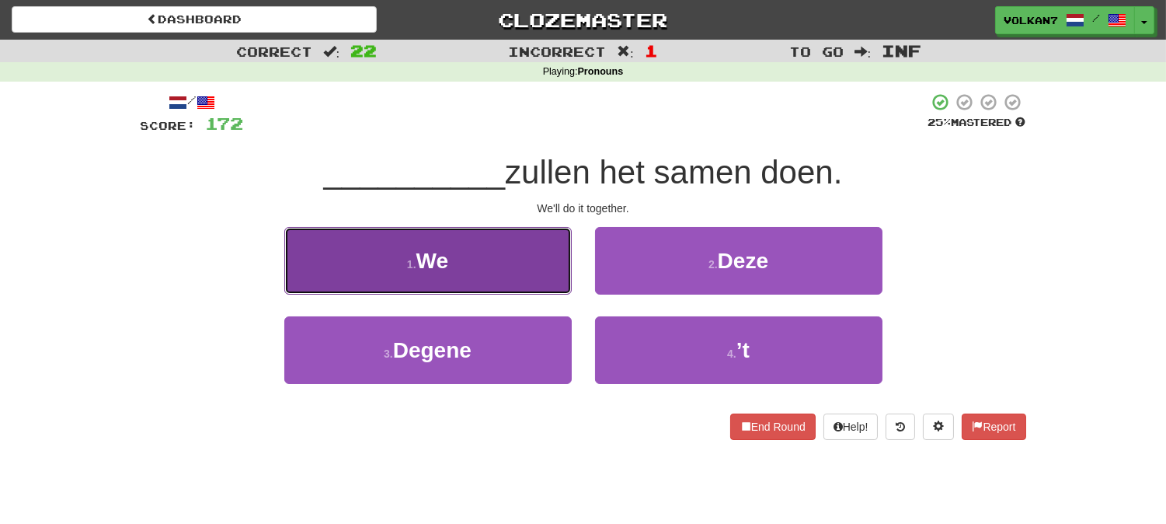
click at [549, 267] on button "1 . We" at bounding box center [427, 261] width 287 height 68
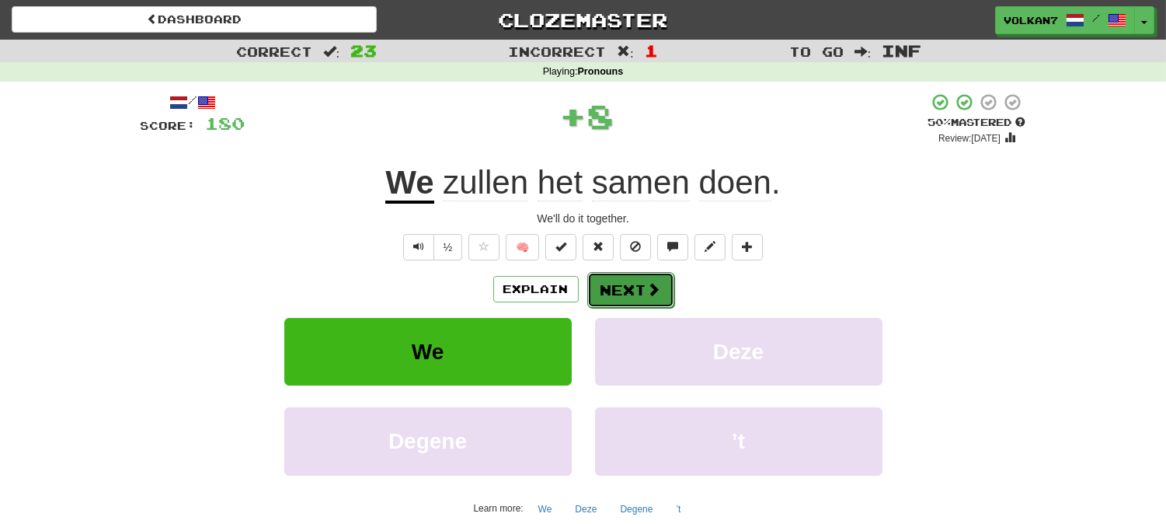
click at [637, 288] on button "Next" at bounding box center [630, 290] width 87 height 36
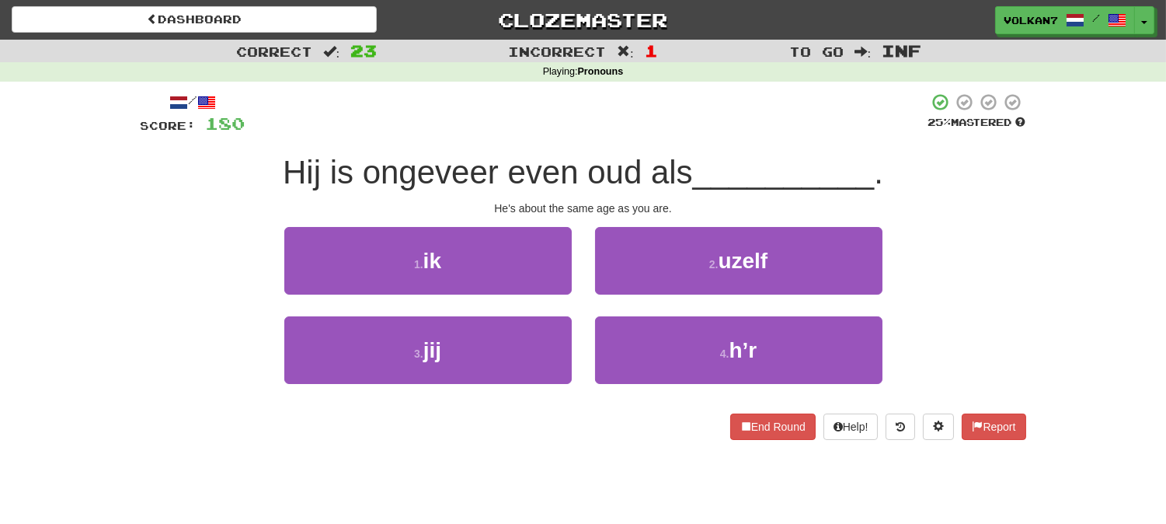
click at [668, 134] on div at bounding box center [587, 113] width 683 height 43
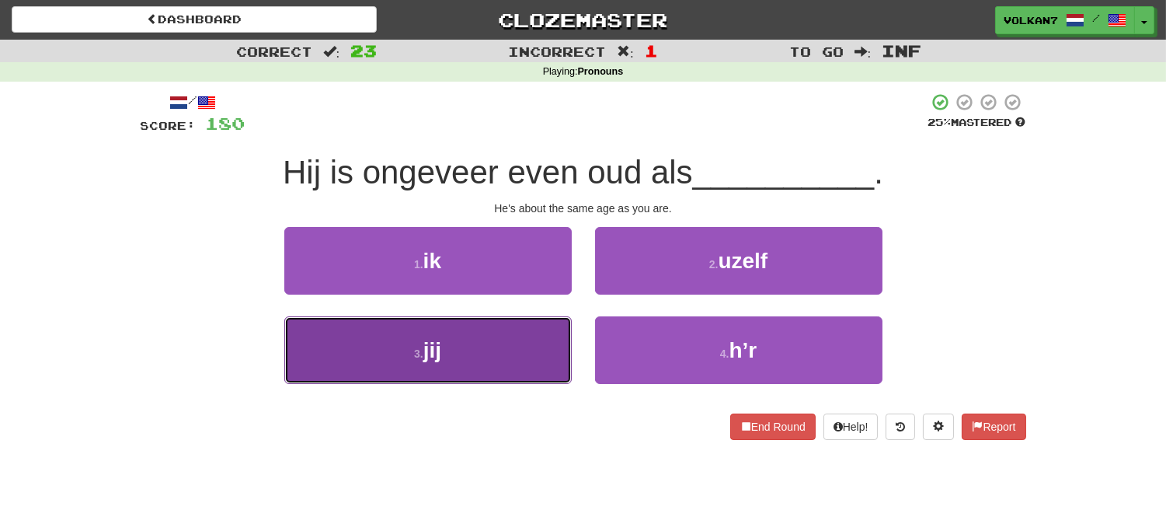
click at [530, 343] on button "3 . jij" at bounding box center [427, 350] width 287 height 68
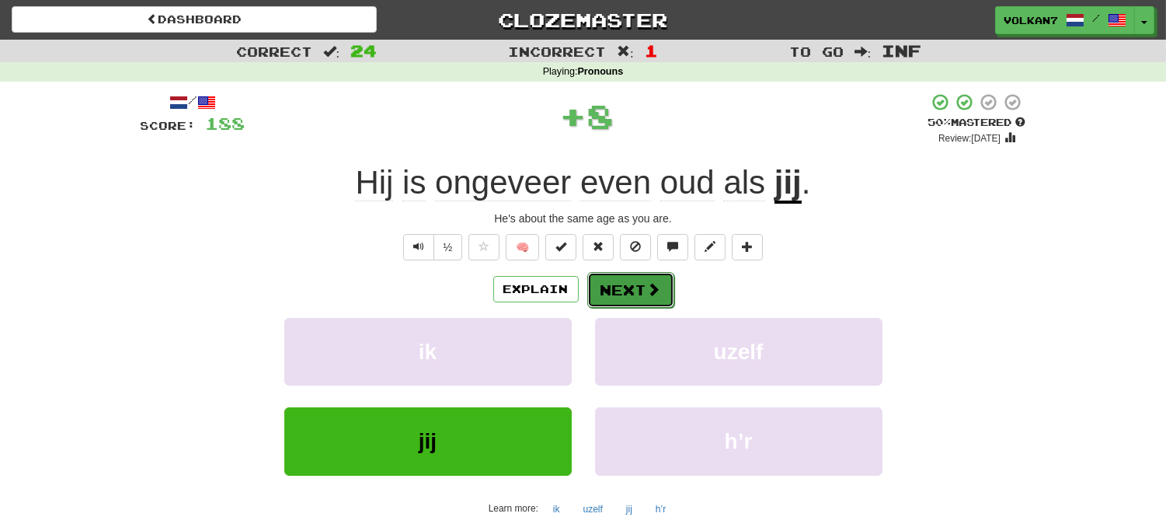
click at [629, 284] on button "Next" at bounding box center [630, 290] width 87 height 36
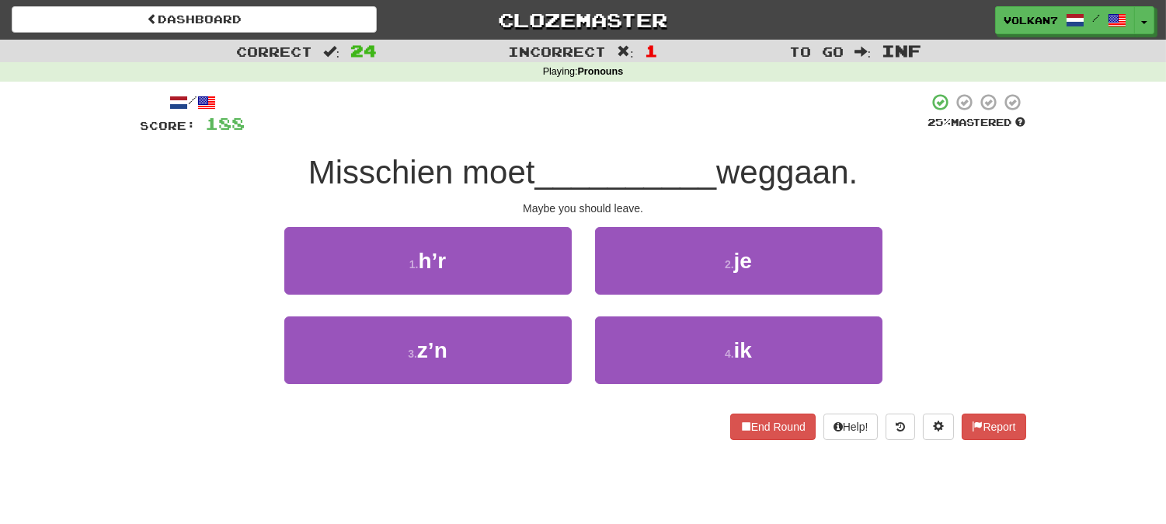
click at [638, 133] on div at bounding box center [587, 113] width 683 height 43
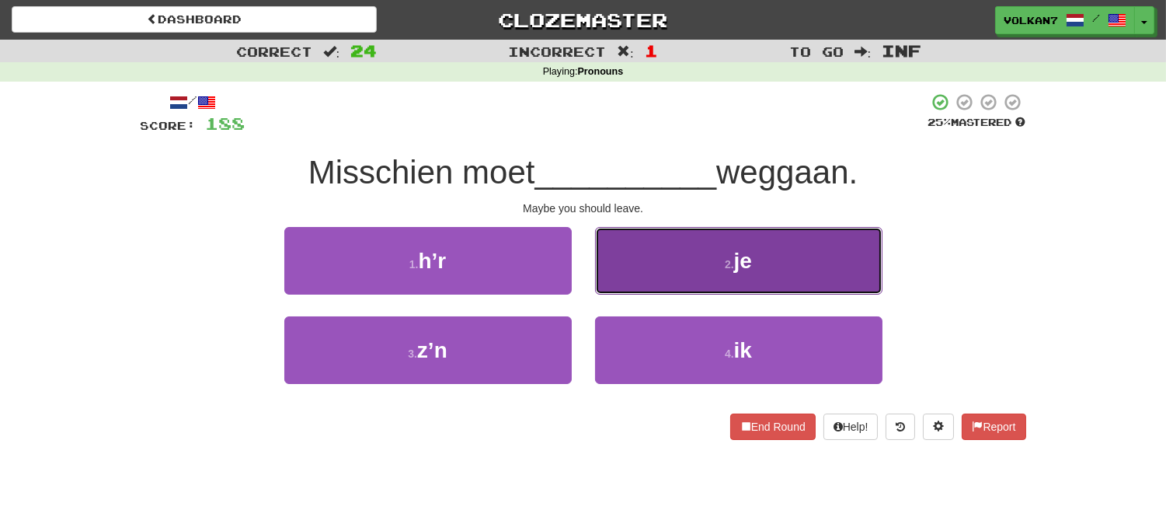
click at [653, 263] on button "2 . je" at bounding box center [738, 261] width 287 height 68
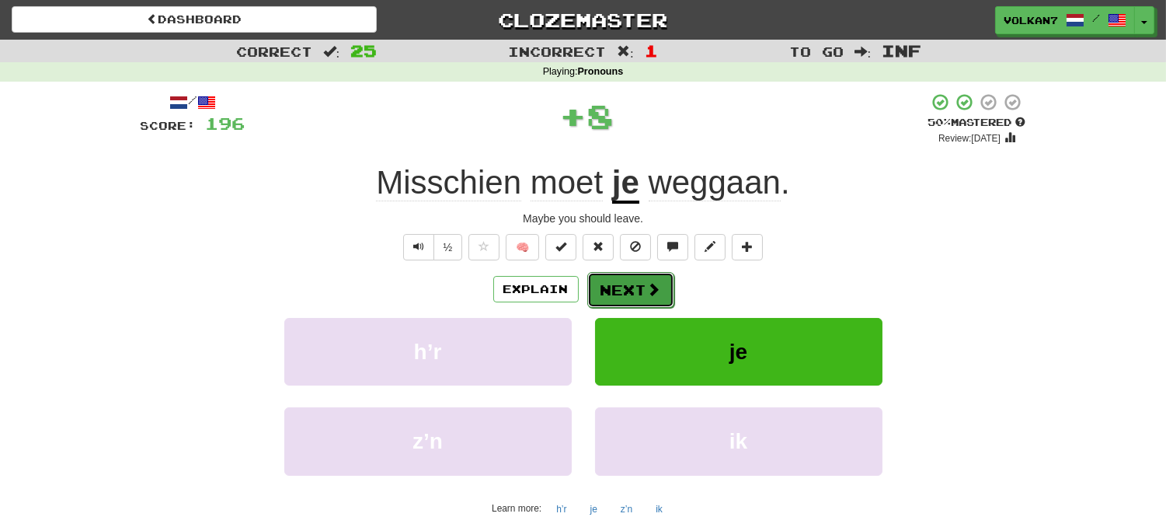
click at [623, 284] on button "Next" at bounding box center [630, 290] width 87 height 36
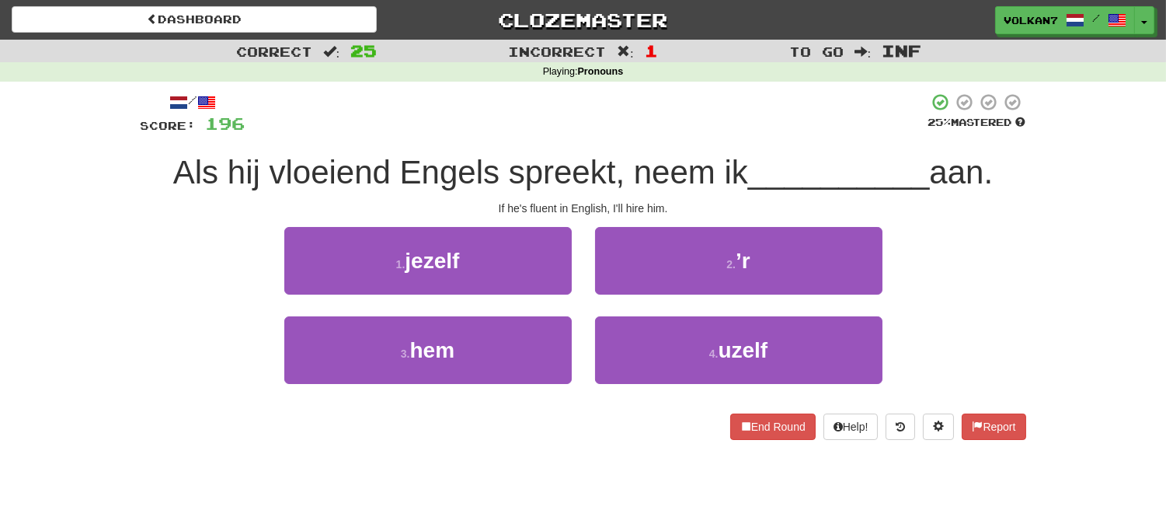
click at [633, 130] on div at bounding box center [587, 113] width 683 height 43
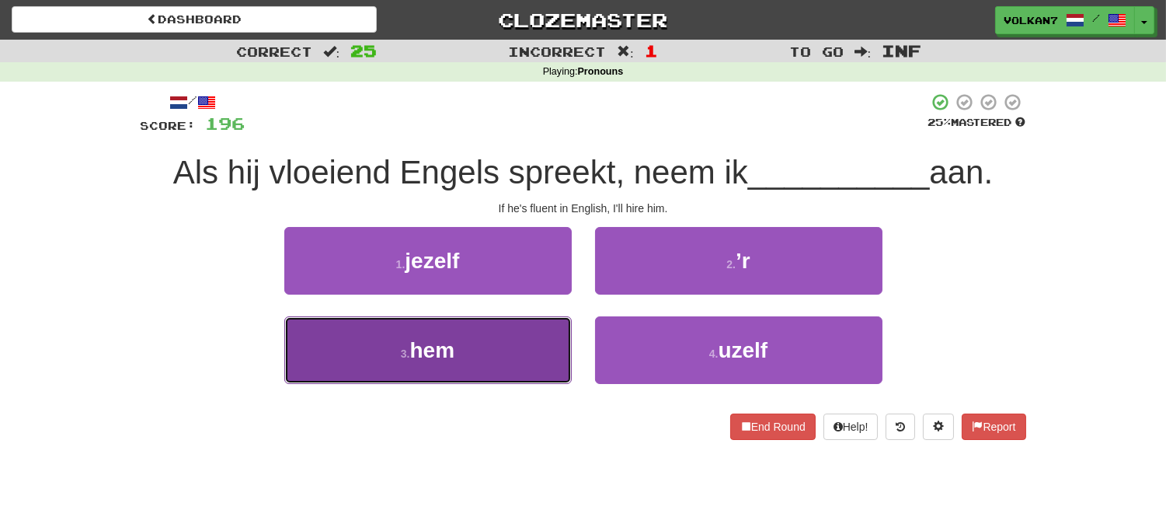
click at [423, 354] on span "hem" at bounding box center [432, 350] width 45 height 24
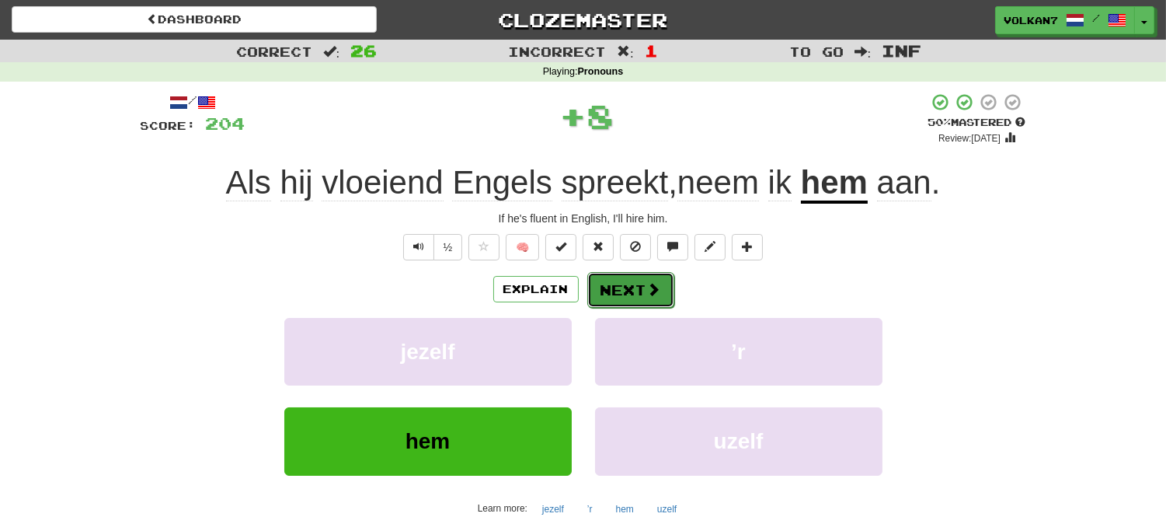
click at [612, 295] on button "Next" at bounding box center [630, 290] width 87 height 36
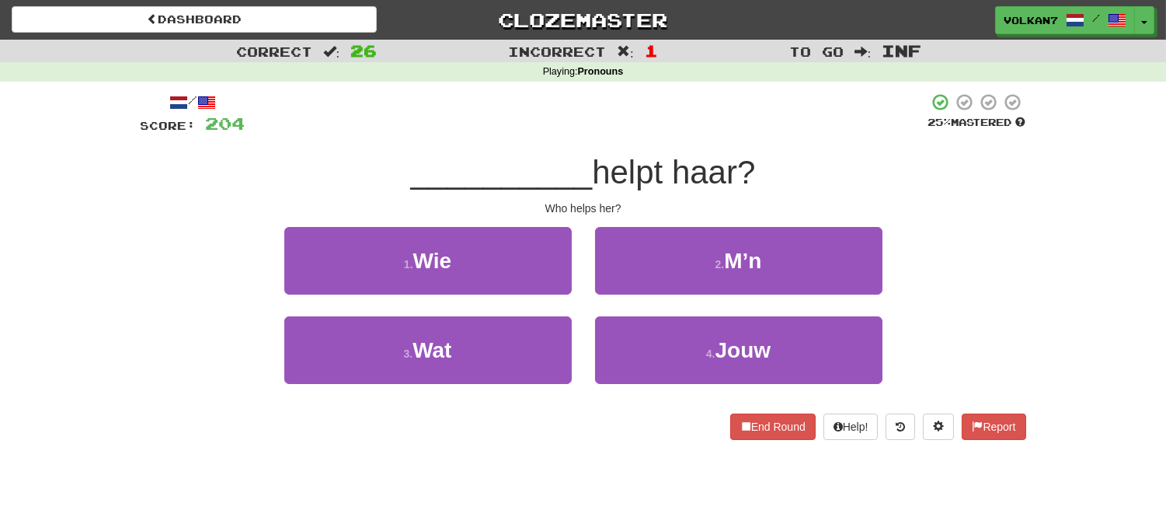
click at [643, 120] on div at bounding box center [587, 113] width 683 height 43
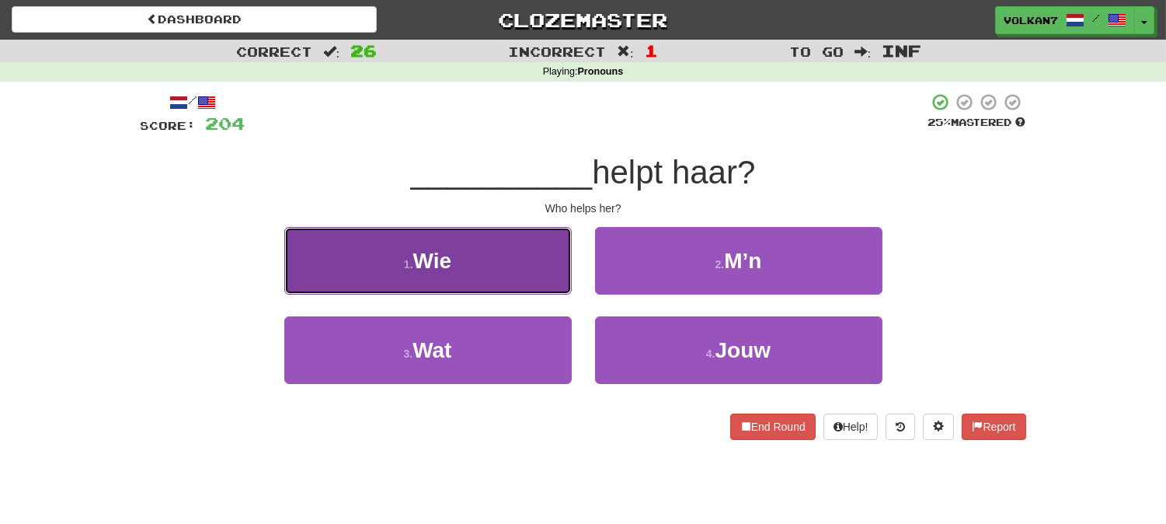
click at [495, 268] on button "1 . Wie" at bounding box center [427, 261] width 287 height 68
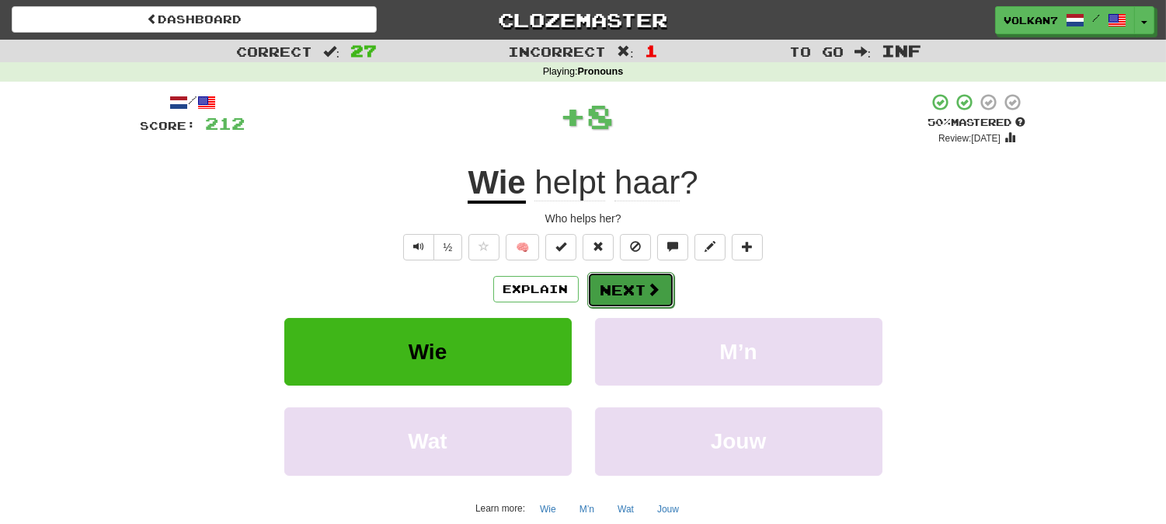
click at [625, 275] on button "Next" at bounding box center [630, 290] width 87 height 36
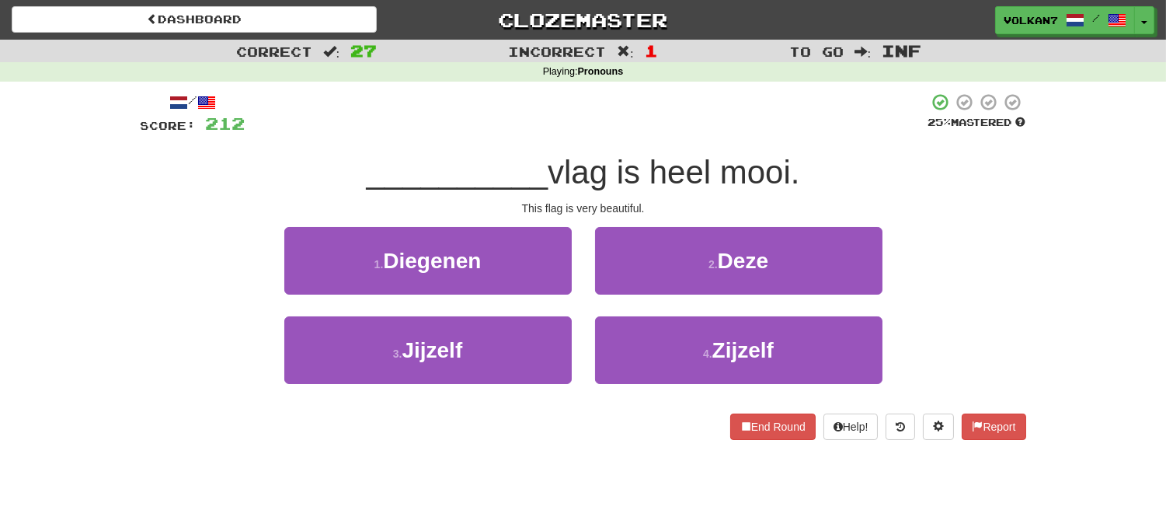
click at [630, 126] on div at bounding box center [587, 113] width 683 height 43
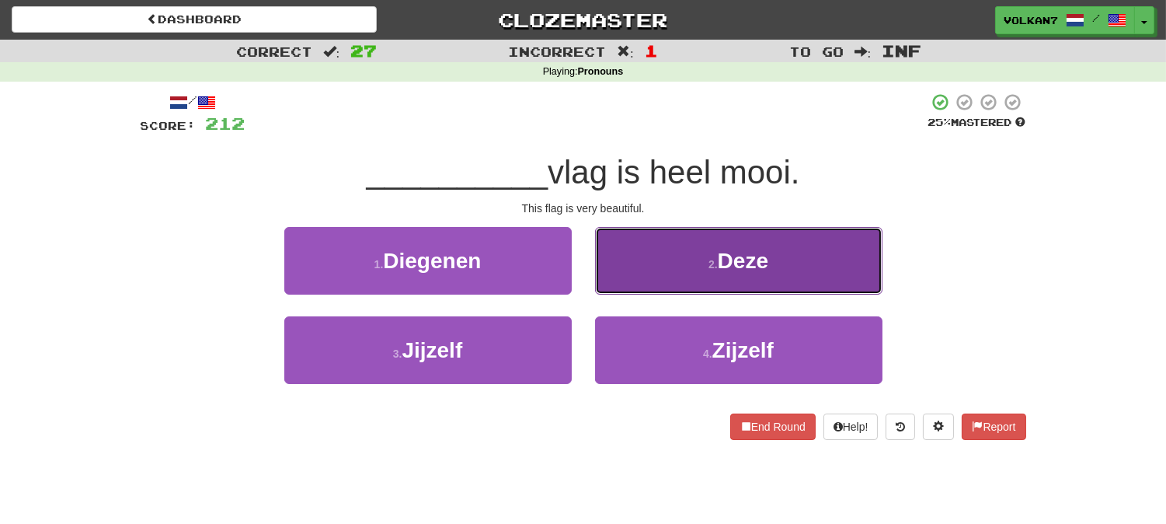
click at [684, 261] on button "2 . Deze" at bounding box center [738, 261] width 287 height 68
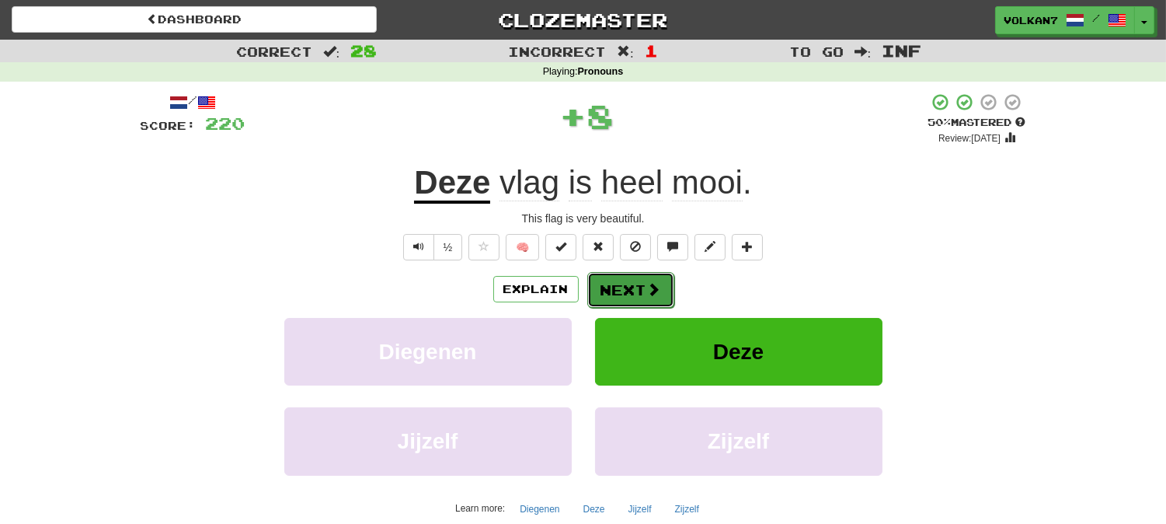
click at [645, 300] on button "Next" at bounding box center [630, 290] width 87 height 36
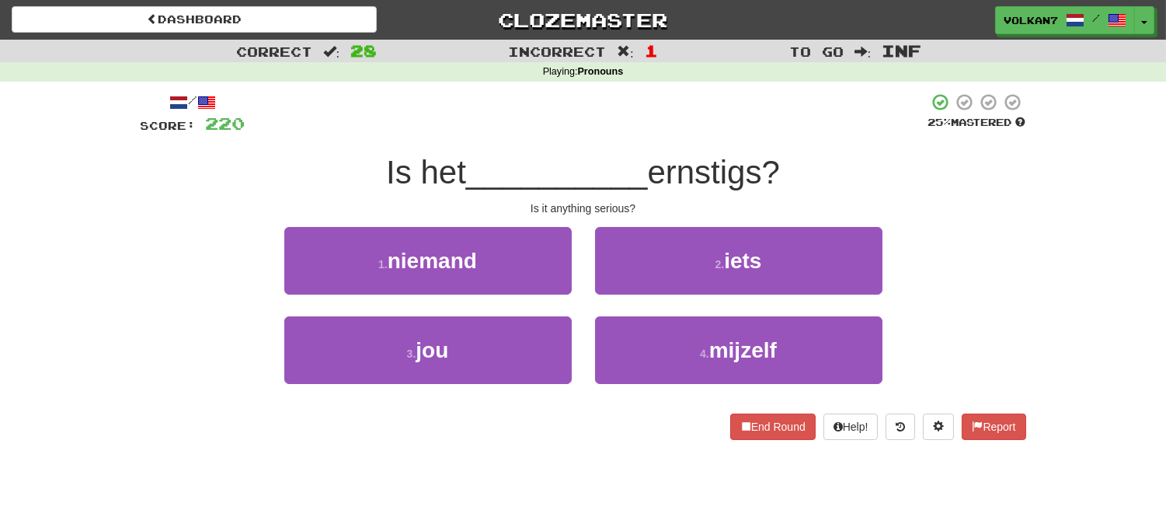
click at [669, 101] on div at bounding box center [587, 113] width 683 height 43
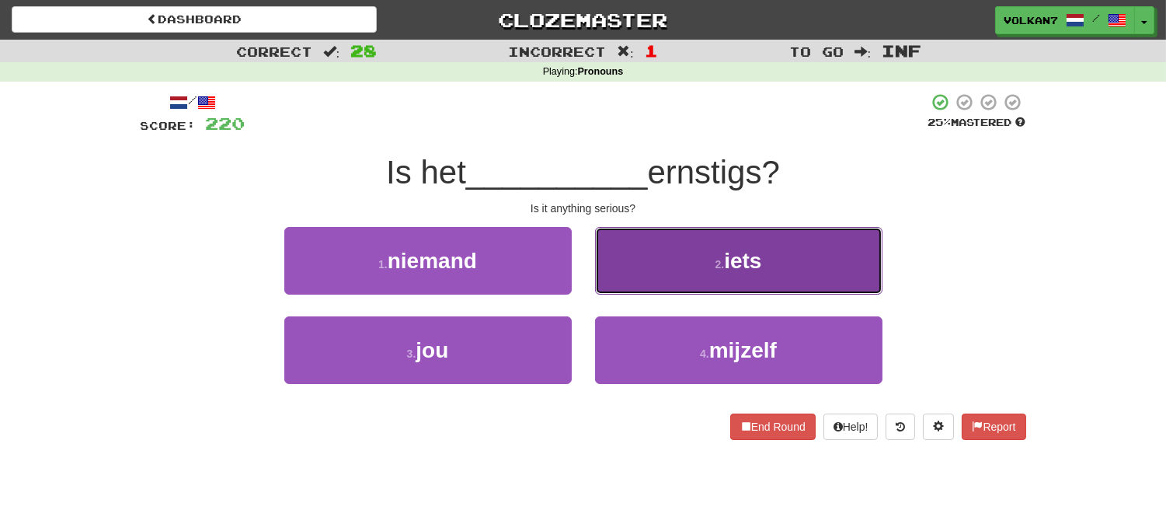
click at [681, 264] on button "2 . iets" at bounding box center [738, 261] width 287 height 68
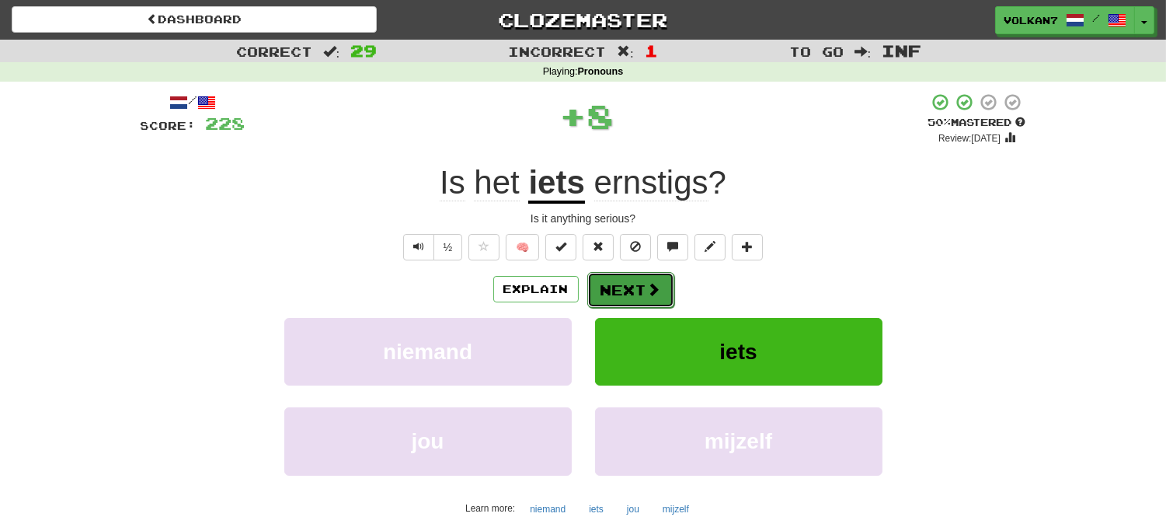
click at [665, 296] on button "Next" at bounding box center [630, 290] width 87 height 36
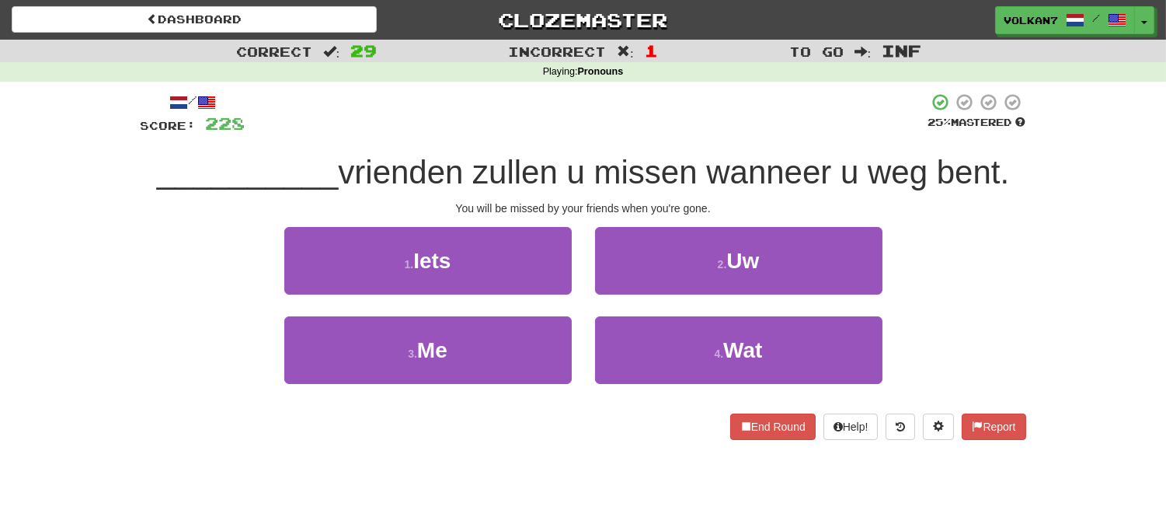
click at [695, 149] on div "/ Score: 228 25 % Mastered __________ vrienden zullen u missen wanneer u weg be…" at bounding box center [584, 265] width 886 height 347
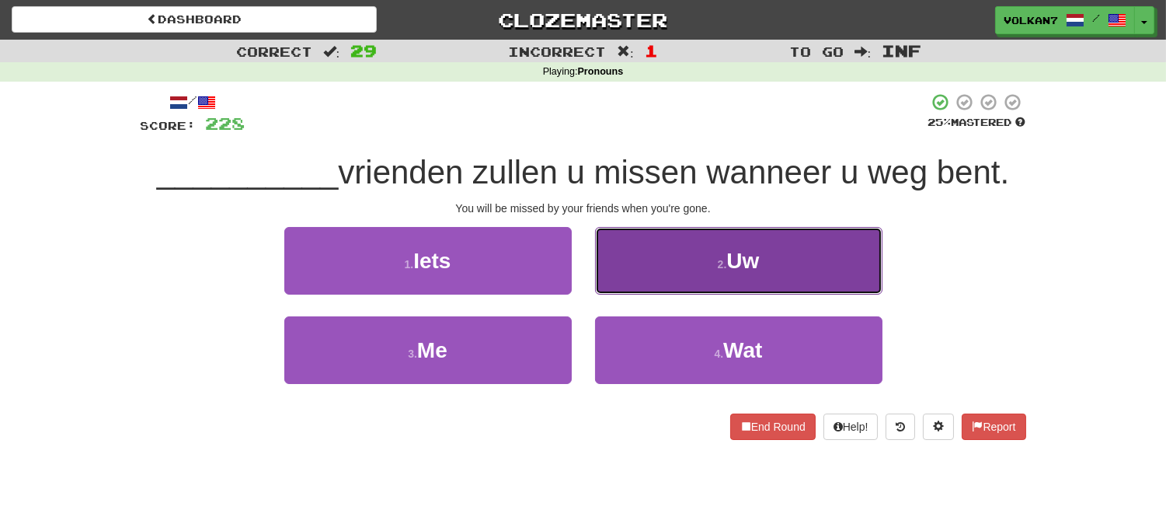
click at [673, 262] on button "2 . Uw" at bounding box center [738, 261] width 287 height 68
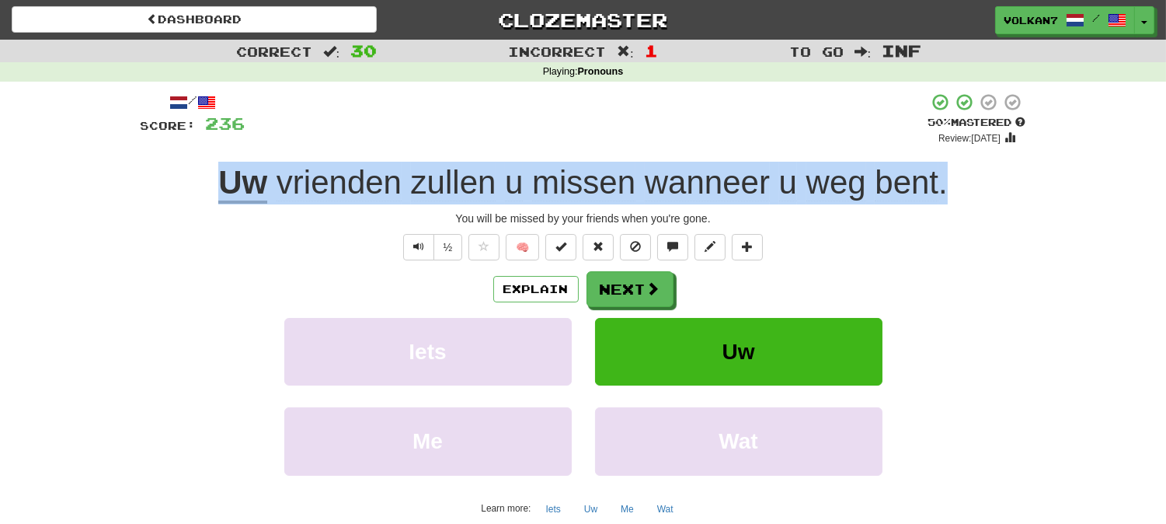
drag, startPoint x: 944, startPoint y: 180, endPoint x: 207, endPoint y: 182, distance: 736.5
click at [207, 182] on div "Uw vrienden zullen u missen wanneer u weg bent ." at bounding box center [584, 183] width 886 height 43
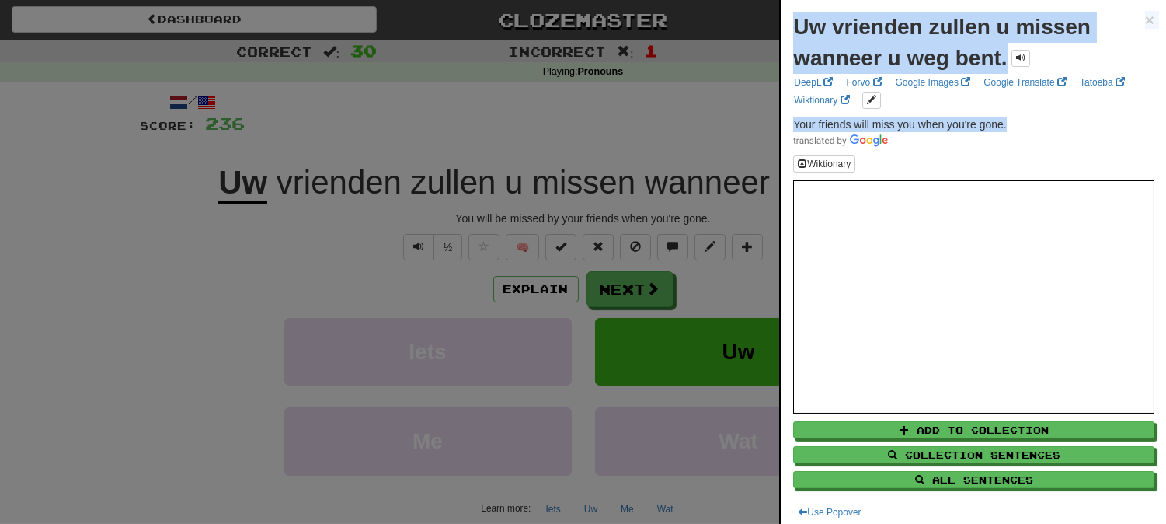
drag, startPoint x: 1012, startPoint y: 121, endPoint x: 769, endPoint y: 121, distance: 242.4
click at [944, 119] on span "Your friends will miss you when you're gone." at bounding box center [900, 124] width 214 height 12
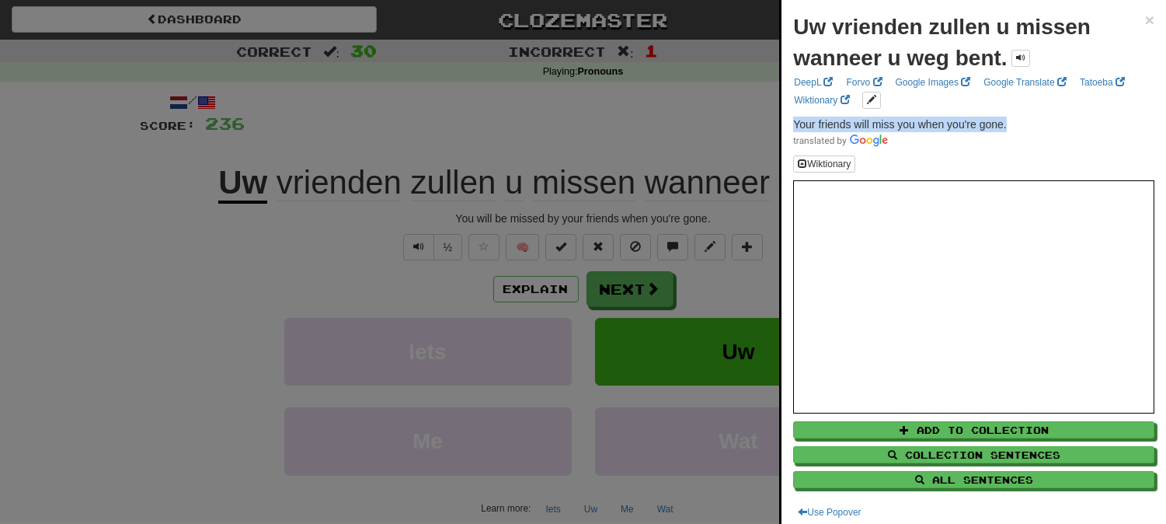
drag, startPoint x: 1011, startPoint y: 122, endPoint x: 795, endPoint y: 123, distance: 216.0
click at [795, 123] on p "Your friends will miss you when you're gone." at bounding box center [973, 132] width 361 height 31
copy span "Your friends will miss you when you're gone."
click at [716, 113] on div at bounding box center [583, 262] width 1166 height 524
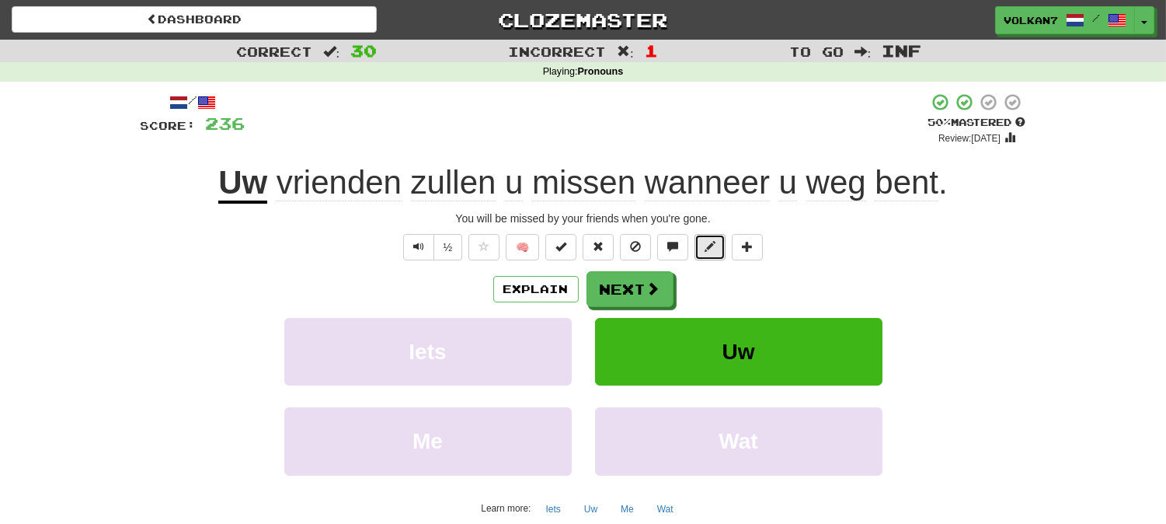
click at [710, 249] on span at bounding box center [710, 246] width 11 height 11
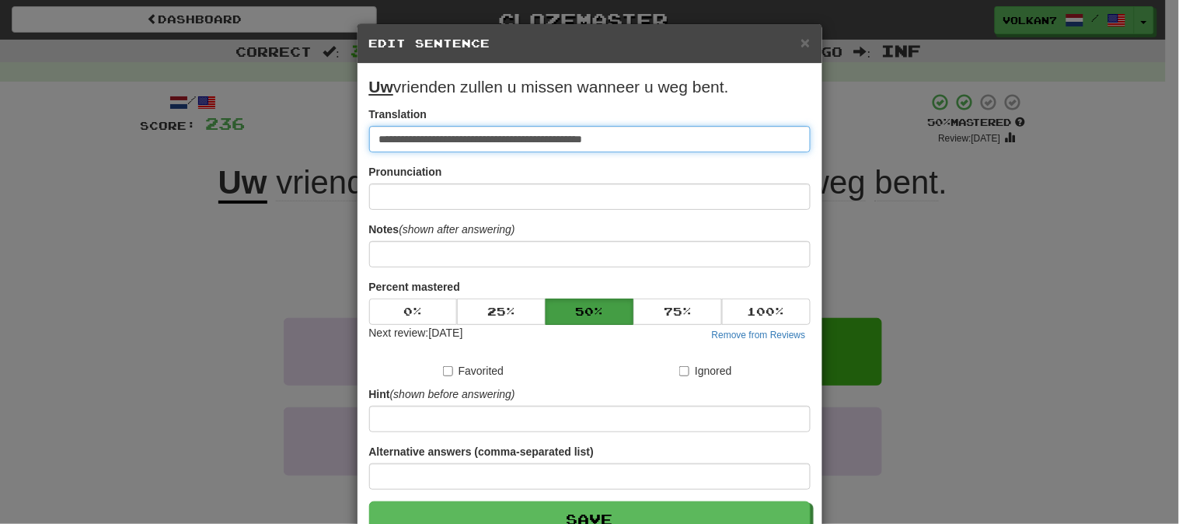
drag, startPoint x: 643, startPoint y: 141, endPoint x: 337, endPoint y: 141, distance: 306.1
click at [337, 141] on div "**********" at bounding box center [589, 262] width 1179 height 524
paste input
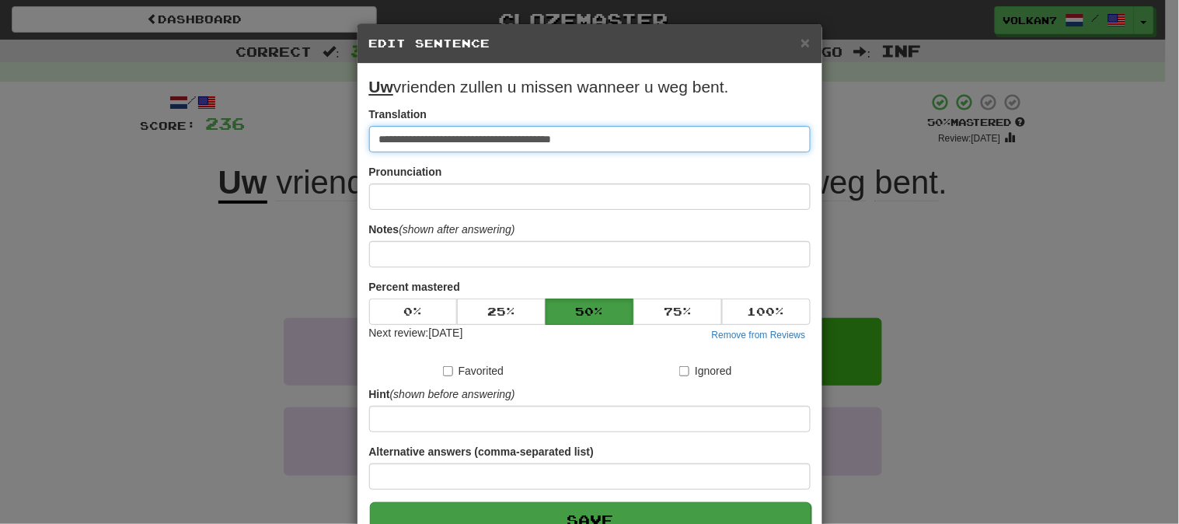
type input "**********"
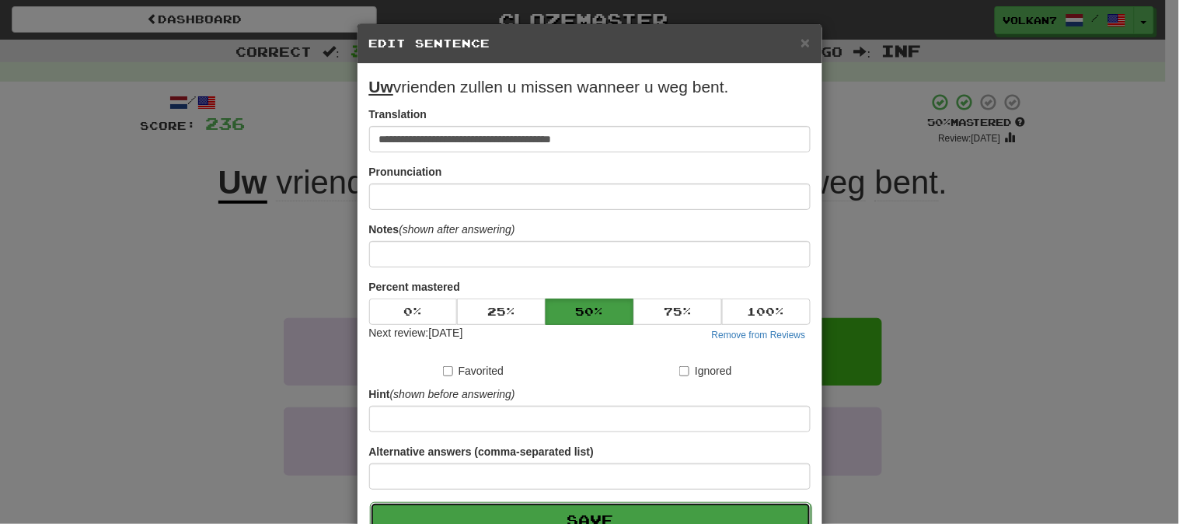
click at [653, 511] on button "Save" at bounding box center [590, 520] width 441 height 36
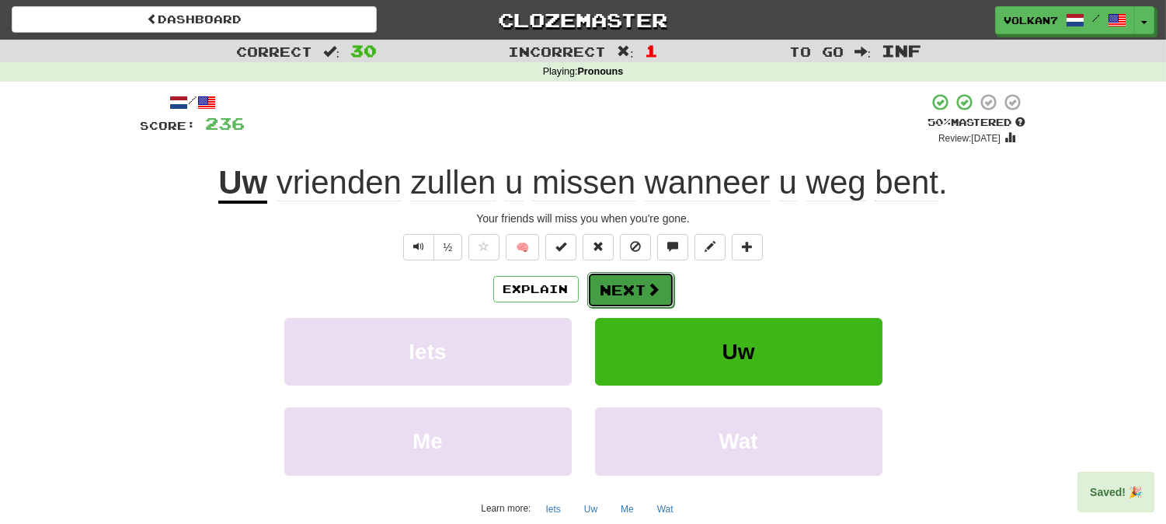
click at [622, 291] on button "Next" at bounding box center [630, 290] width 87 height 36
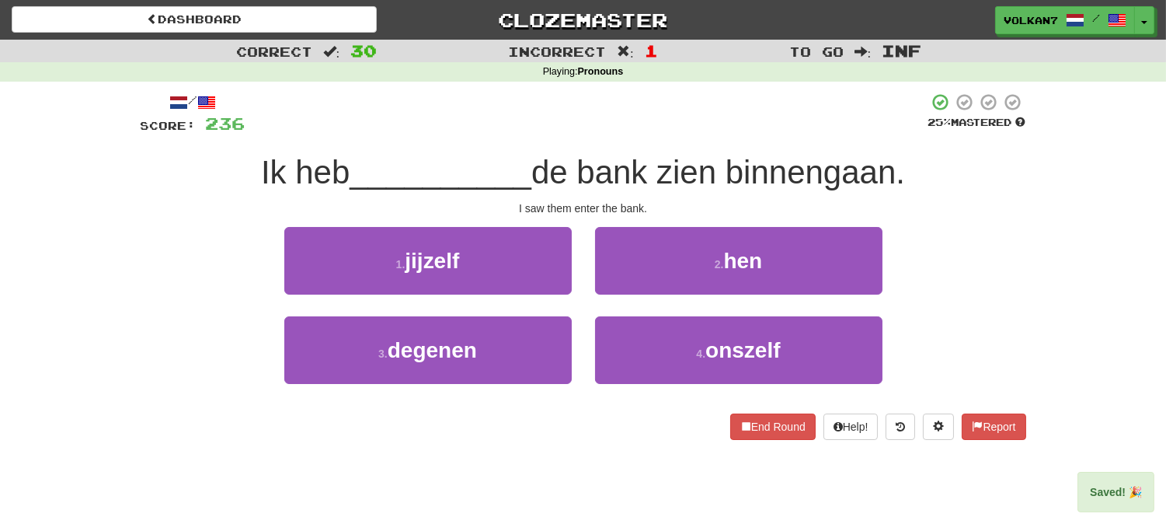
click at [679, 97] on div at bounding box center [587, 113] width 683 height 43
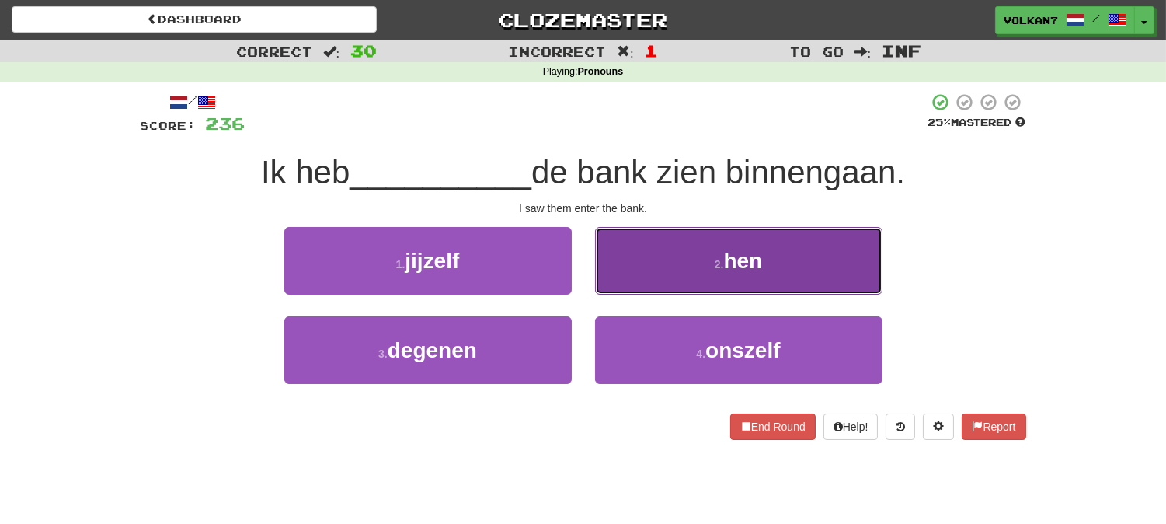
click at [663, 274] on button "2 . hen" at bounding box center [738, 261] width 287 height 68
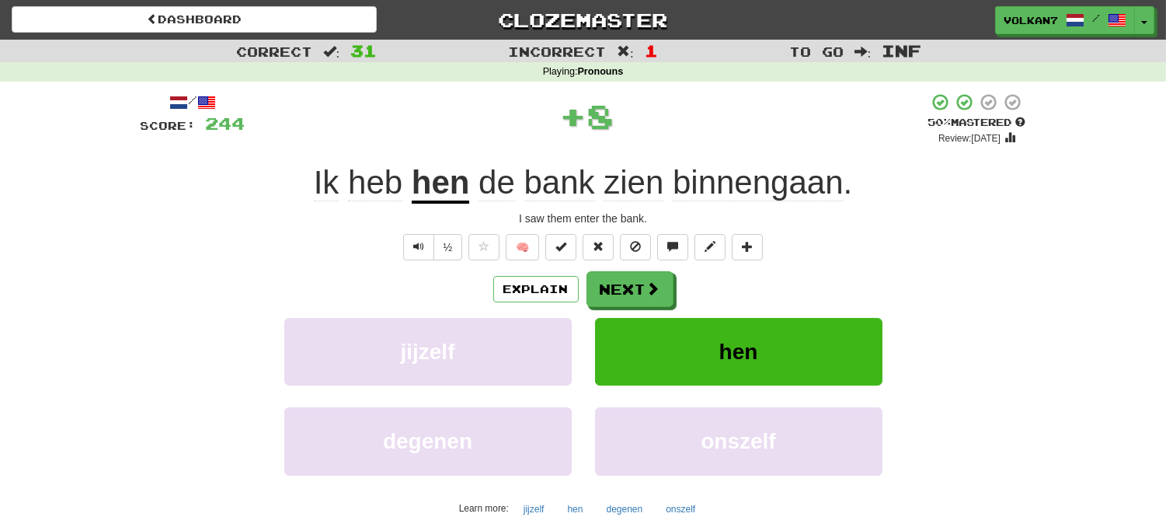
click at [701, 115] on div "+ 8" at bounding box center [587, 115] width 683 height 47
click at [639, 280] on button "Next" at bounding box center [630, 290] width 87 height 36
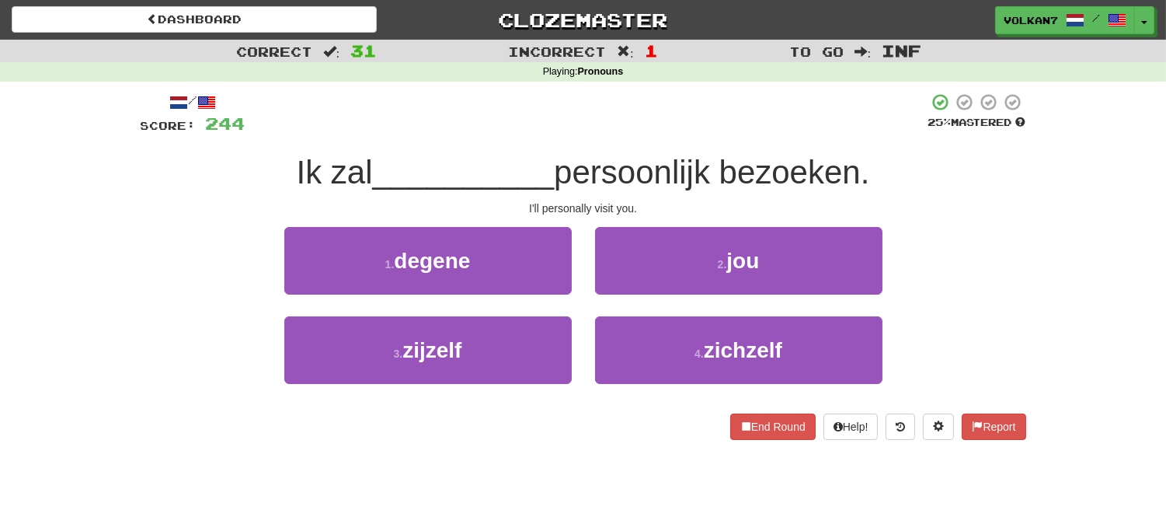
click at [663, 142] on div "/ Score: 244 25 % Mastered Ik zal __________ persoonlijk bezoeken. I'll persona…" at bounding box center [584, 265] width 886 height 347
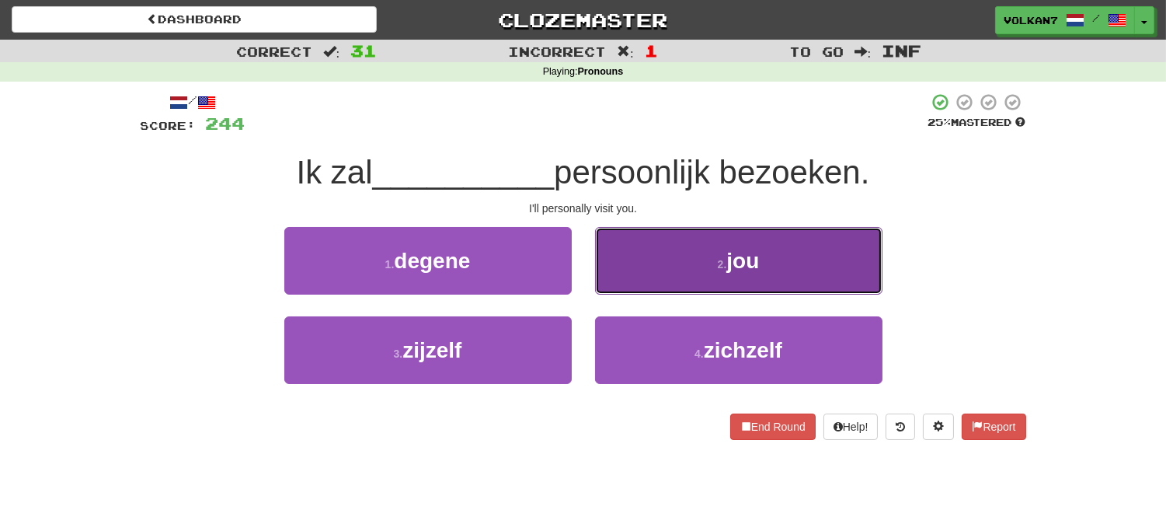
click at [677, 267] on button "2 . jou" at bounding box center [738, 261] width 287 height 68
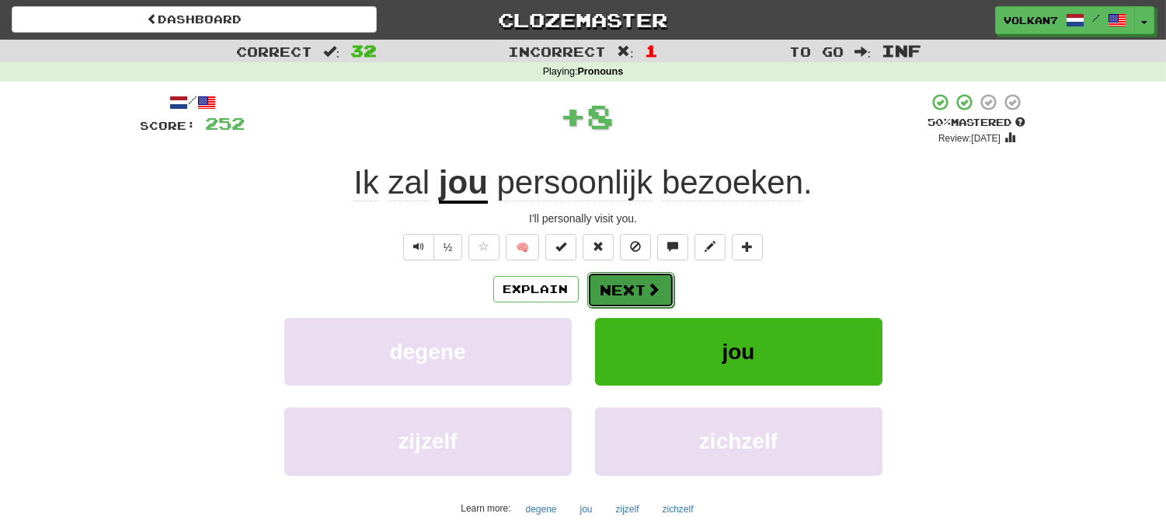
click at [658, 282] on span at bounding box center [654, 289] width 14 height 14
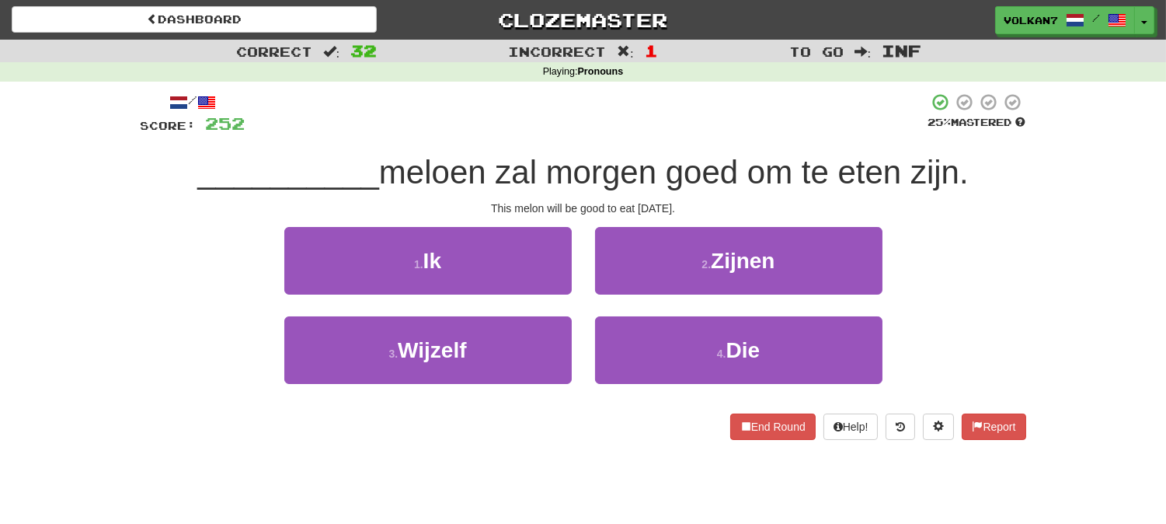
click at [692, 102] on div at bounding box center [587, 113] width 683 height 43
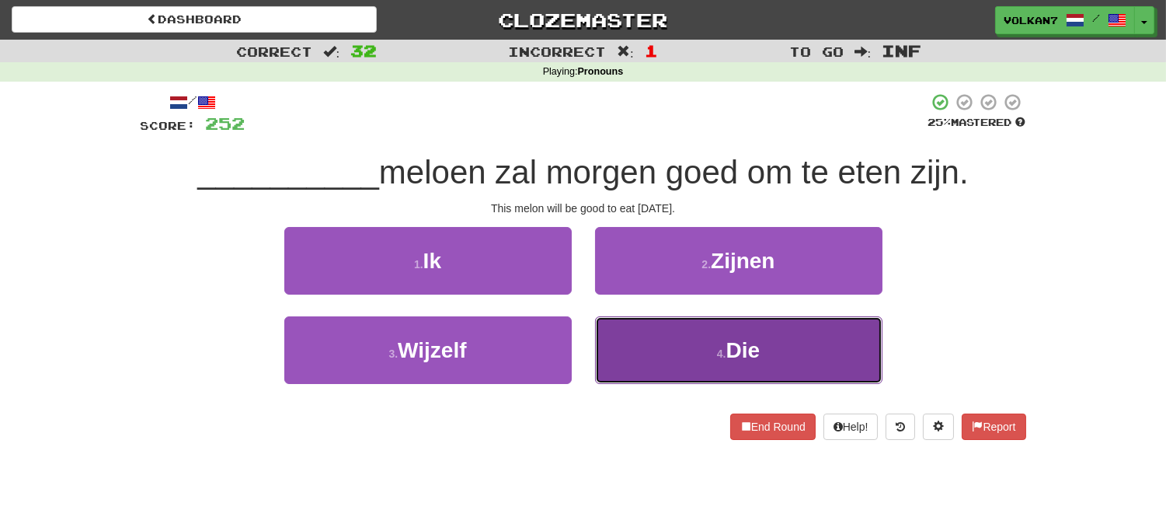
click at [687, 351] on button "4 . Die" at bounding box center [738, 350] width 287 height 68
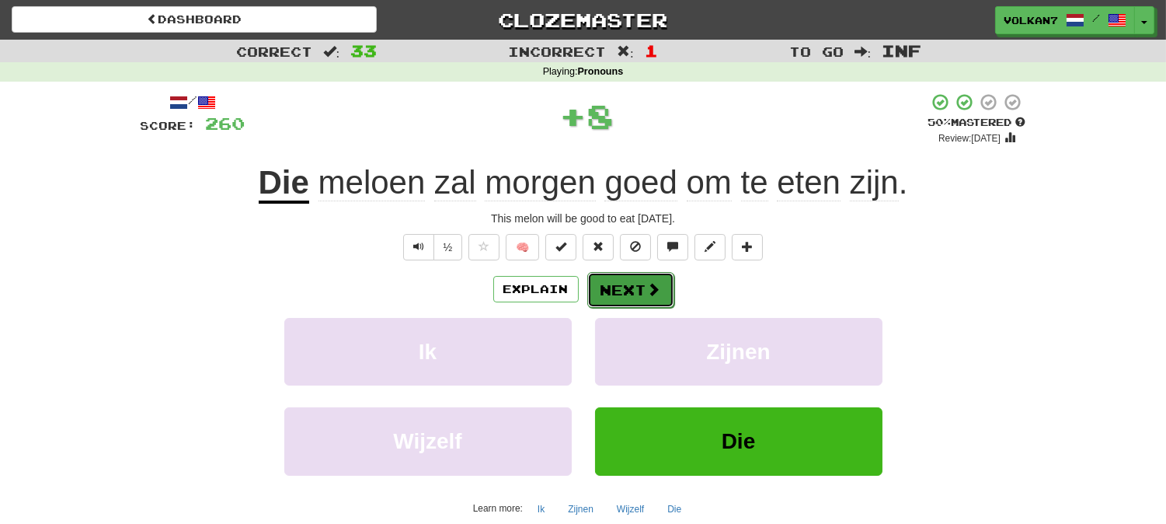
click at [650, 298] on button "Next" at bounding box center [630, 290] width 87 height 36
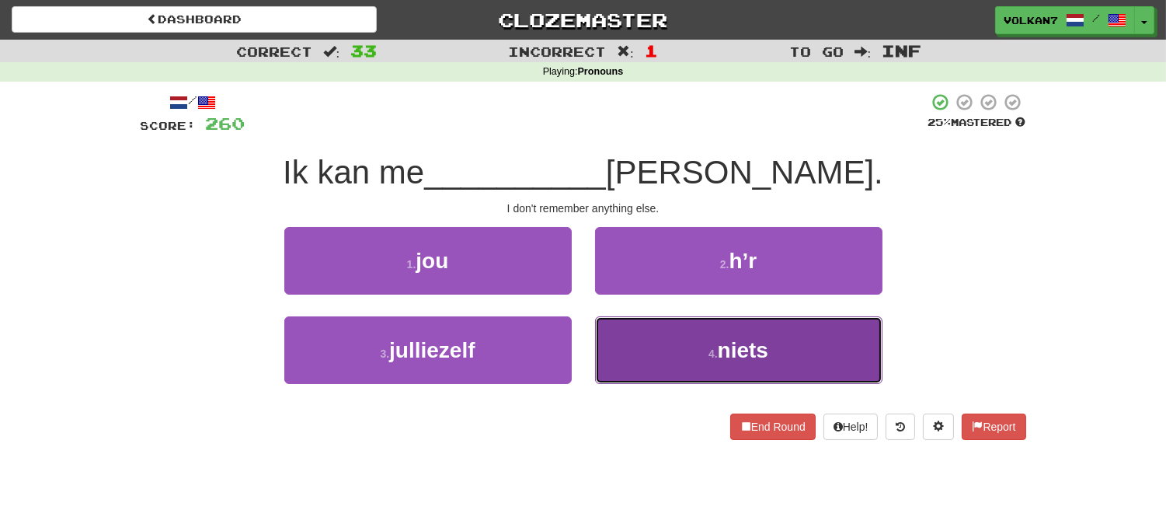
click at [696, 377] on button "4 . niets" at bounding box center [738, 350] width 287 height 68
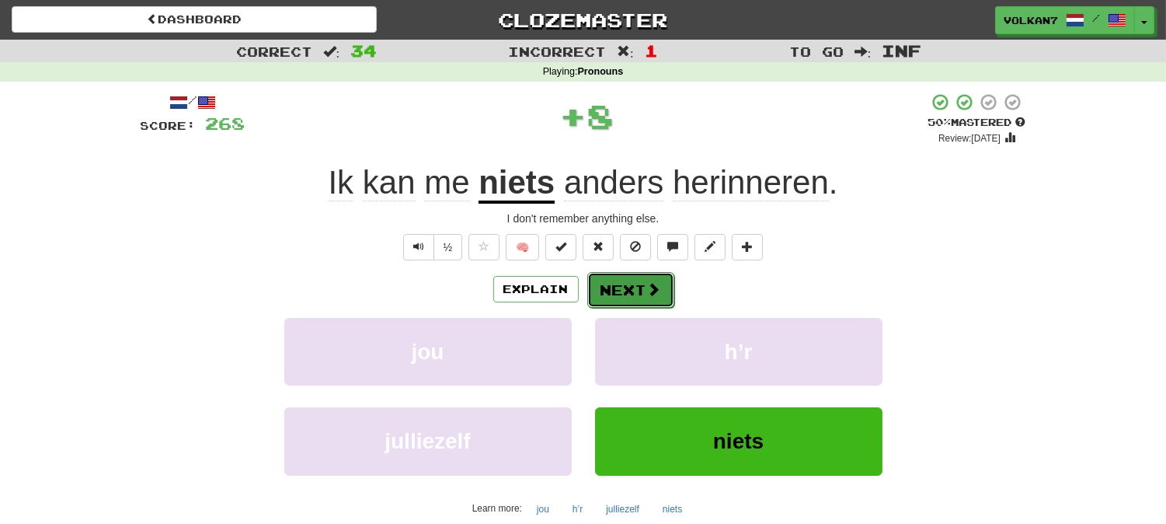
click at [631, 286] on button "Next" at bounding box center [630, 290] width 87 height 36
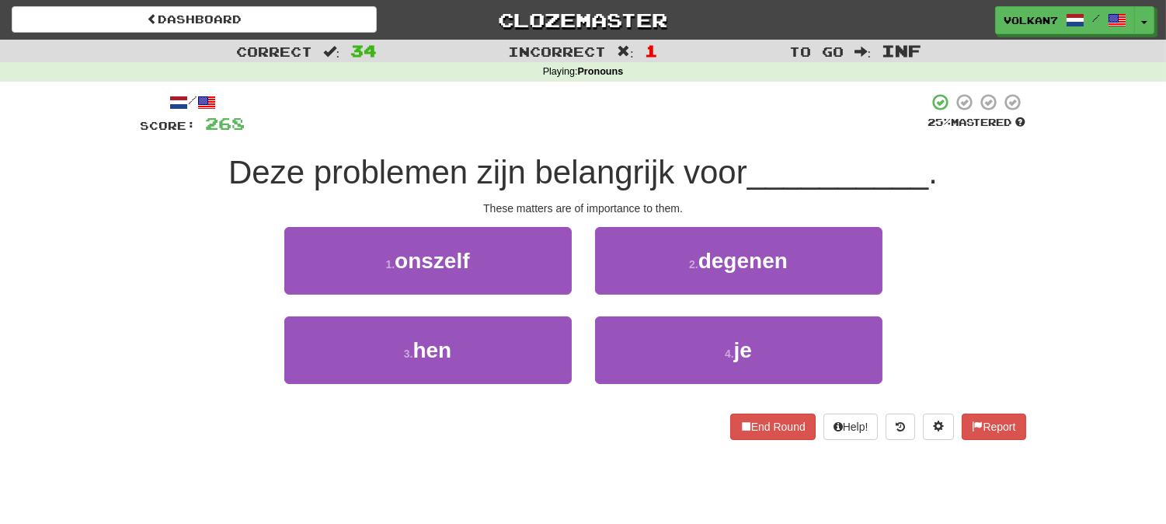
click at [653, 117] on div at bounding box center [587, 113] width 683 height 43
click at [659, 117] on div at bounding box center [587, 113] width 683 height 43
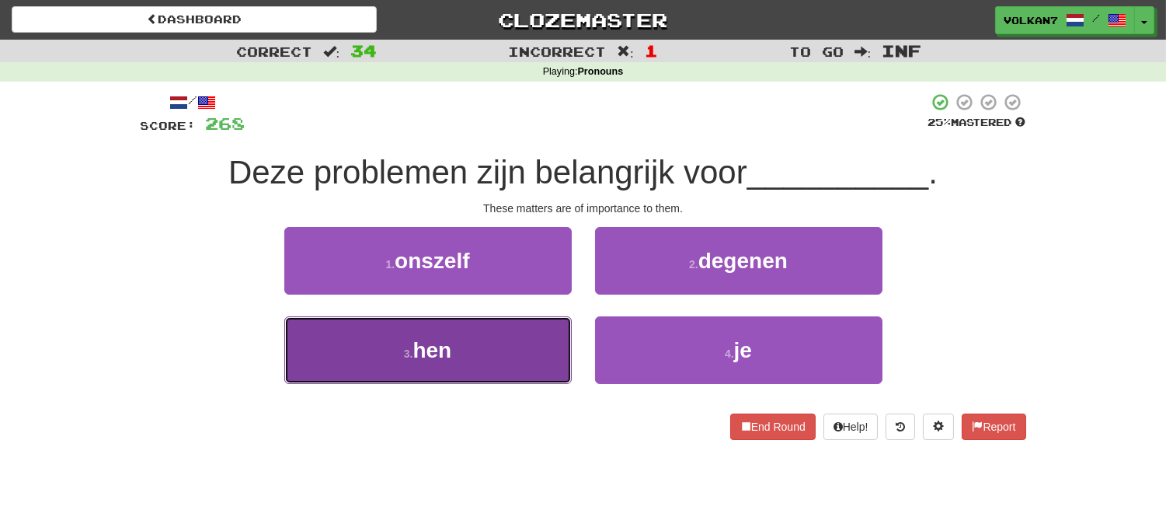
click at [521, 348] on button "3 . hen" at bounding box center [427, 350] width 287 height 68
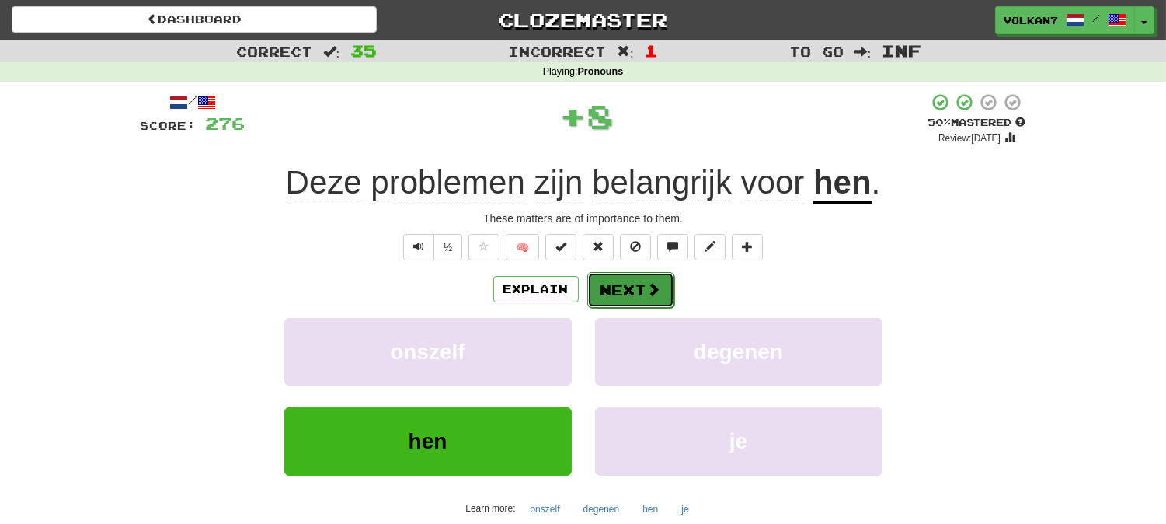
click at [637, 292] on button "Next" at bounding box center [630, 290] width 87 height 36
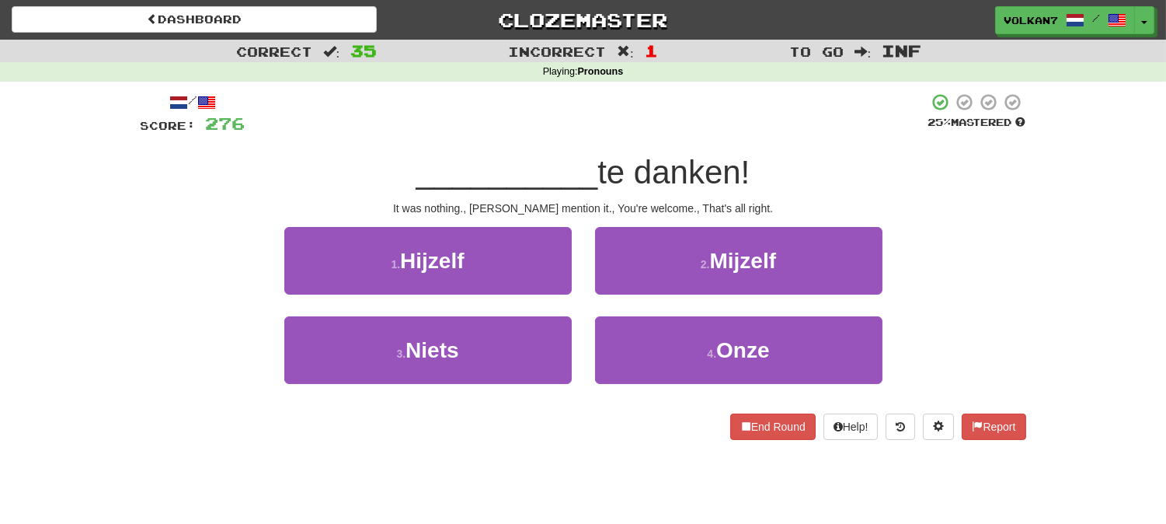
click at [611, 140] on div "/ Score: 276 25 % Mastered __________ te danken! It was nothing., Don't mention…" at bounding box center [584, 265] width 886 height 347
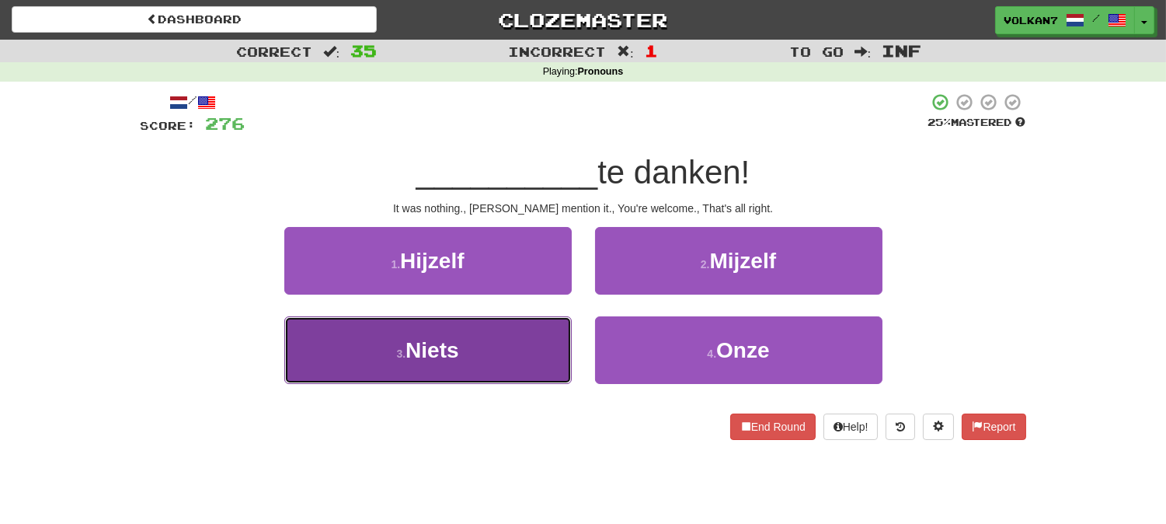
click at [514, 347] on button "3 . Niets" at bounding box center [427, 350] width 287 height 68
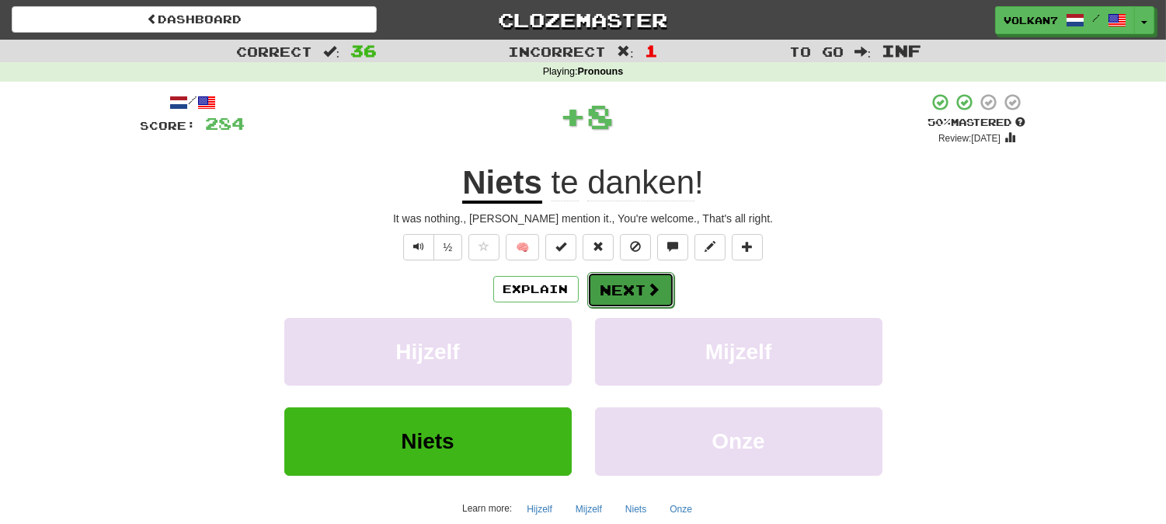
click at [625, 292] on button "Next" at bounding box center [630, 290] width 87 height 36
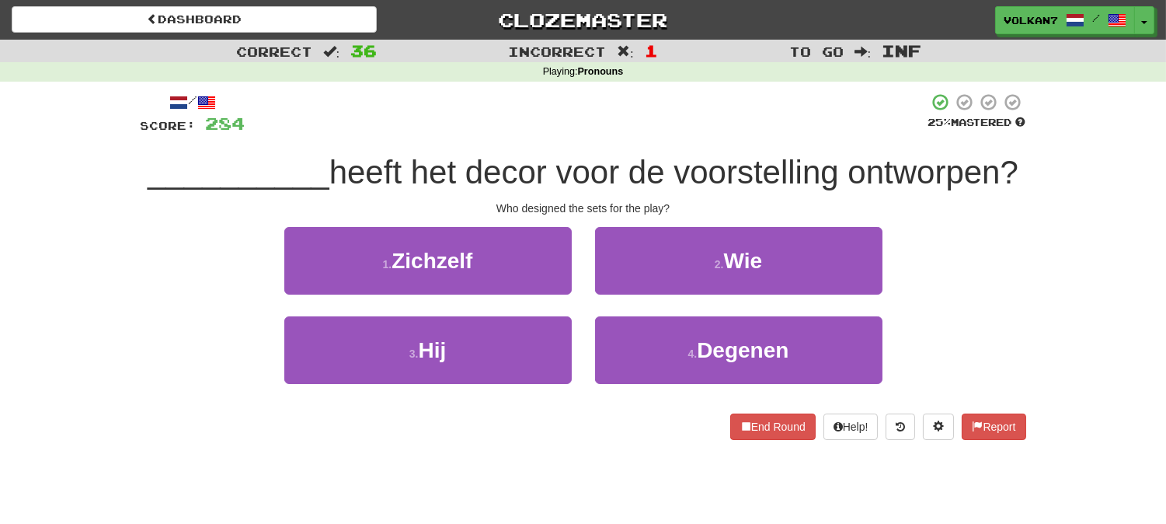
click at [680, 110] on div at bounding box center [587, 113] width 683 height 43
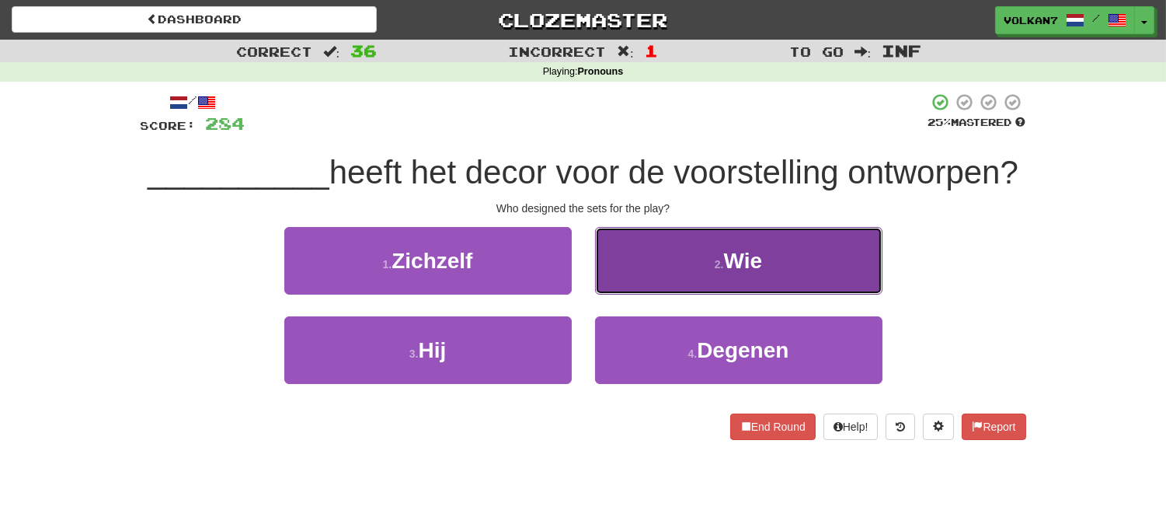
click at [702, 263] on button "2 . Wie" at bounding box center [738, 261] width 287 height 68
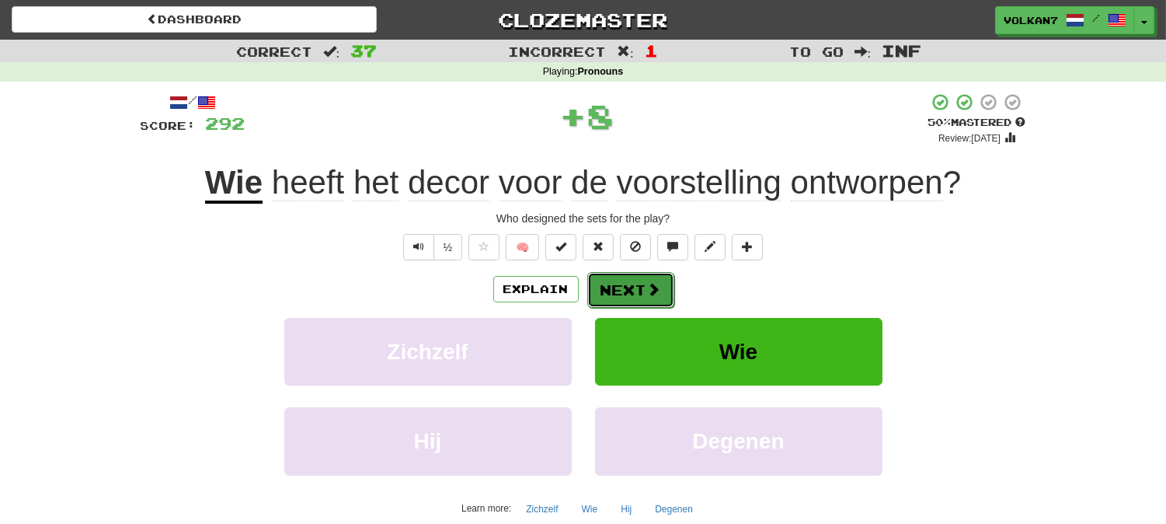
click at [625, 292] on button "Next" at bounding box center [630, 290] width 87 height 36
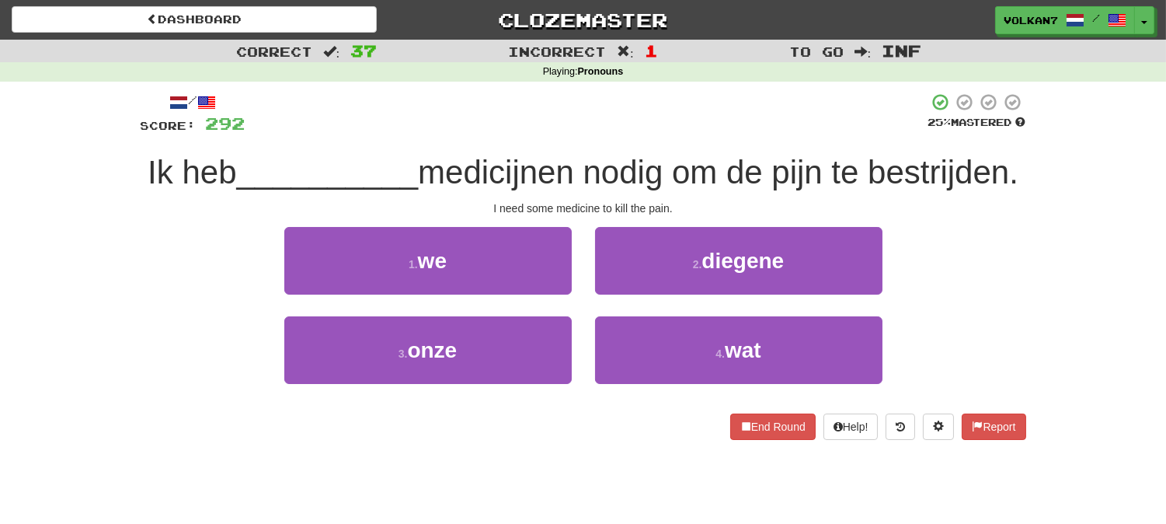
click at [650, 125] on div at bounding box center [587, 113] width 683 height 43
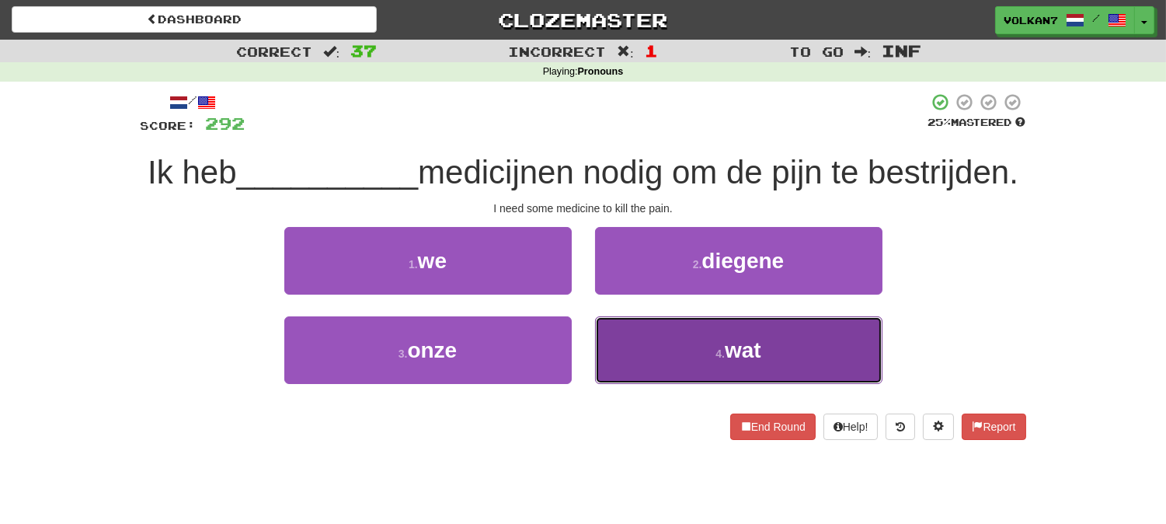
drag, startPoint x: 695, startPoint y: 389, endPoint x: 696, endPoint y: 317, distance: 72.3
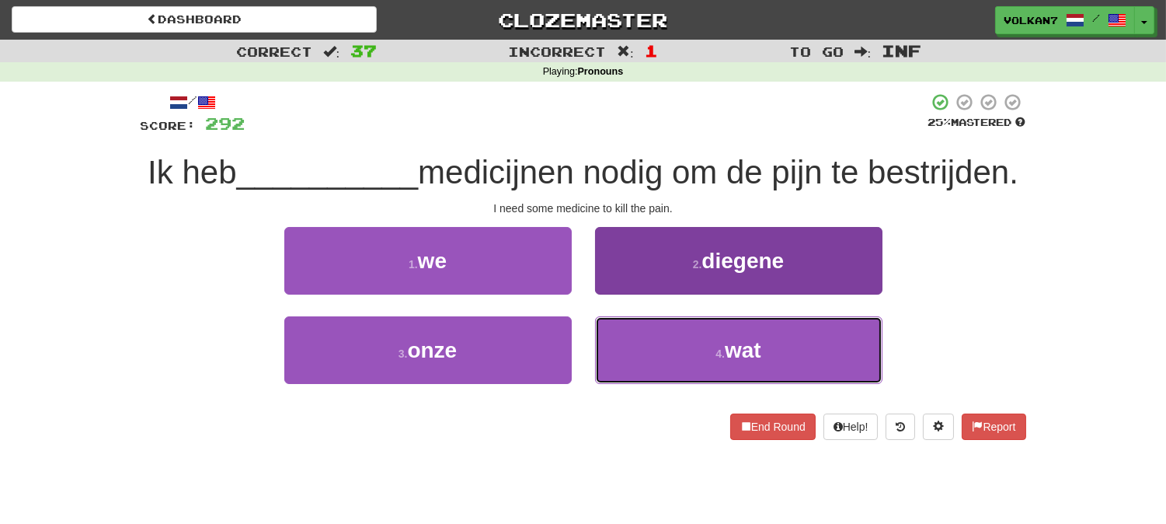
click at [695, 384] on button "4 . wat" at bounding box center [738, 350] width 287 height 68
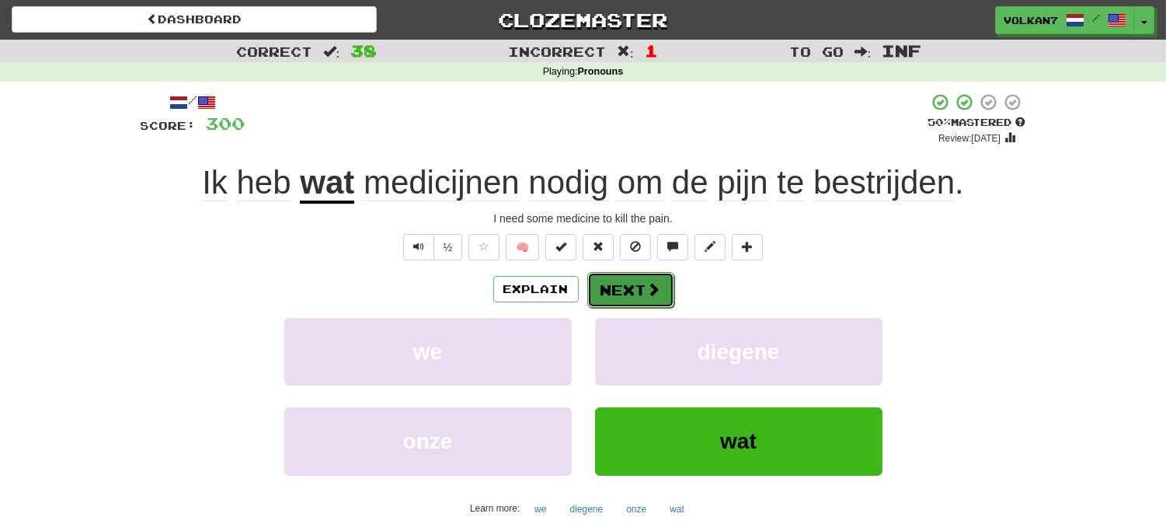
click at [622, 284] on button "Next" at bounding box center [630, 290] width 87 height 36
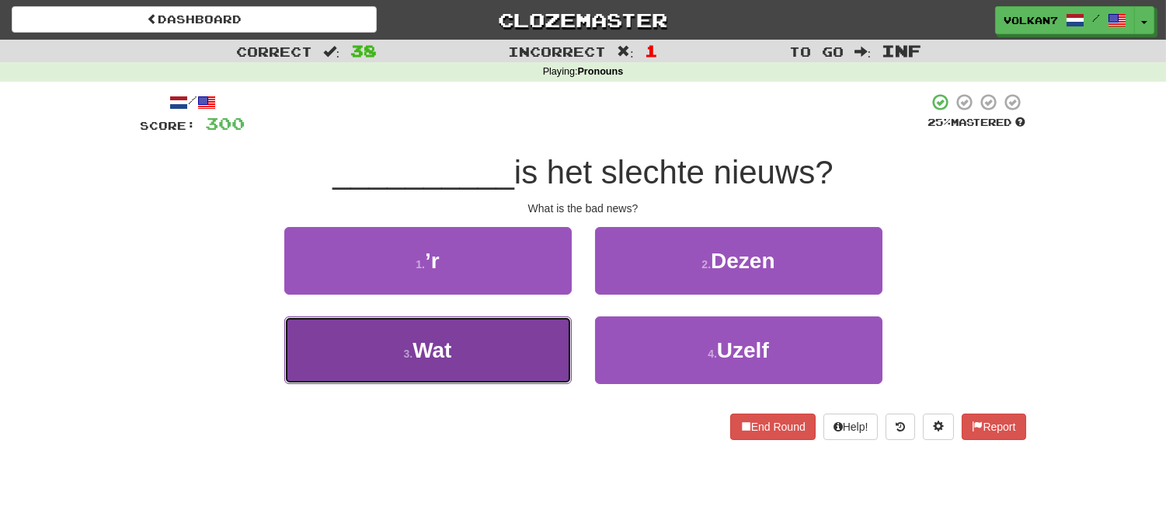
click at [472, 360] on button "3 . Wat" at bounding box center [427, 350] width 287 height 68
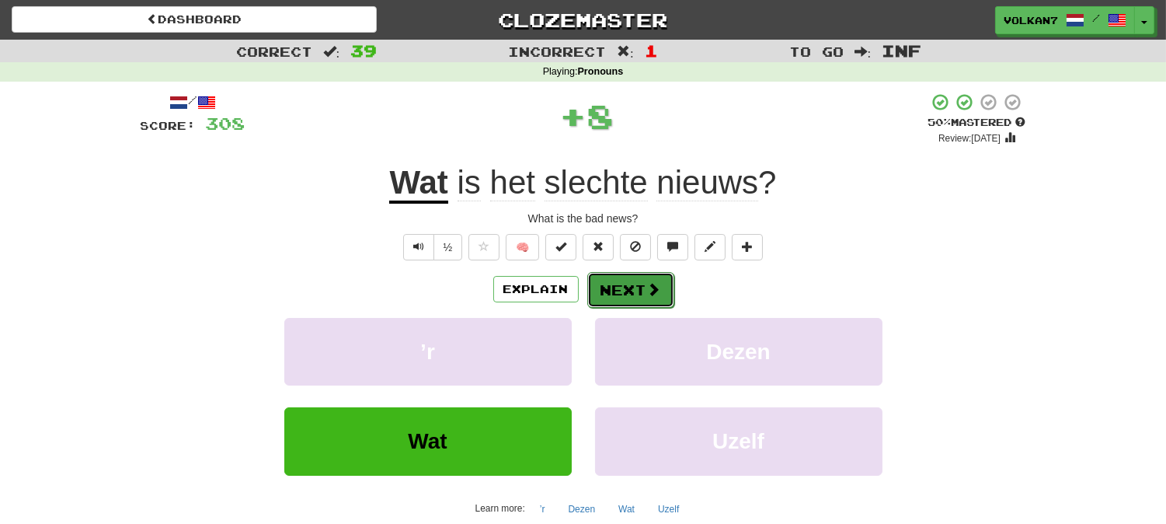
click at [637, 295] on button "Next" at bounding box center [630, 290] width 87 height 36
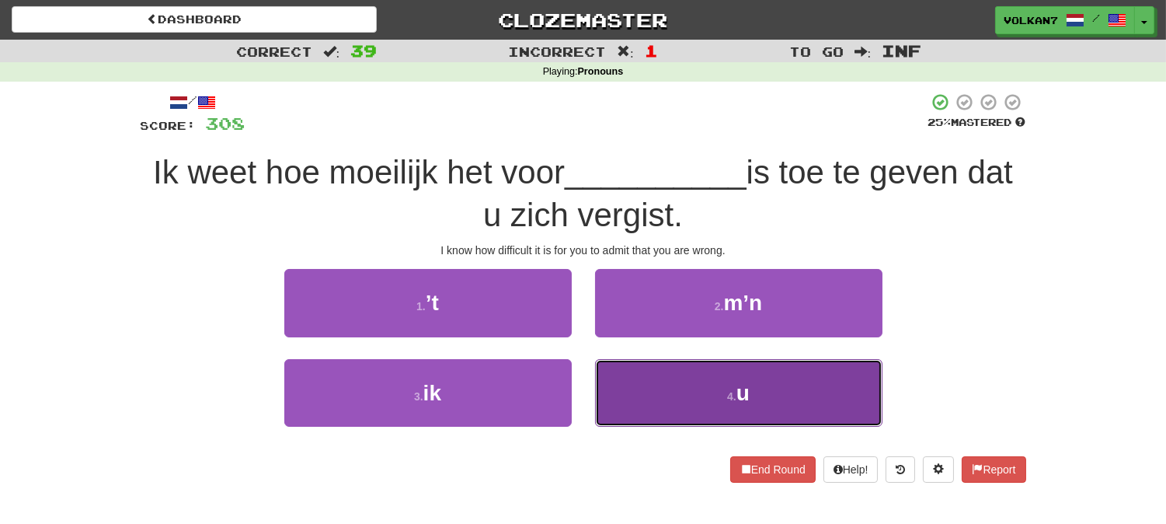
click at [716, 407] on button "4 . u" at bounding box center [738, 393] width 287 height 68
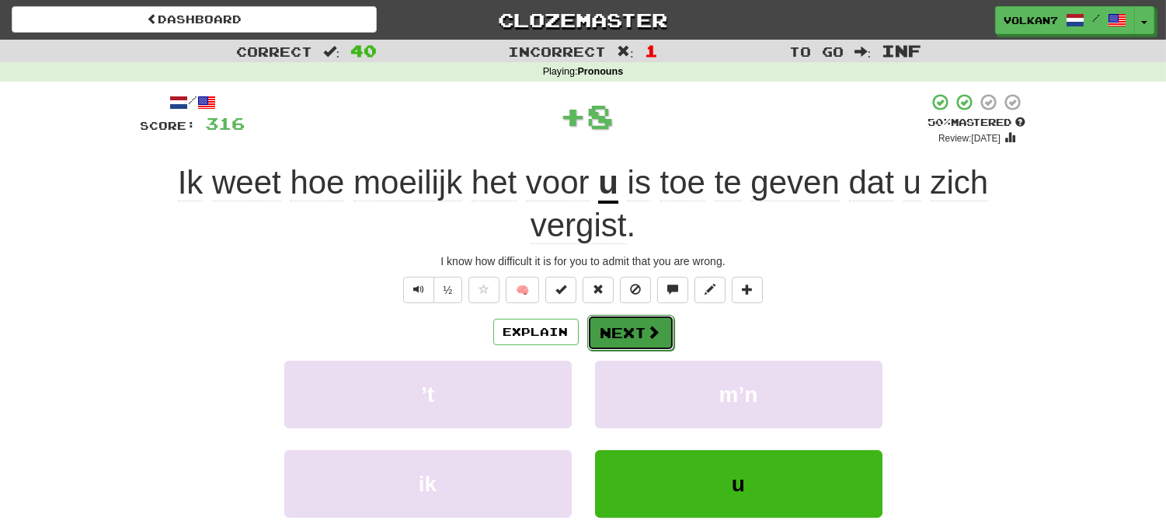
click at [639, 322] on button "Next" at bounding box center [630, 333] width 87 height 36
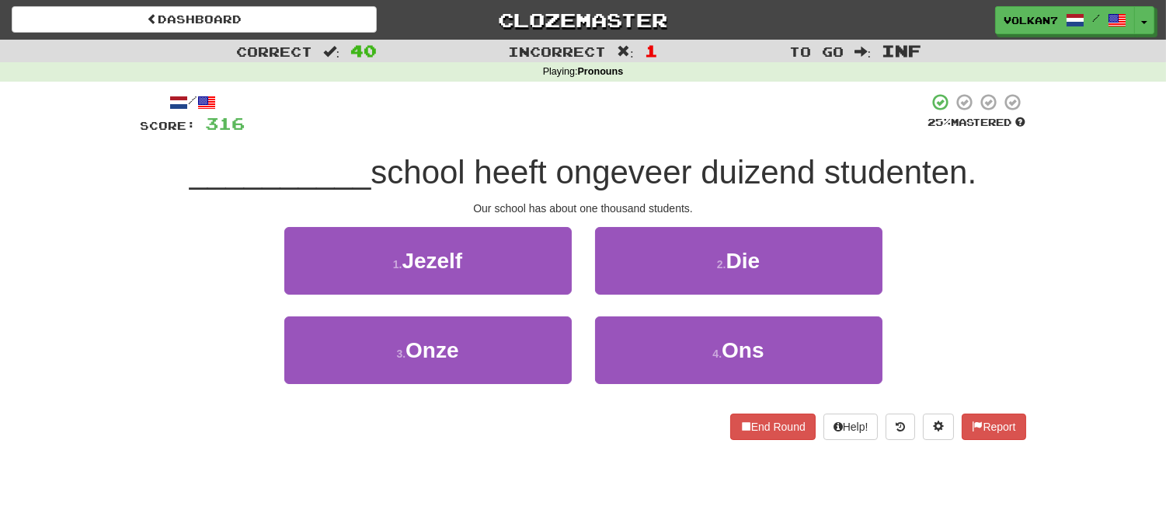
click at [615, 119] on div at bounding box center [587, 113] width 683 height 43
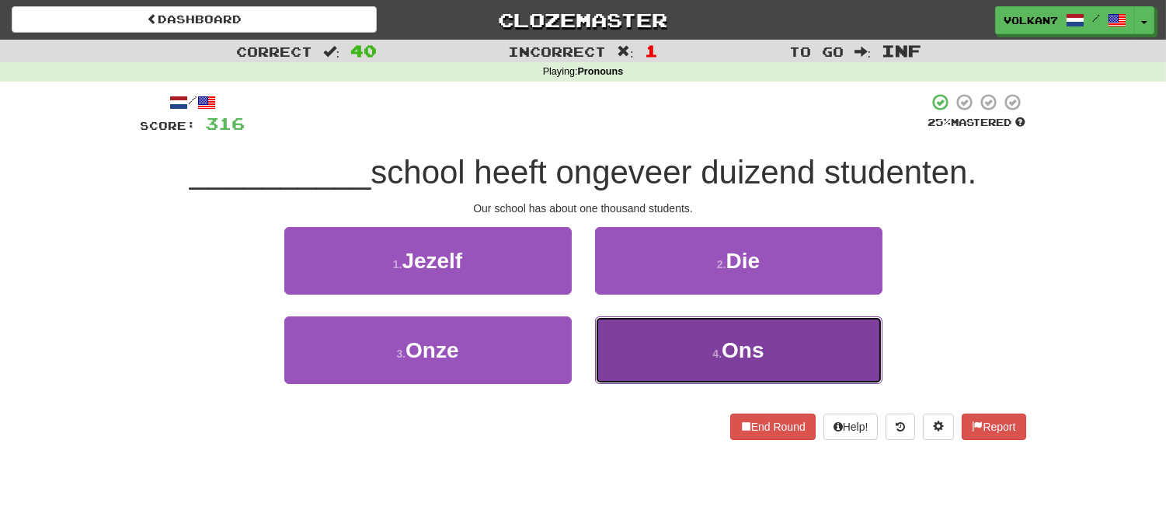
click at [719, 352] on small "4 ." at bounding box center [716, 353] width 9 height 12
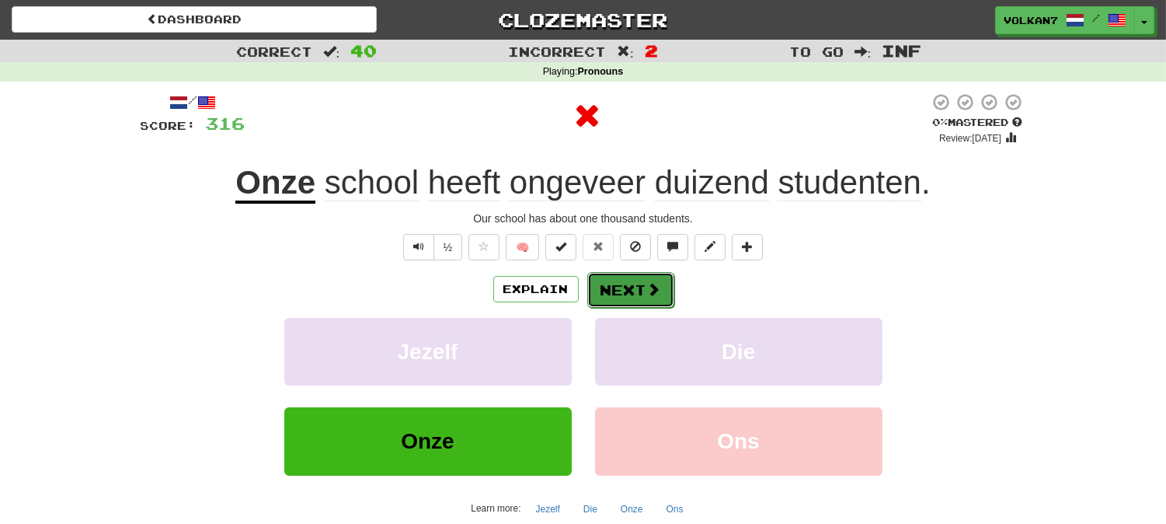
click at [647, 296] on span at bounding box center [654, 289] width 14 height 14
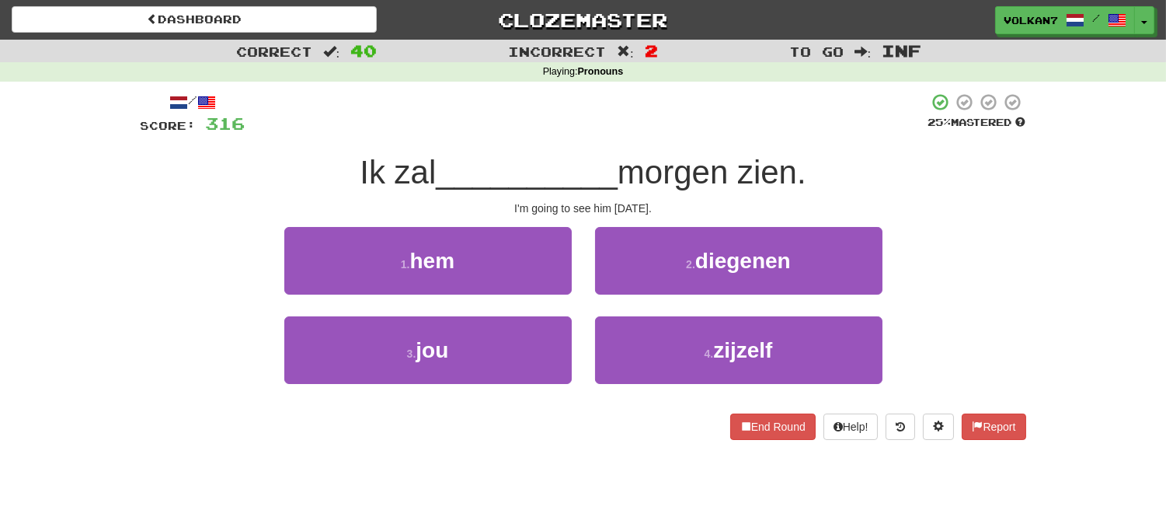
click at [631, 123] on div at bounding box center [587, 113] width 683 height 43
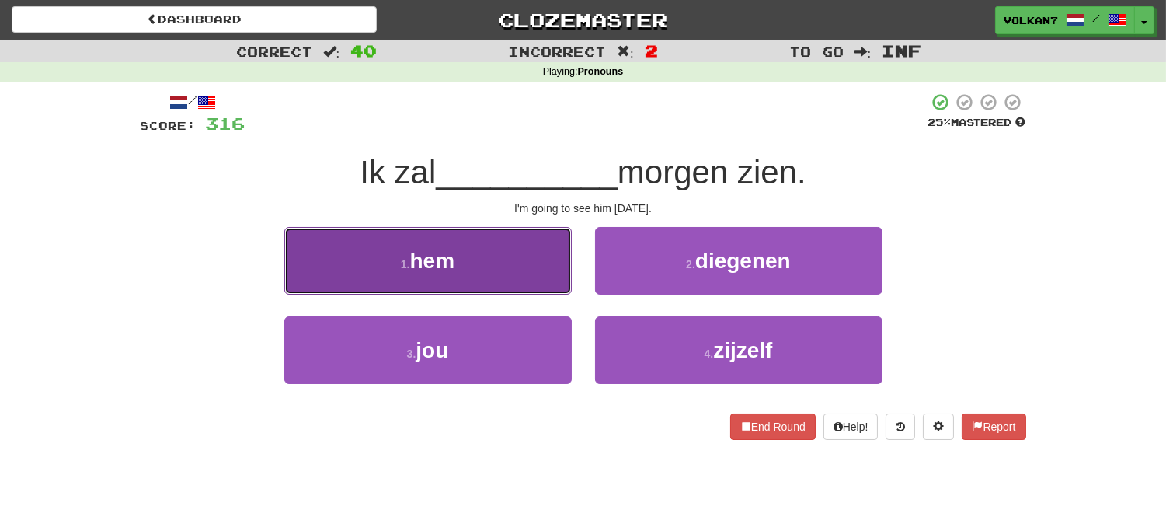
click at [500, 264] on button "1 . hem" at bounding box center [427, 261] width 287 height 68
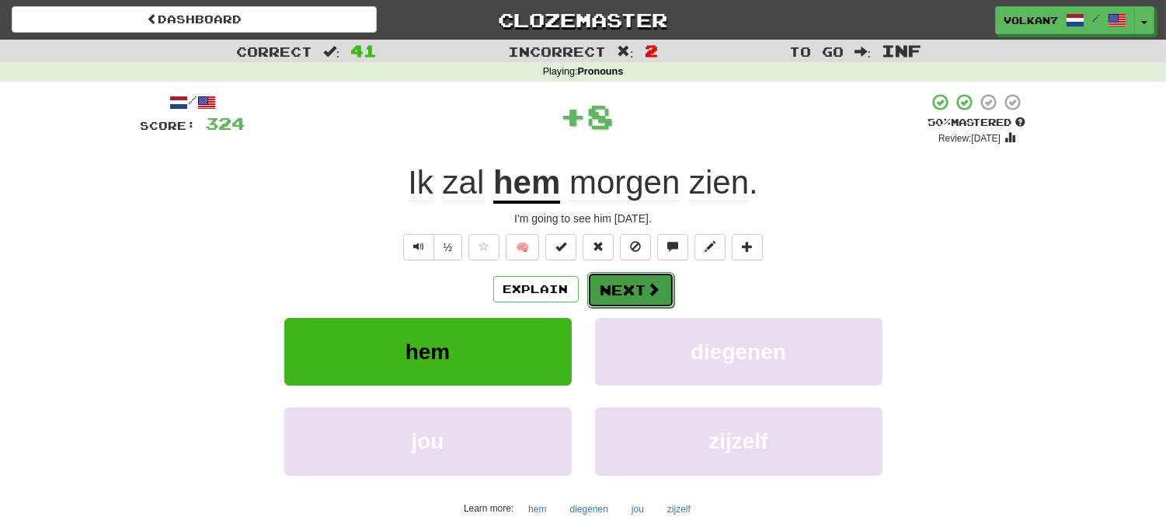
click at [630, 286] on button "Next" at bounding box center [630, 290] width 87 height 36
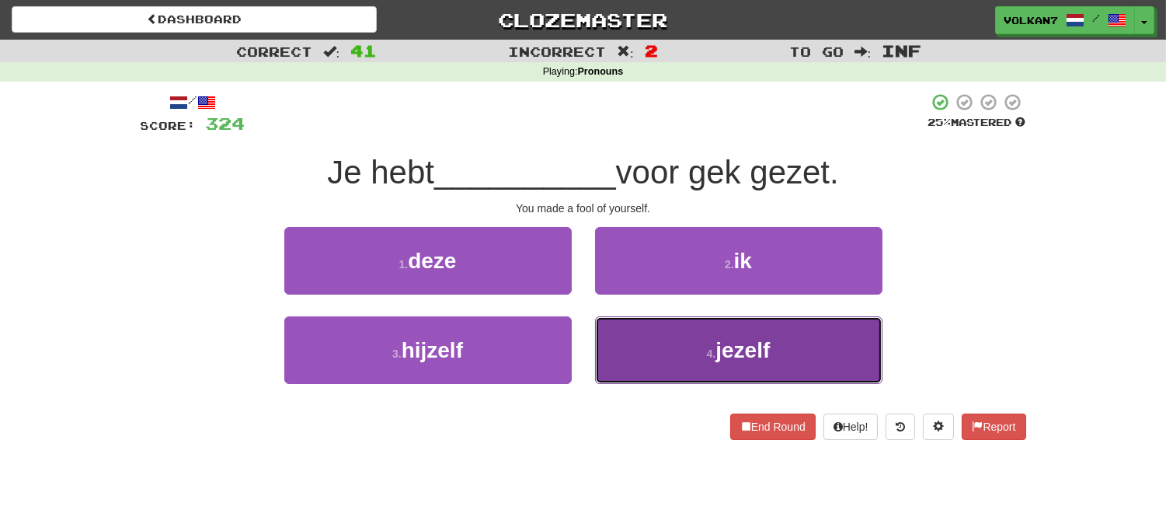
click at [677, 358] on button "4 . jezelf" at bounding box center [738, 350] width 287 height 68
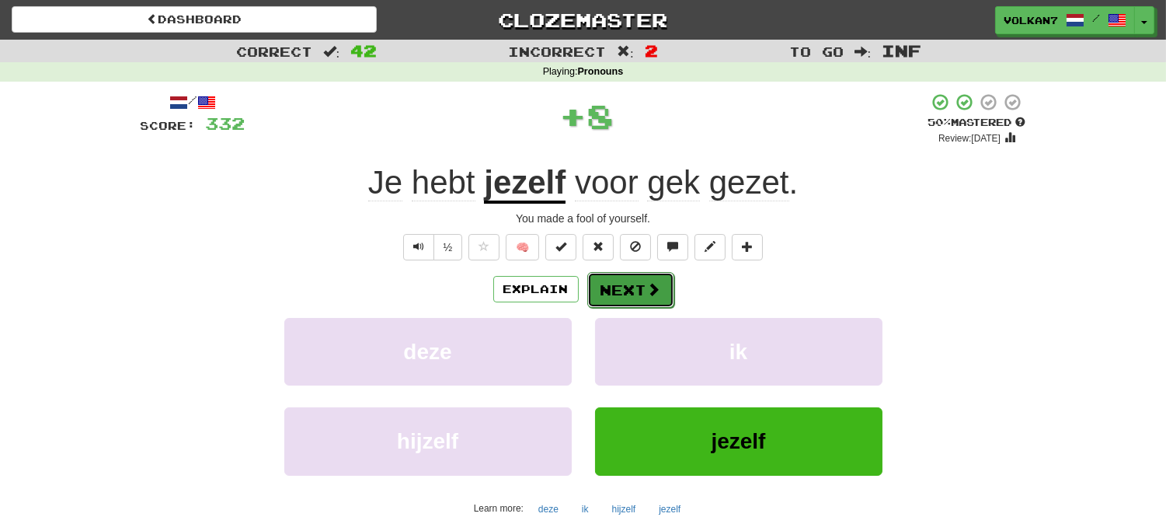
click at [642, 293] on button "Next" at bounding box center [630, 290] width 87 height 36
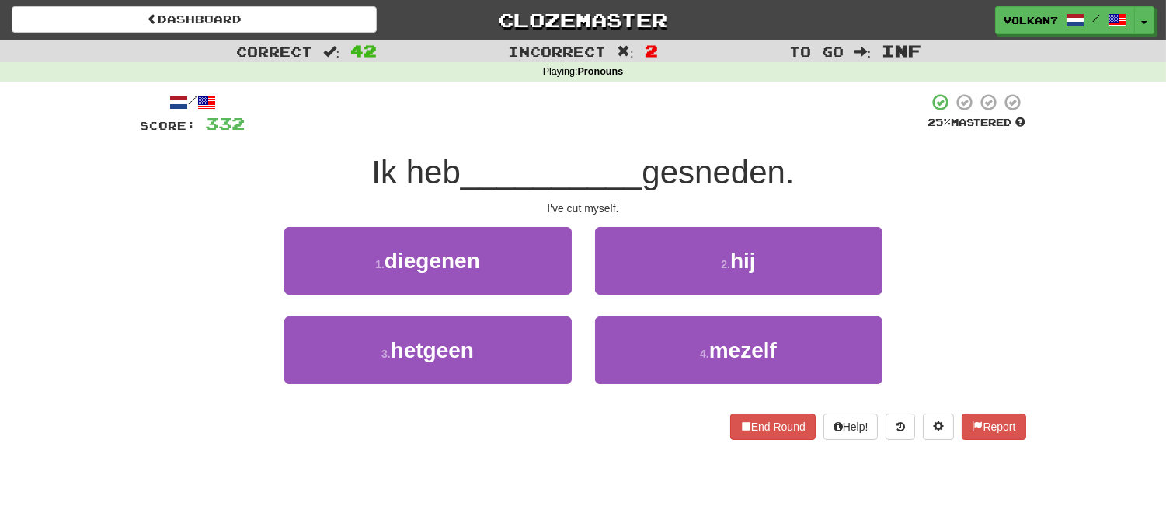
click at [614, 115] on div at bounding box center [587, 113] width 683 height 43
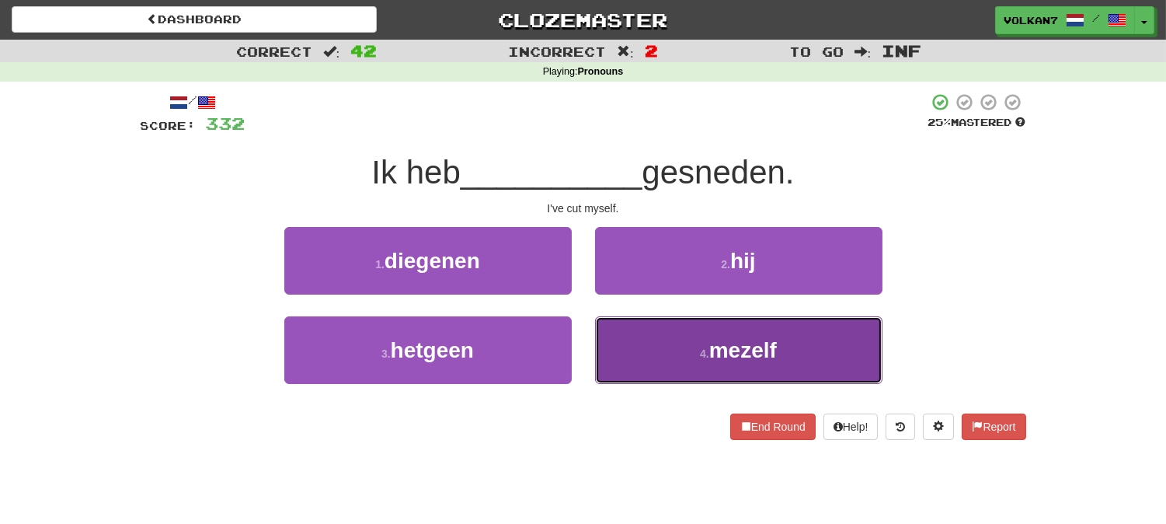
click at [694, 366] on button "4 . mezelf" at bounding box center [738, 350] width 287 height 68
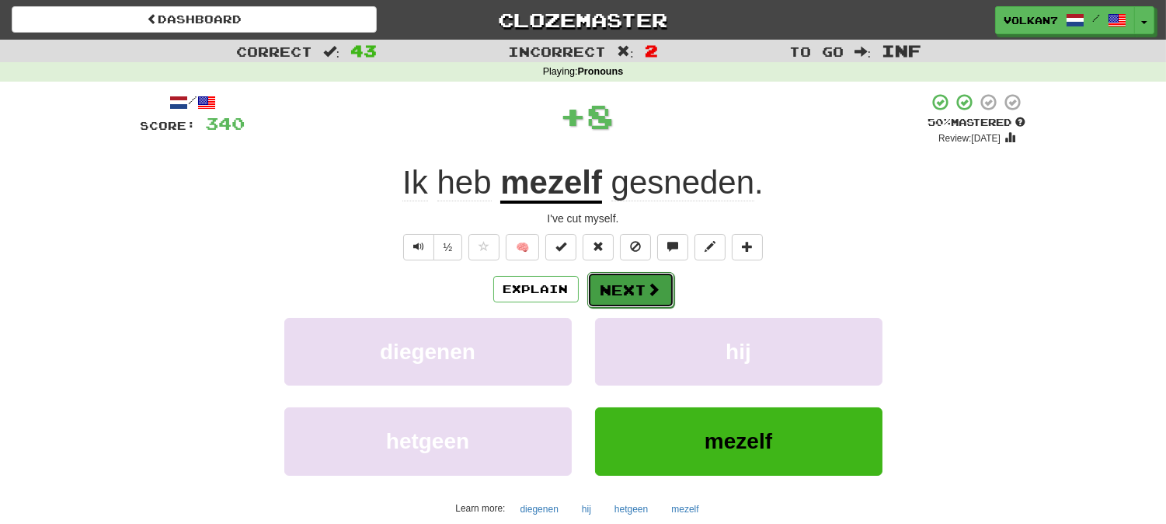
click at [639, 293] on button "Next" at bounding box center [630, 290] width 87 height 36
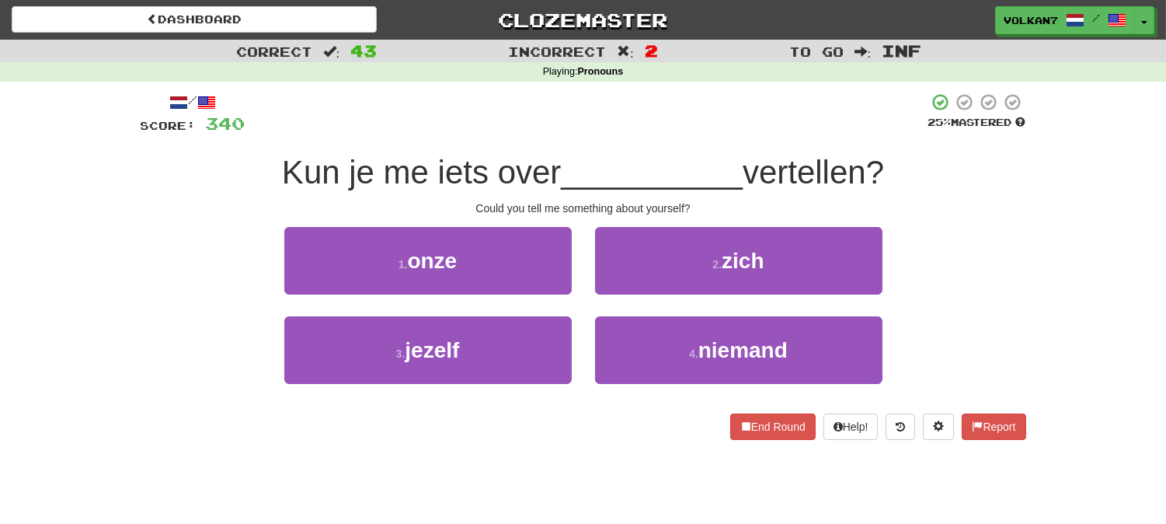
click at [626, 120] on div at bounding box center [587, 113] width 683 height 43
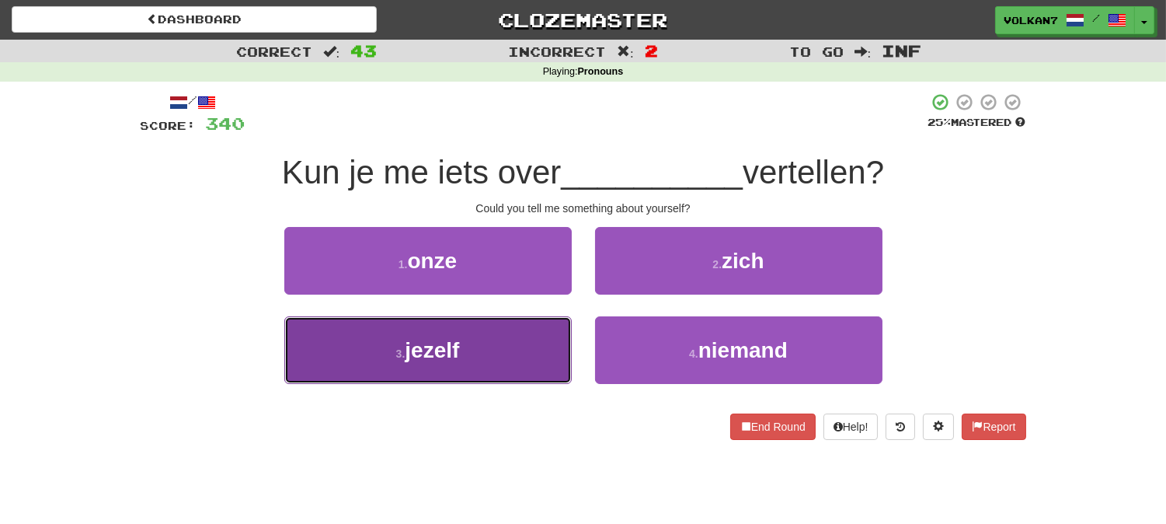
click at [525, 336] on button "3 . jezelf" at bounding box center [427, 350] width 287 height 68
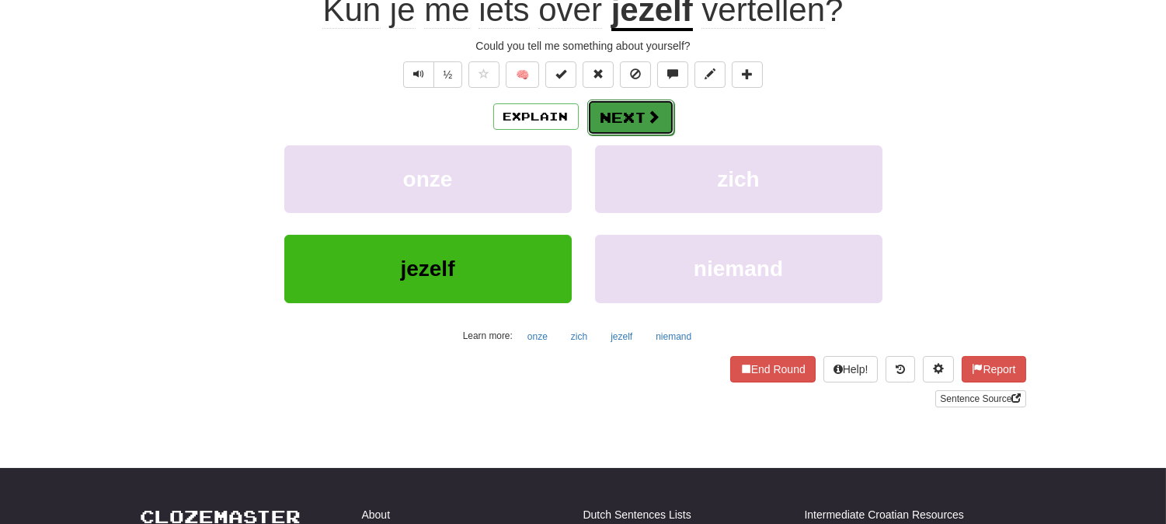
click at [641, 112] on button "Next" at bounding box center [630, 117] width 87 height 36
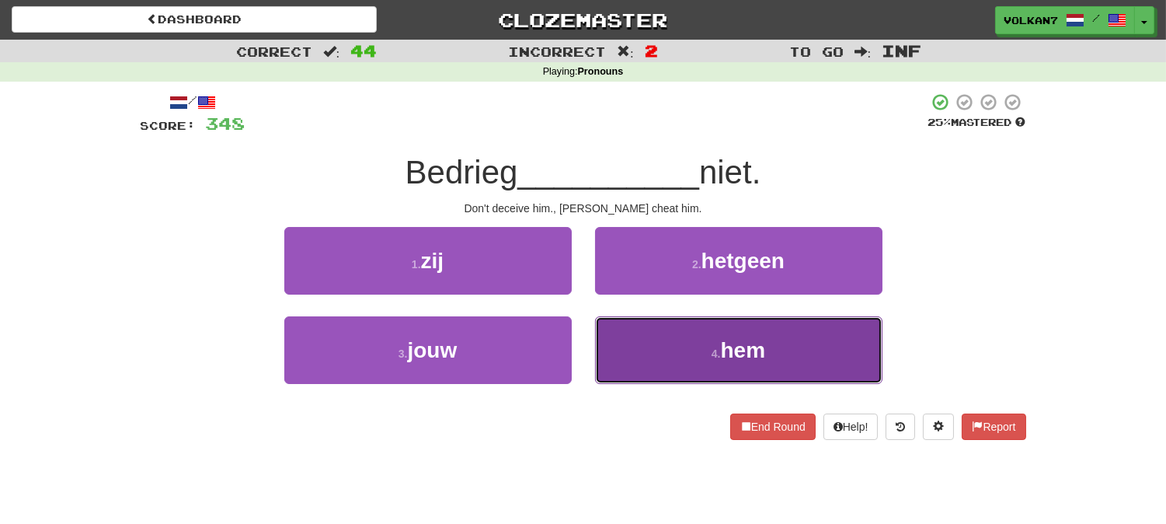
click at [673, 351] on button "4 . hem" at bounding box center [738, 350] width 287 height 68
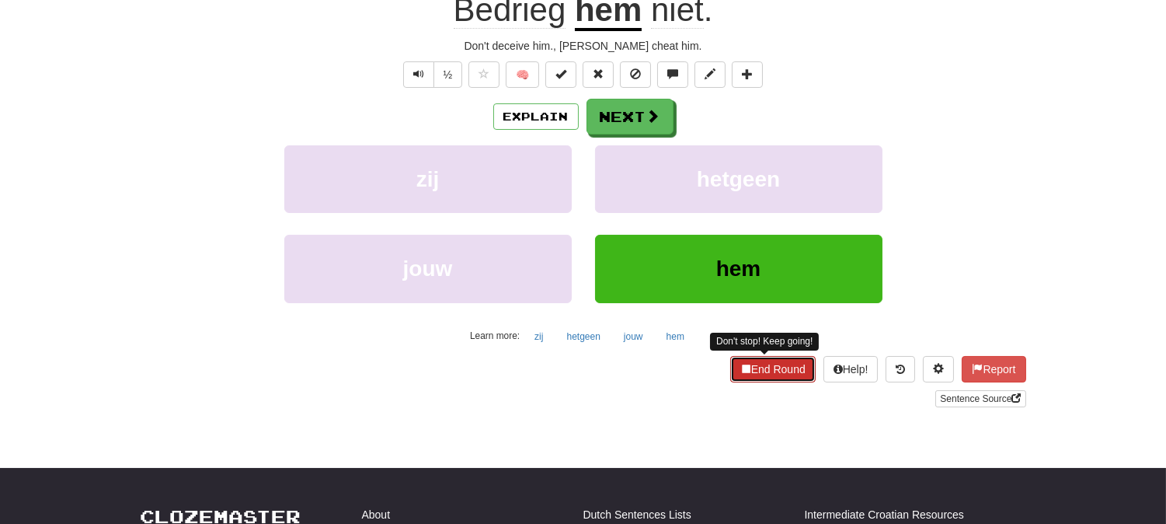
click at [750, 371] on button "End Round" at bounding box center [772, 369] width 85 height 26
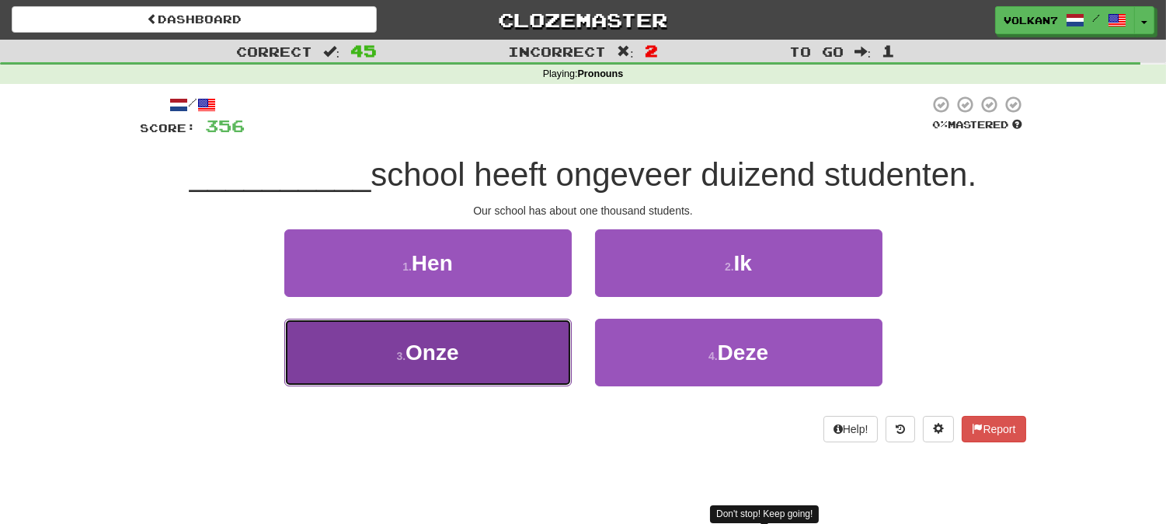
click at [506, 350] on button "3 . Onze" at bounding box center [427, 353] width 287 height 68
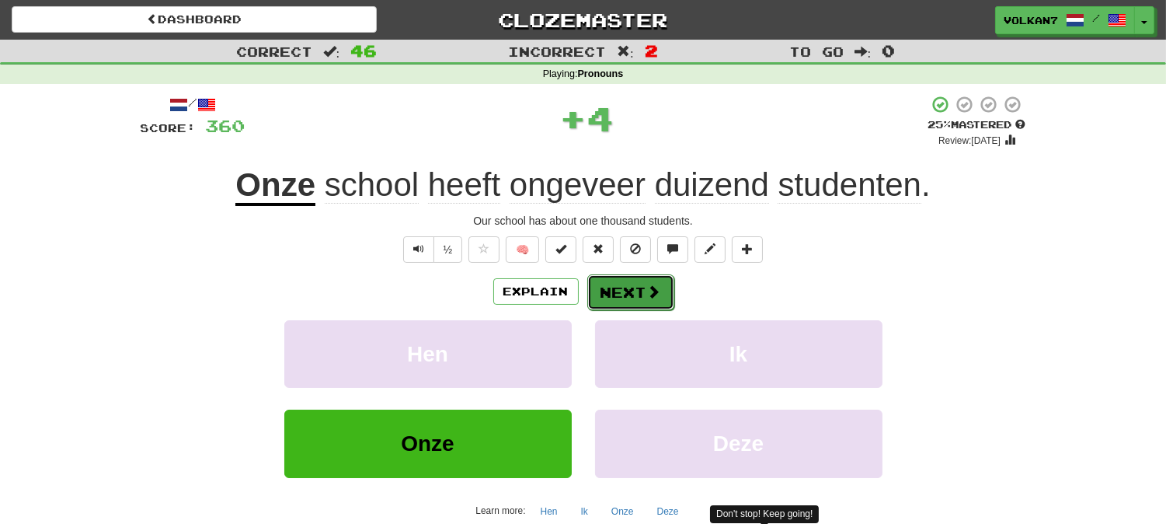
click at [647, 298] on span at bounding box center [654, 291] width 14 height 14
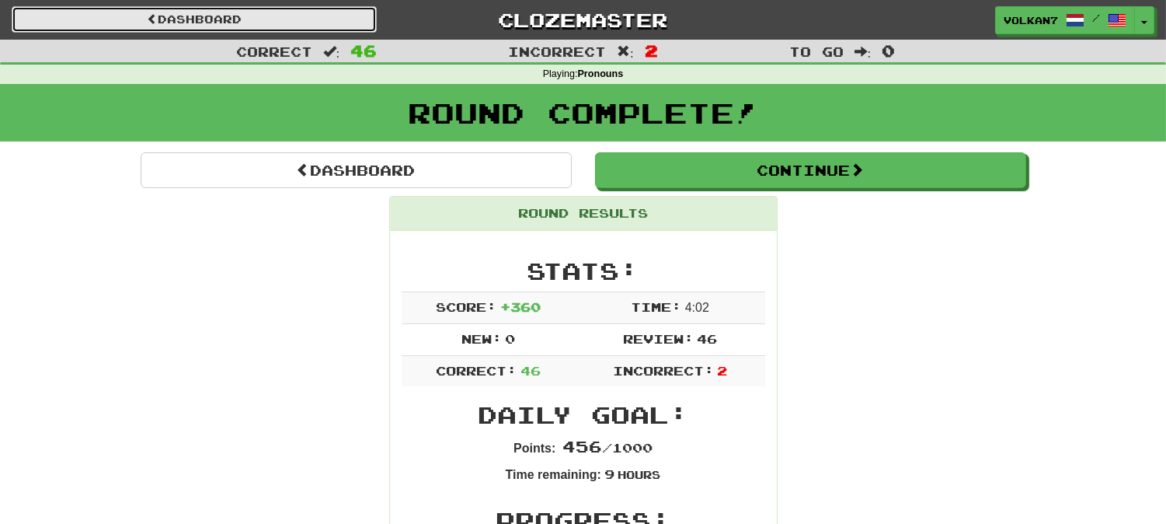
click at [319, 28] on link "Dashboard" at bounding box center [194, 19] width 365 height 26
